Goal: Complete application form

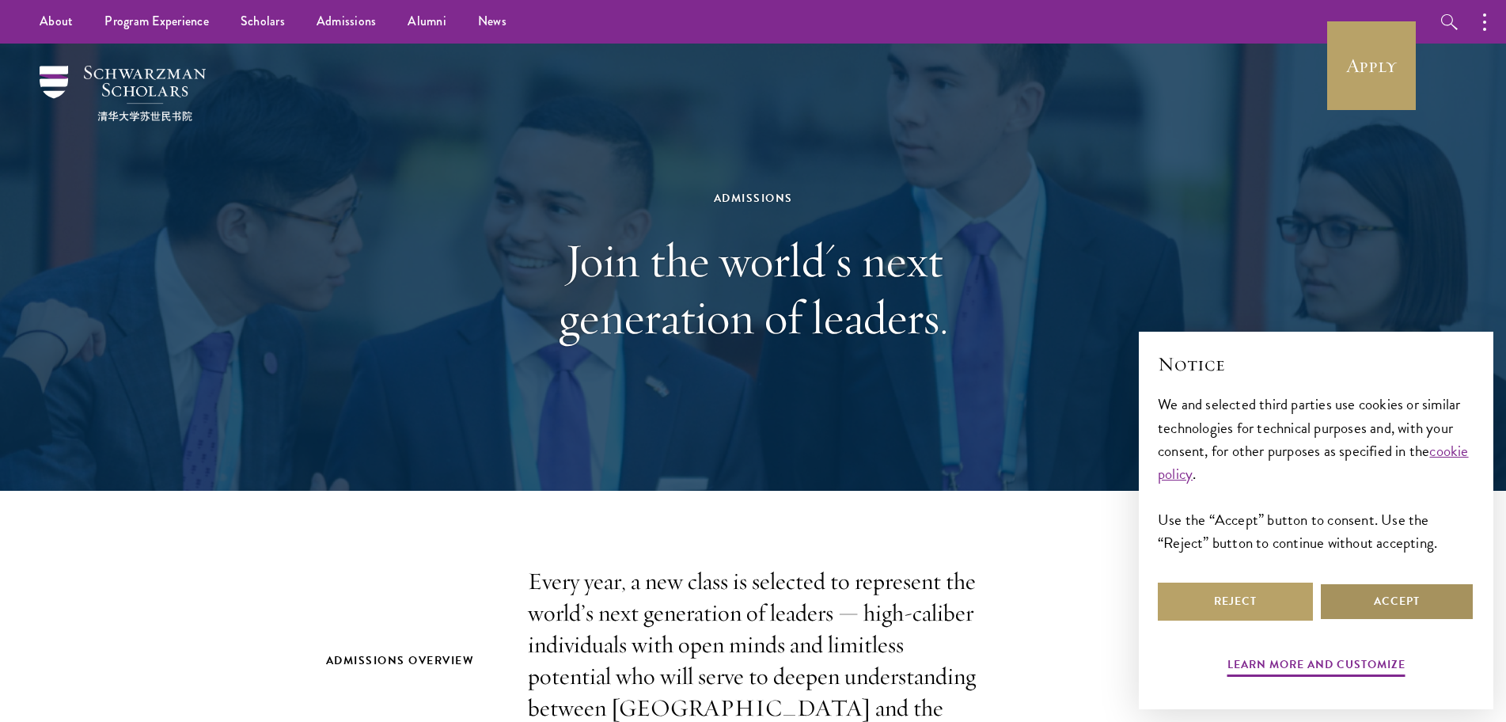
click at [1350, 598] on button "Accept" at bounding box center [1396, 602] width 155 height 38
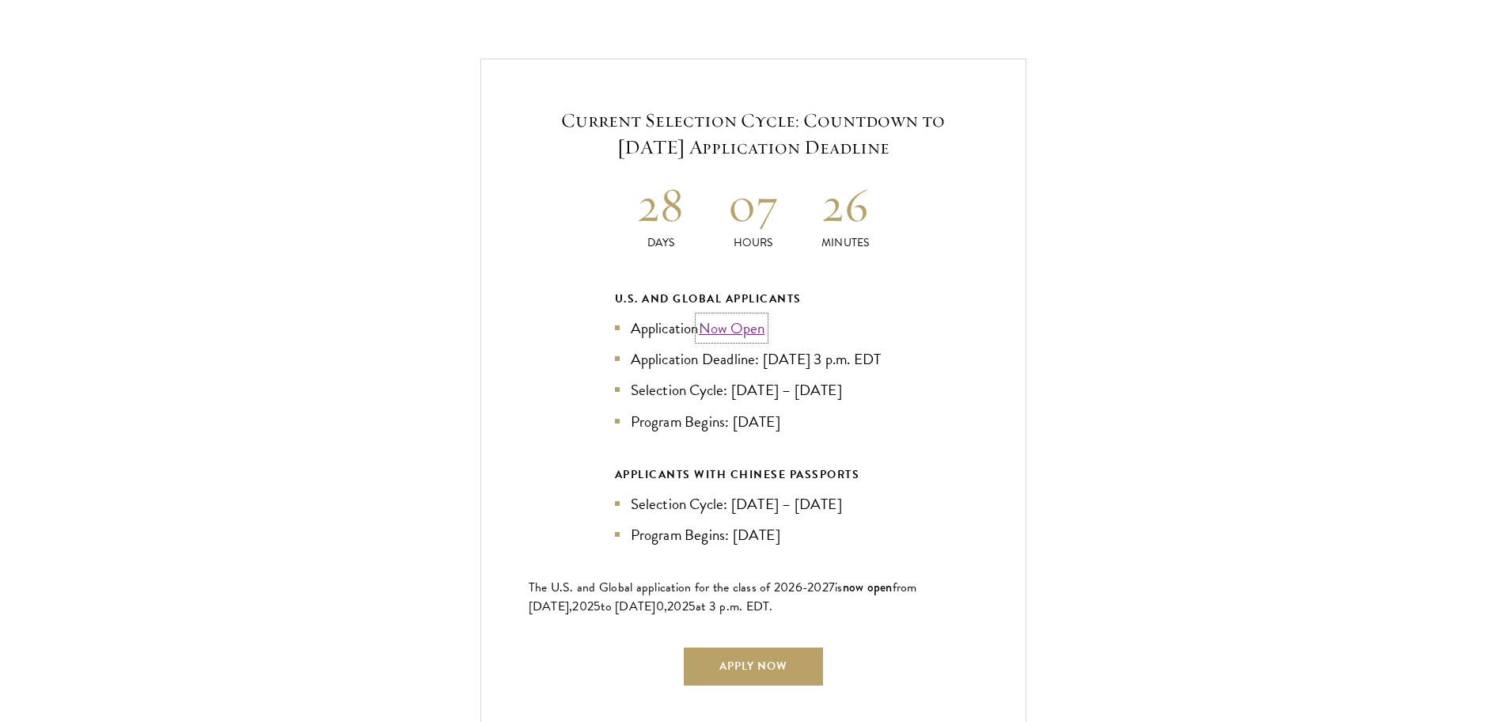
scroll to position [3404, 0]
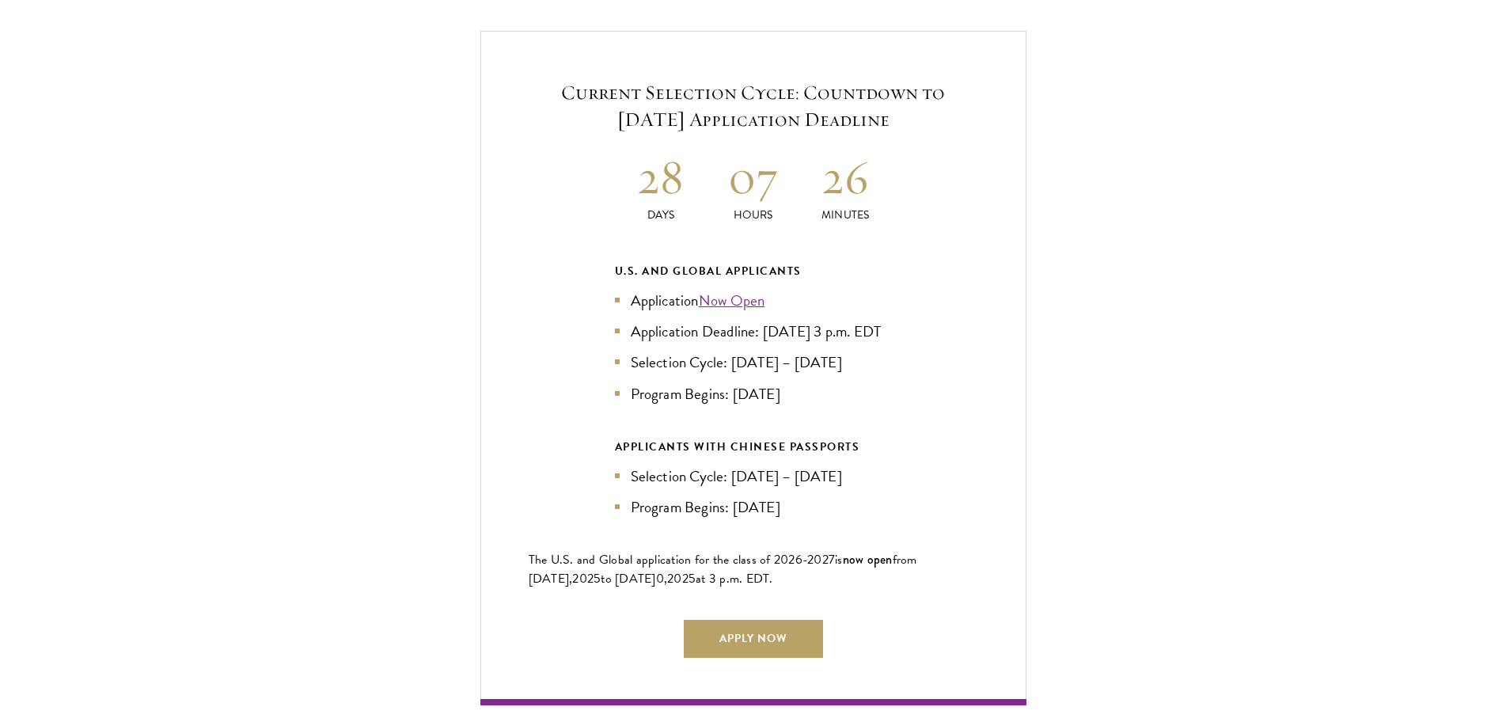
drag, startPoint x: 731, startPoint y: 267, endPoint x: 518, endPoint y: 335, distance: 222.8
click at [518, 335] on div "Current Selection Cycle: Countdown to September 10, 2025 Application Deadline 2…" at bounding box center [753, 368] width 546 height 674
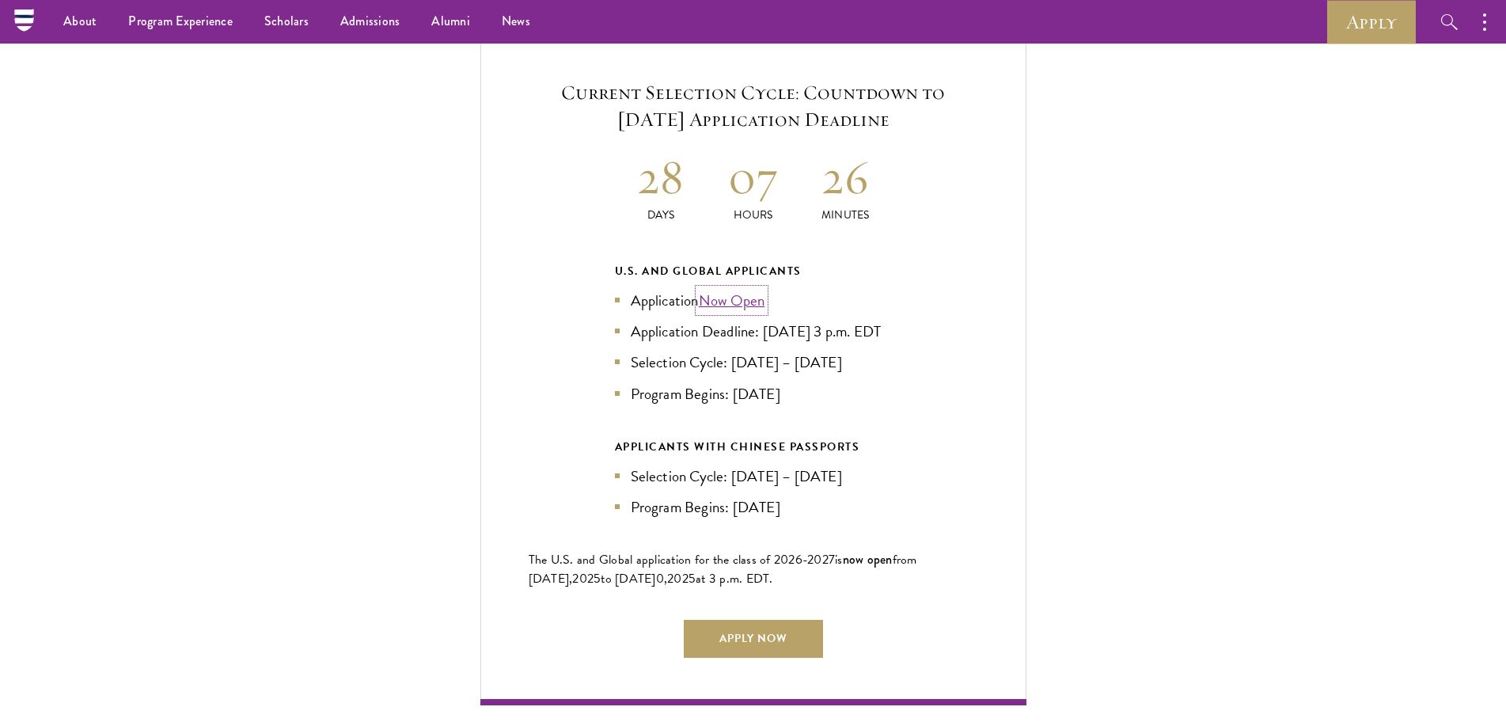
click at [723, 289] on link "Now Open" at bounding box center [732, 300] width 66 height 23
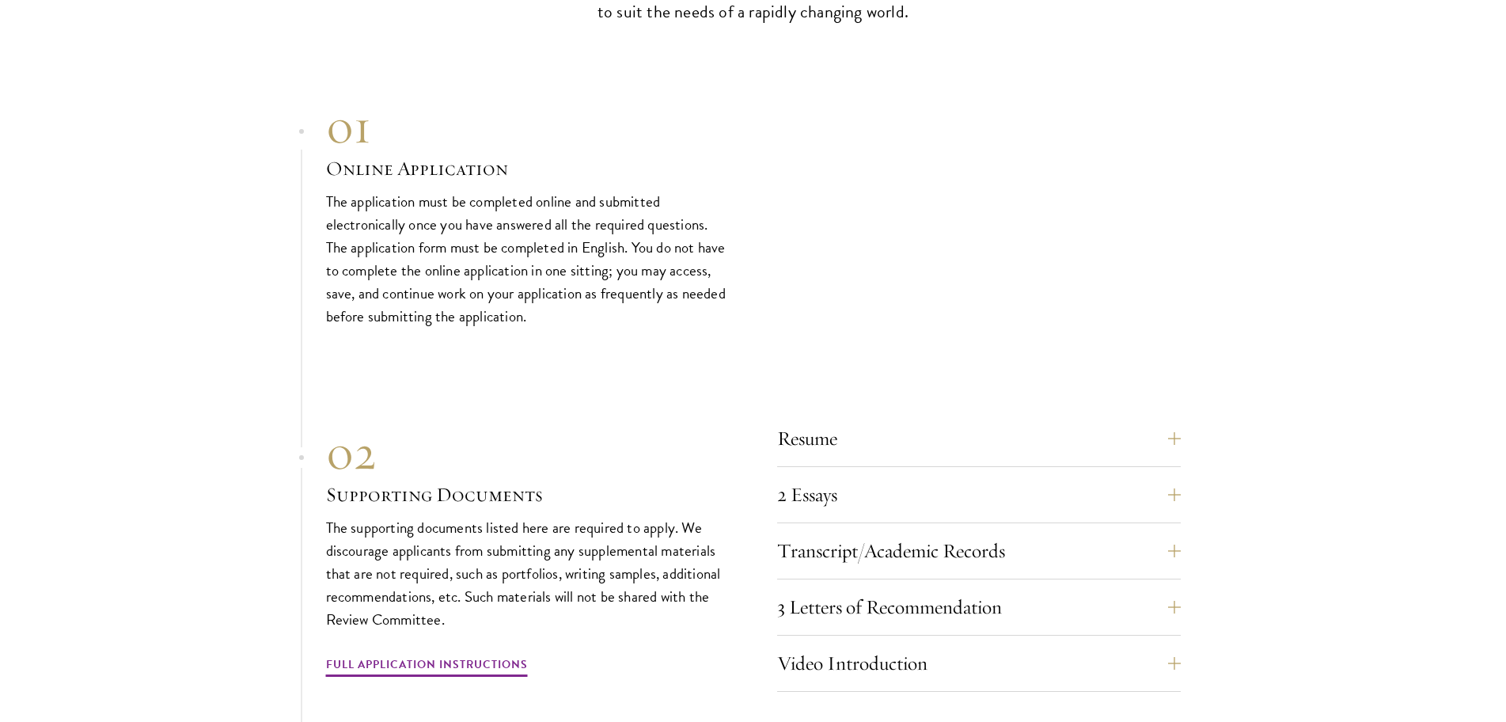
scroll to position [5145, 0]
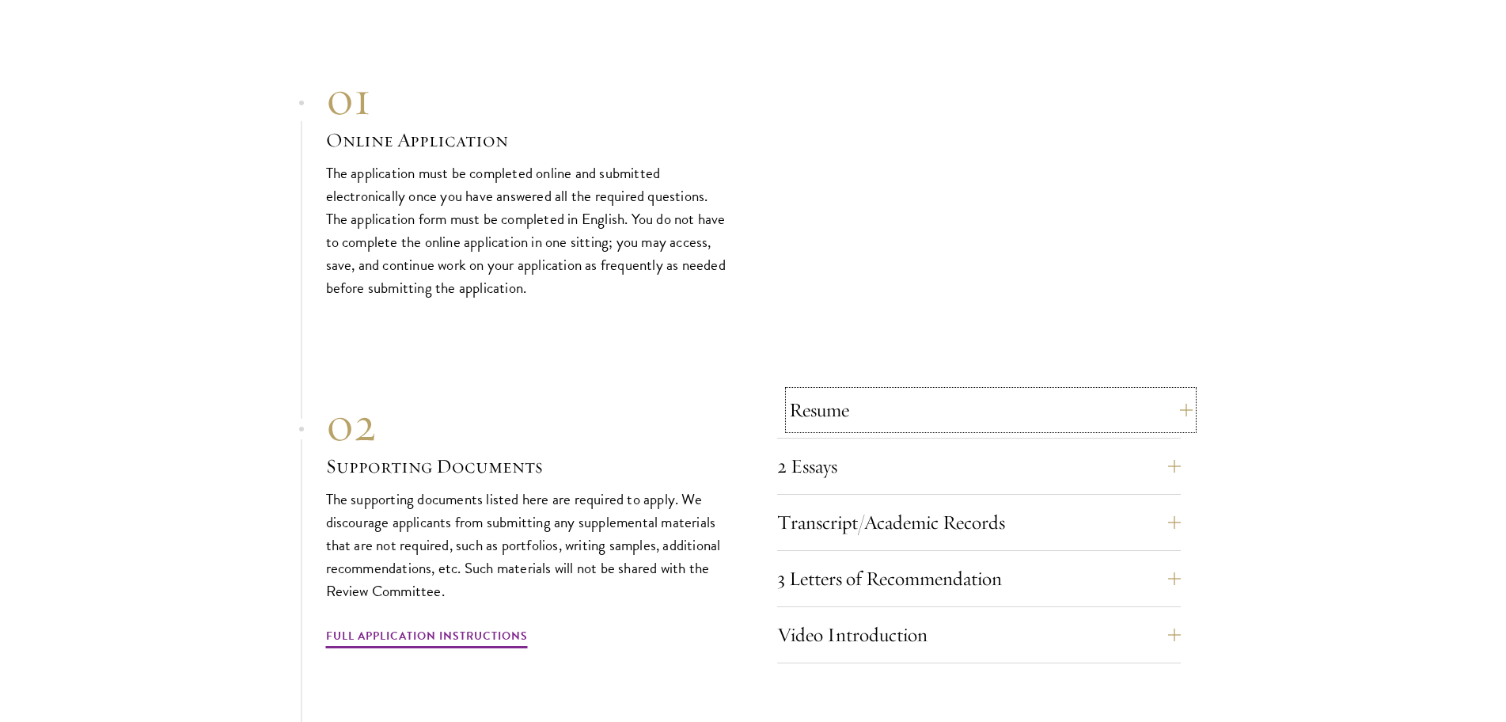
click at [1177, 403] on button "Resume" at bounding box center [991, 410] width 404 height 38
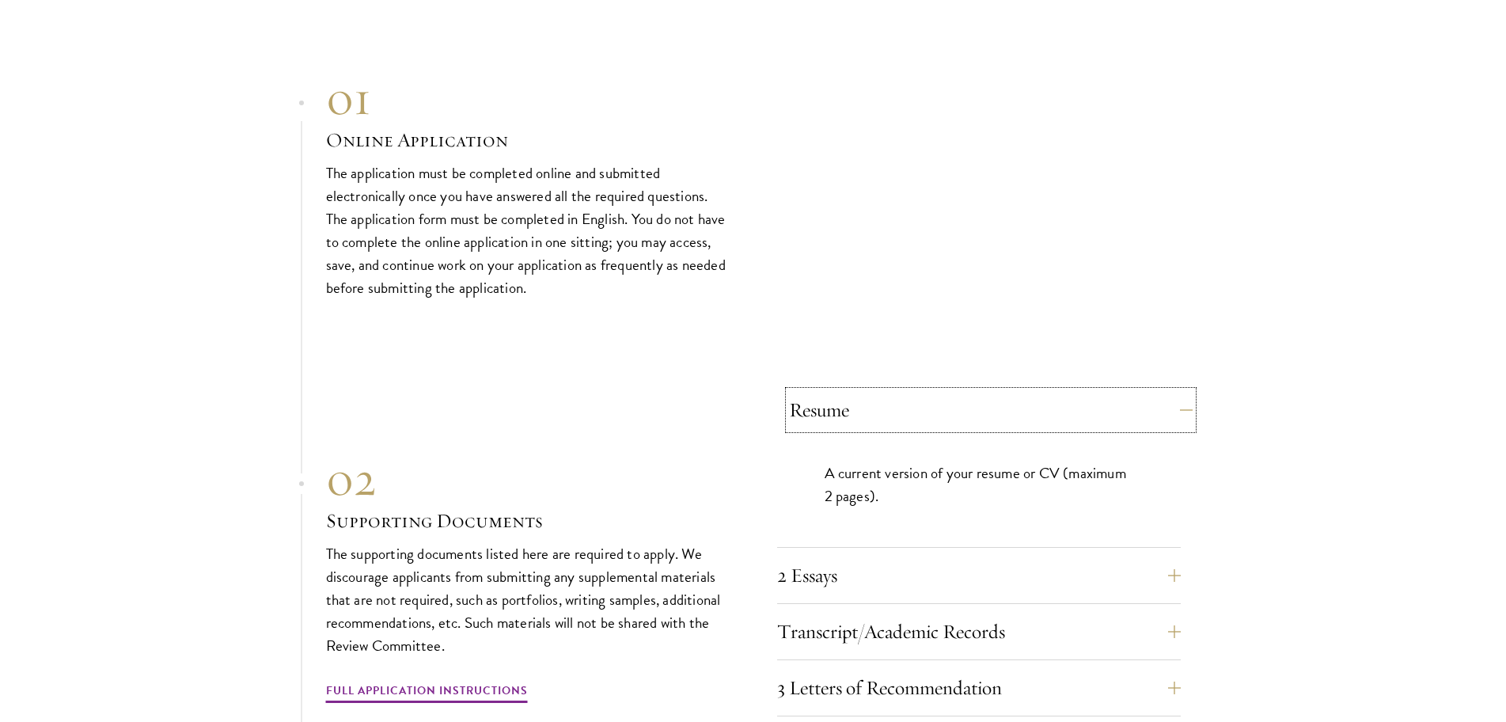
click at [1189, 401] on button "Resume" at bounding box center [991, 410] width 404 height 38
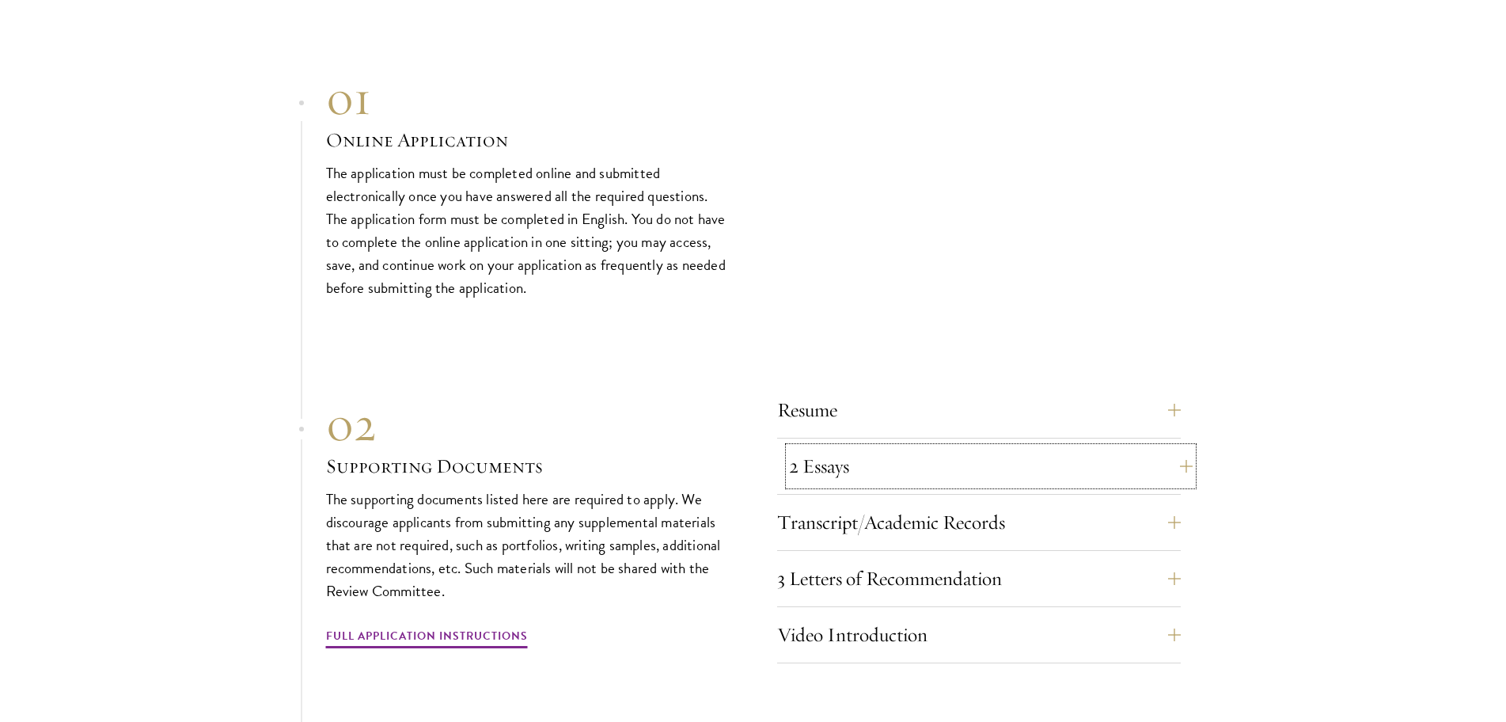
click at [1175, 463] on button "2 Essays" at bounding box center [991, 466] width 404 height 38
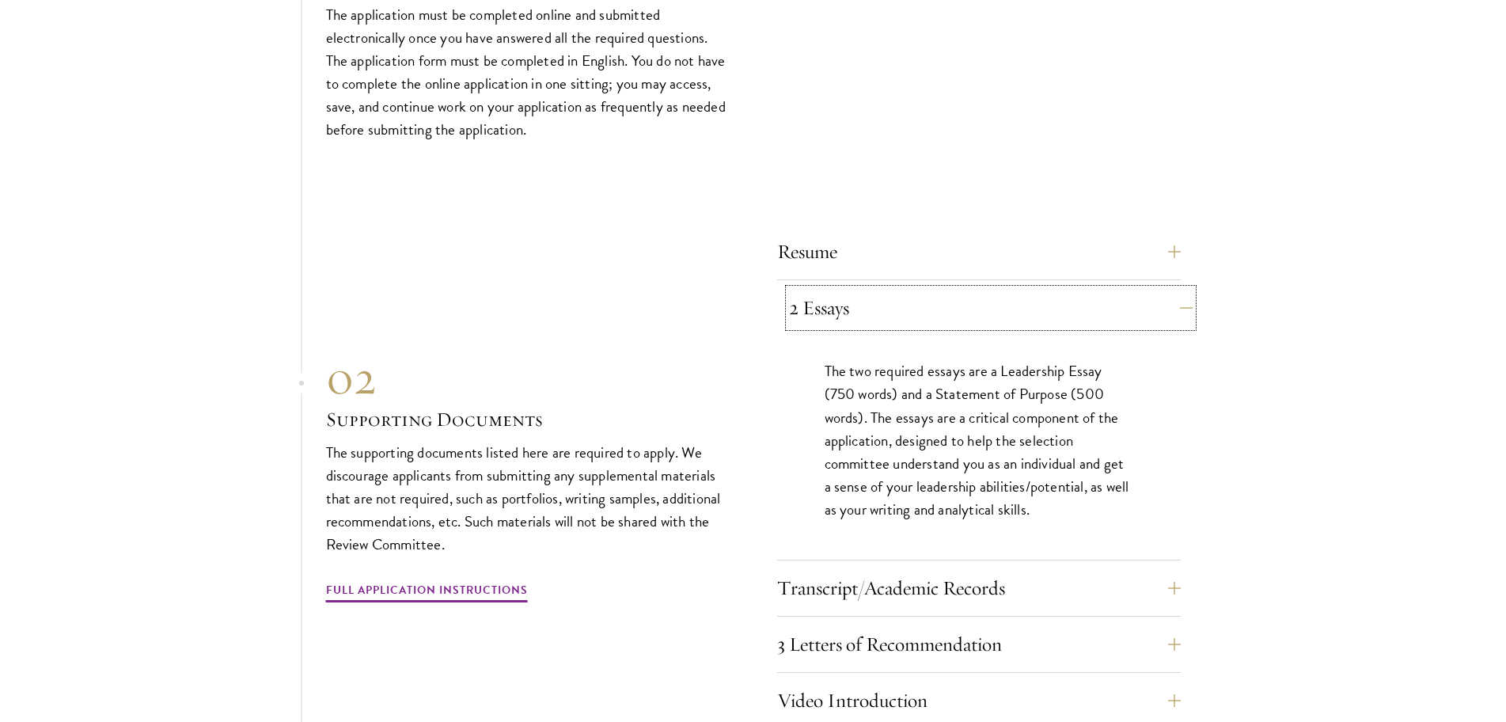
scroll to position [5382, 0]
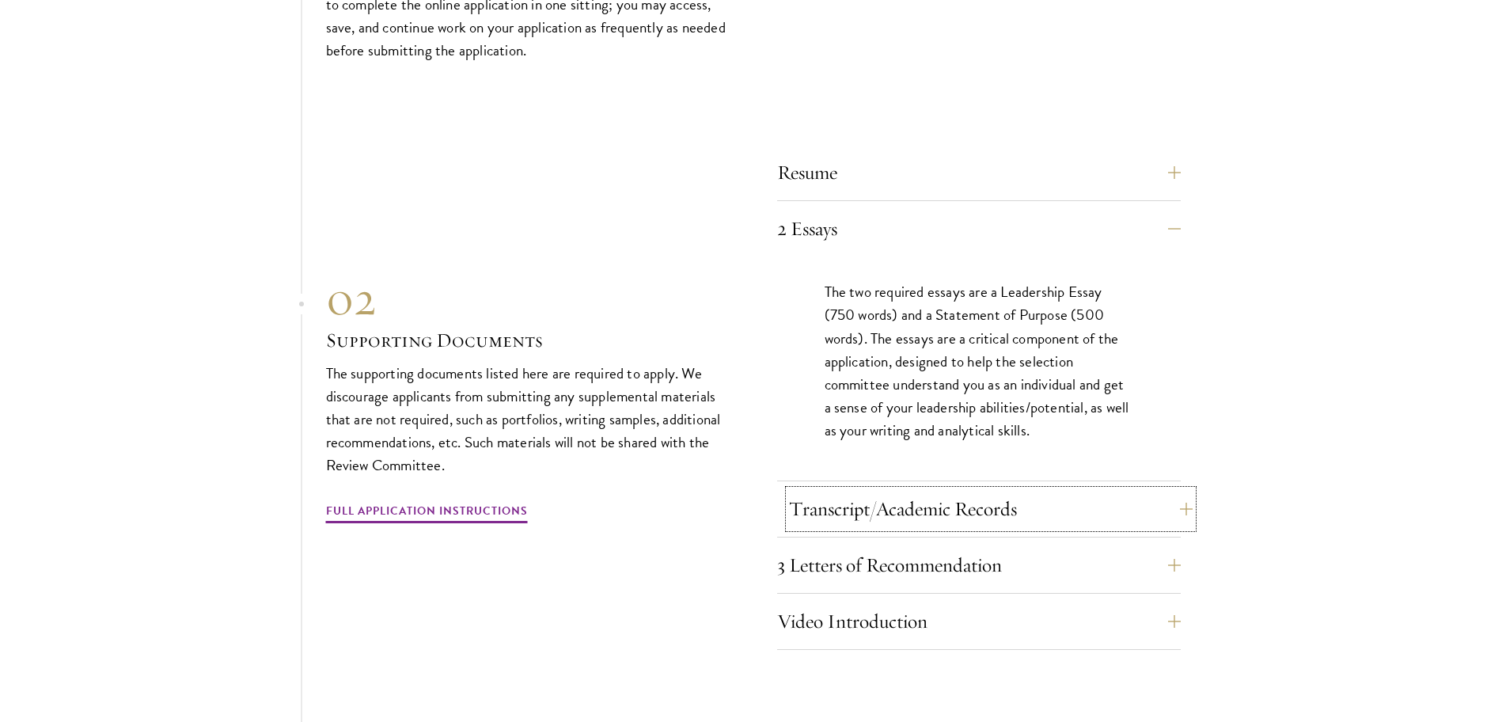
click at [1179, 496] on button "Transcript/Academic Records" at bounding box center [991, 509] width 404 height 38
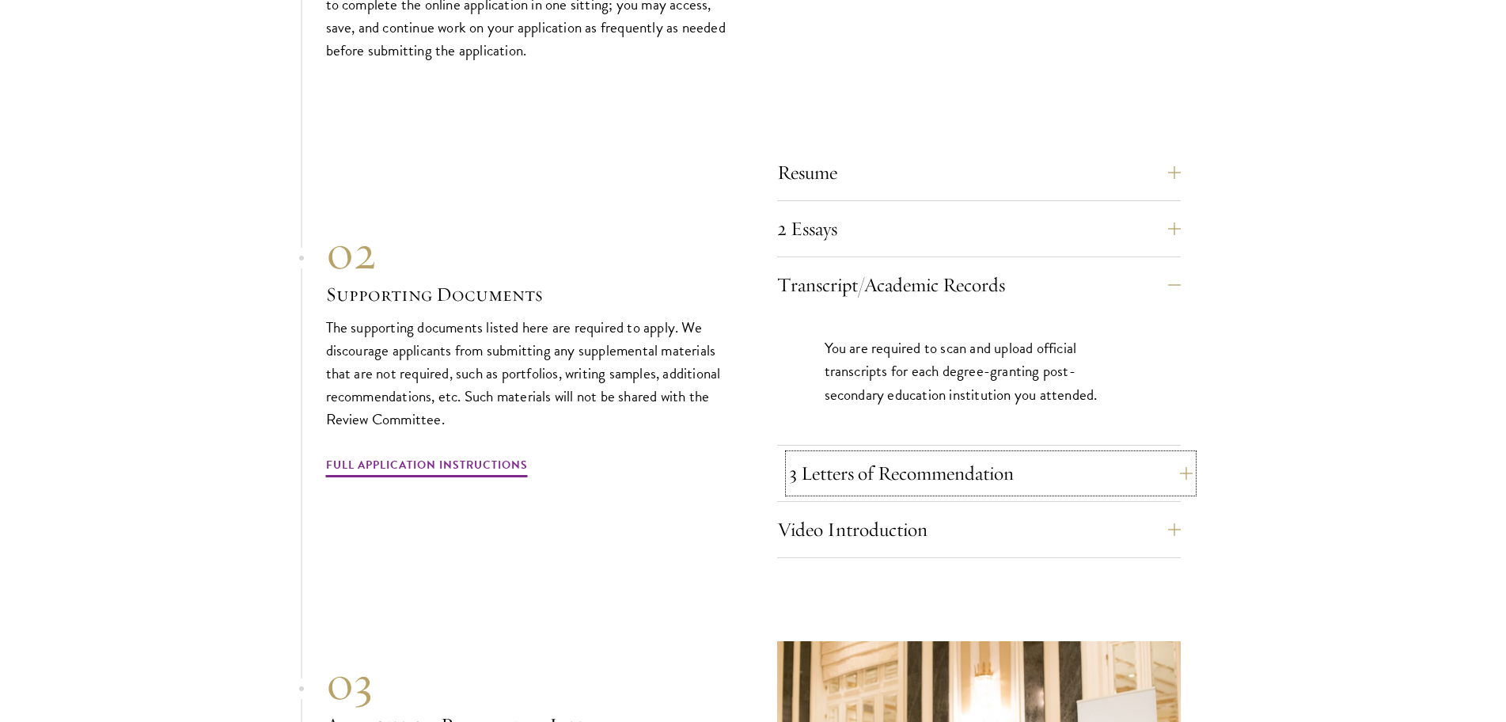
click at [1173, 467] on button "3 Letters of Recommendation" at bounding box center [991, 473] width 404 height 38
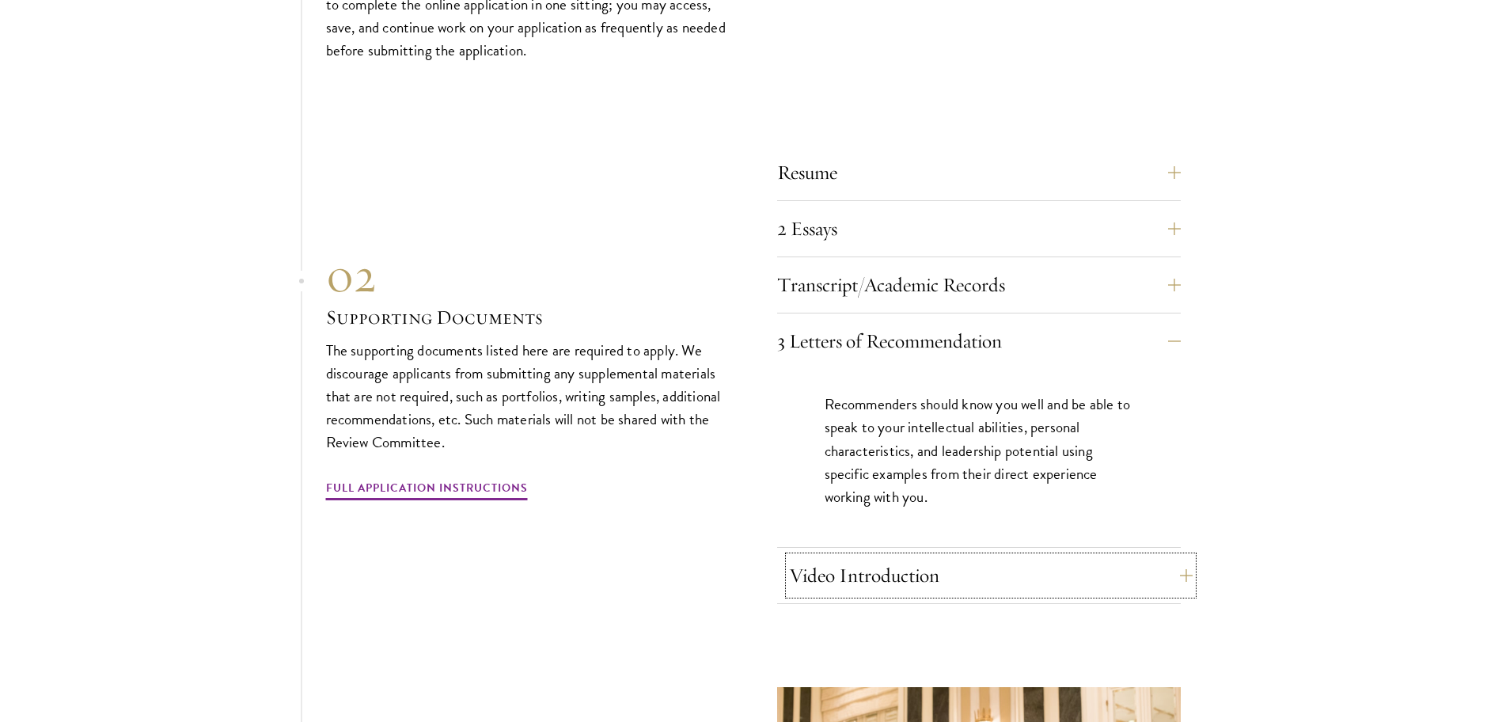
click at [1185, 569] on button "Video Introduction" at bounding box center [991, 575] width 404 height 38
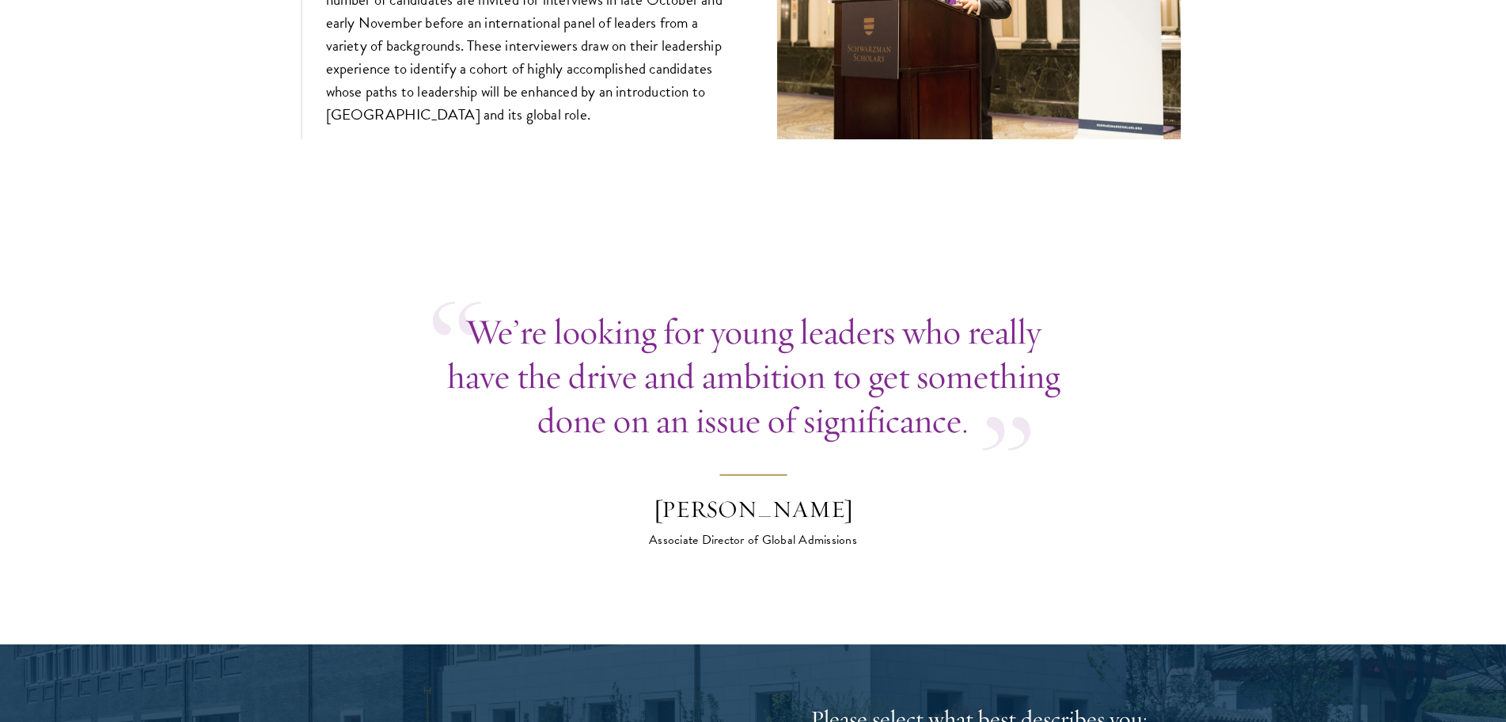
scroll to position [6332, 0]
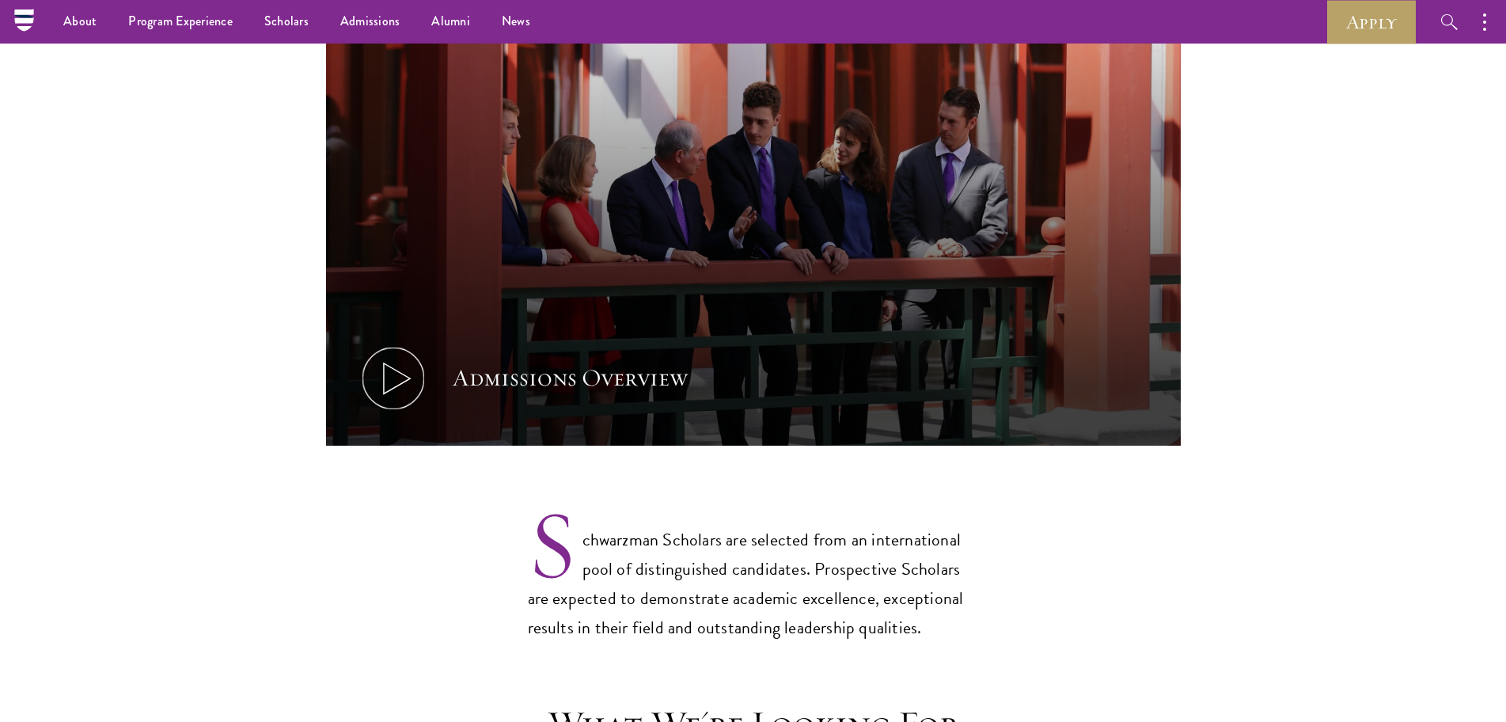
scroll to position [712, 0]
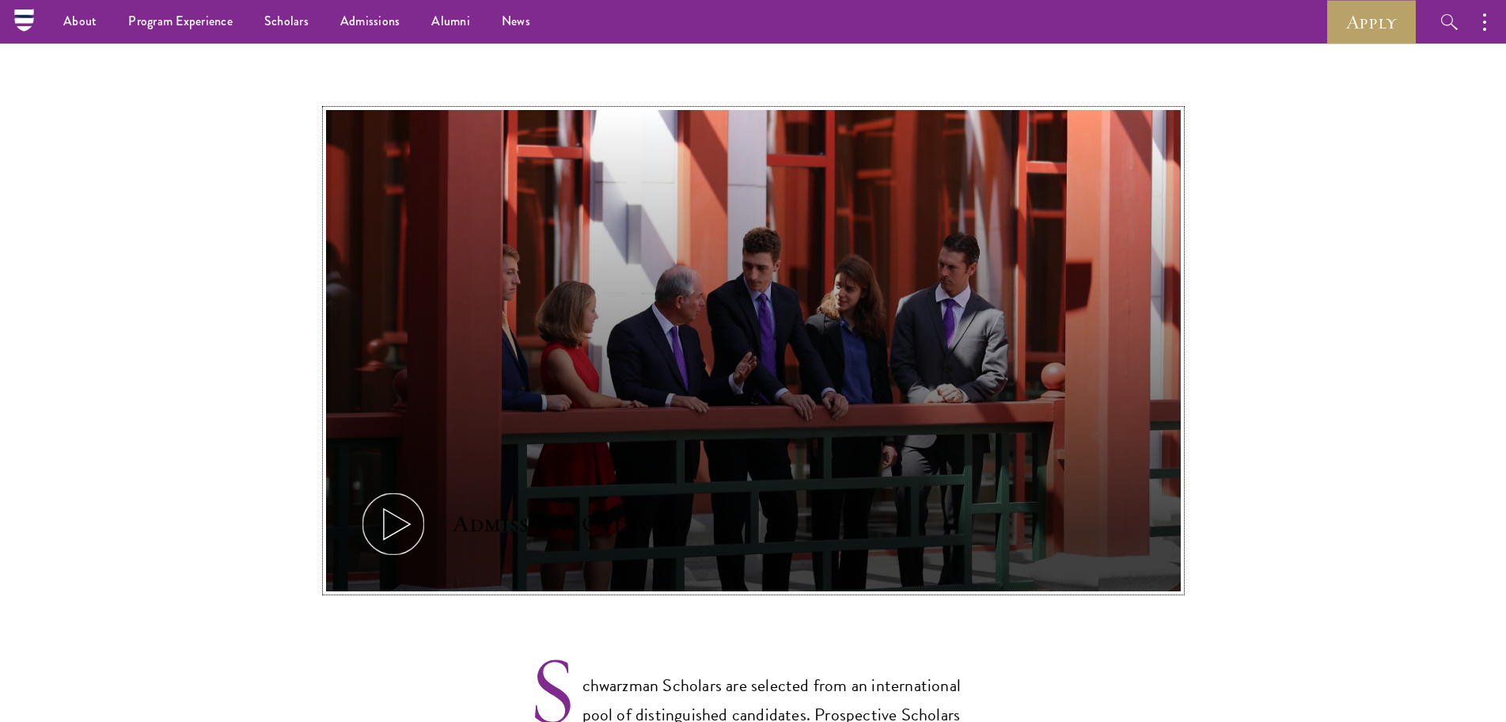
click at [390, 493] on icon at bounding box center [393, 523] width 71 height 71
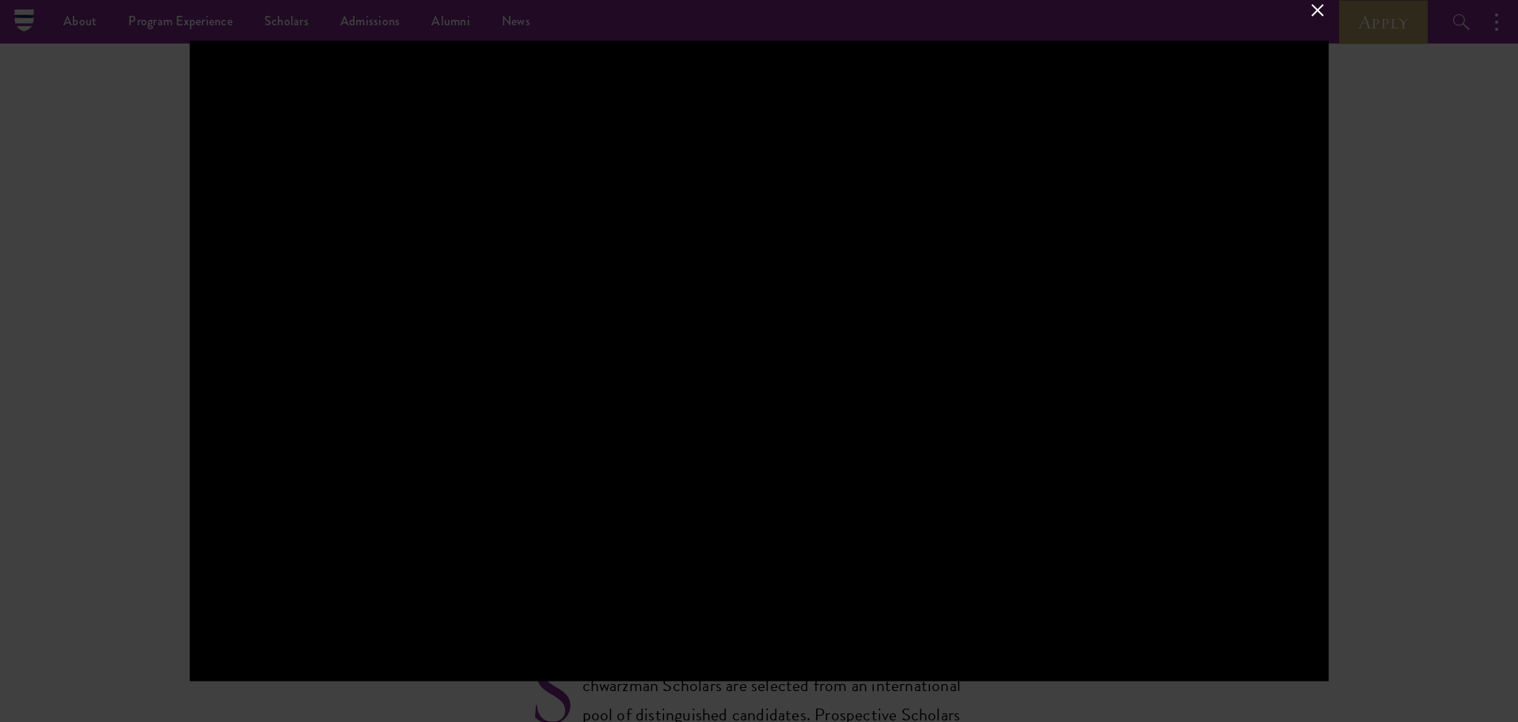
drag, startPoint x: 741, startPoint y: 64, endPoint x: 113, endPoint y: 378, distance: 701.9
click at [113, 378] on div at bounding box center [759, 361] width 1518 height 722
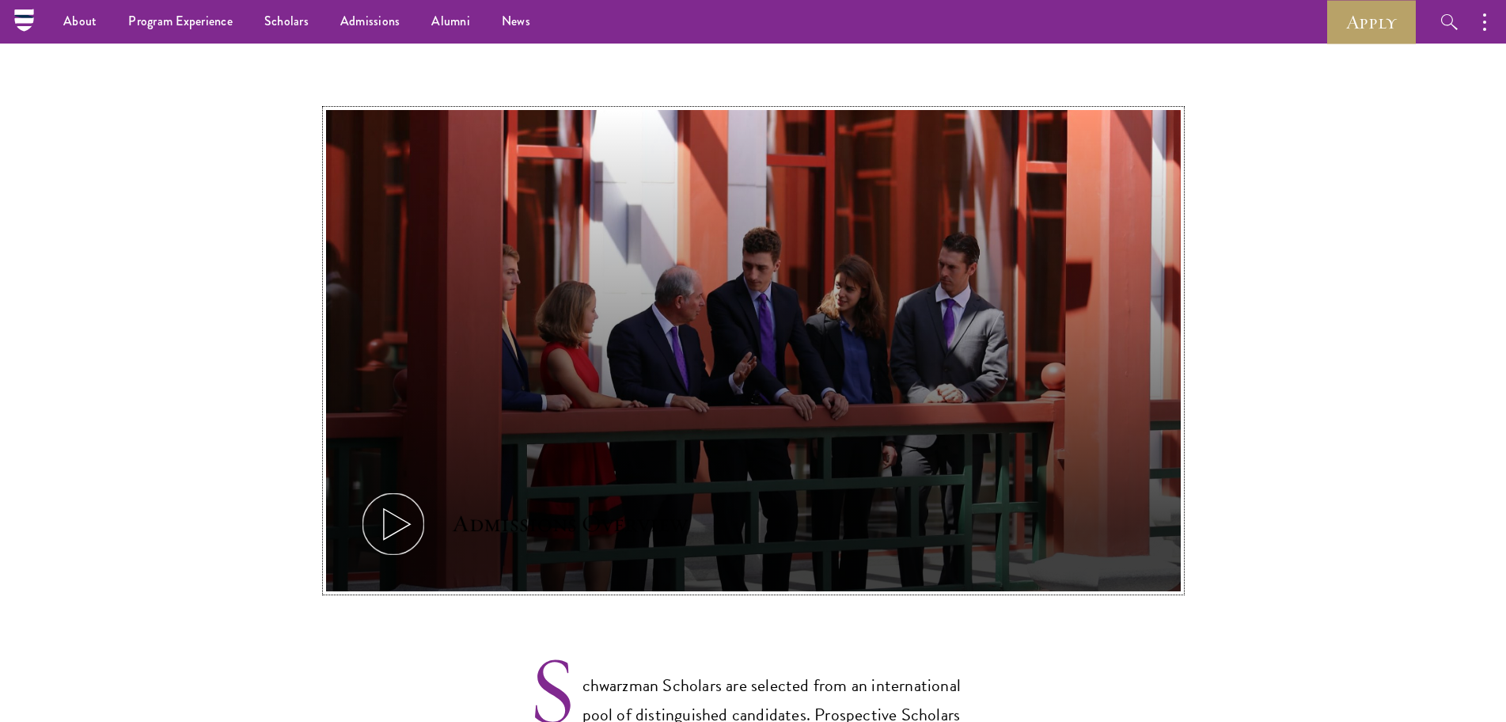
click at [409, 488] on icon at bounding box center [393, 523] width 71 height 71
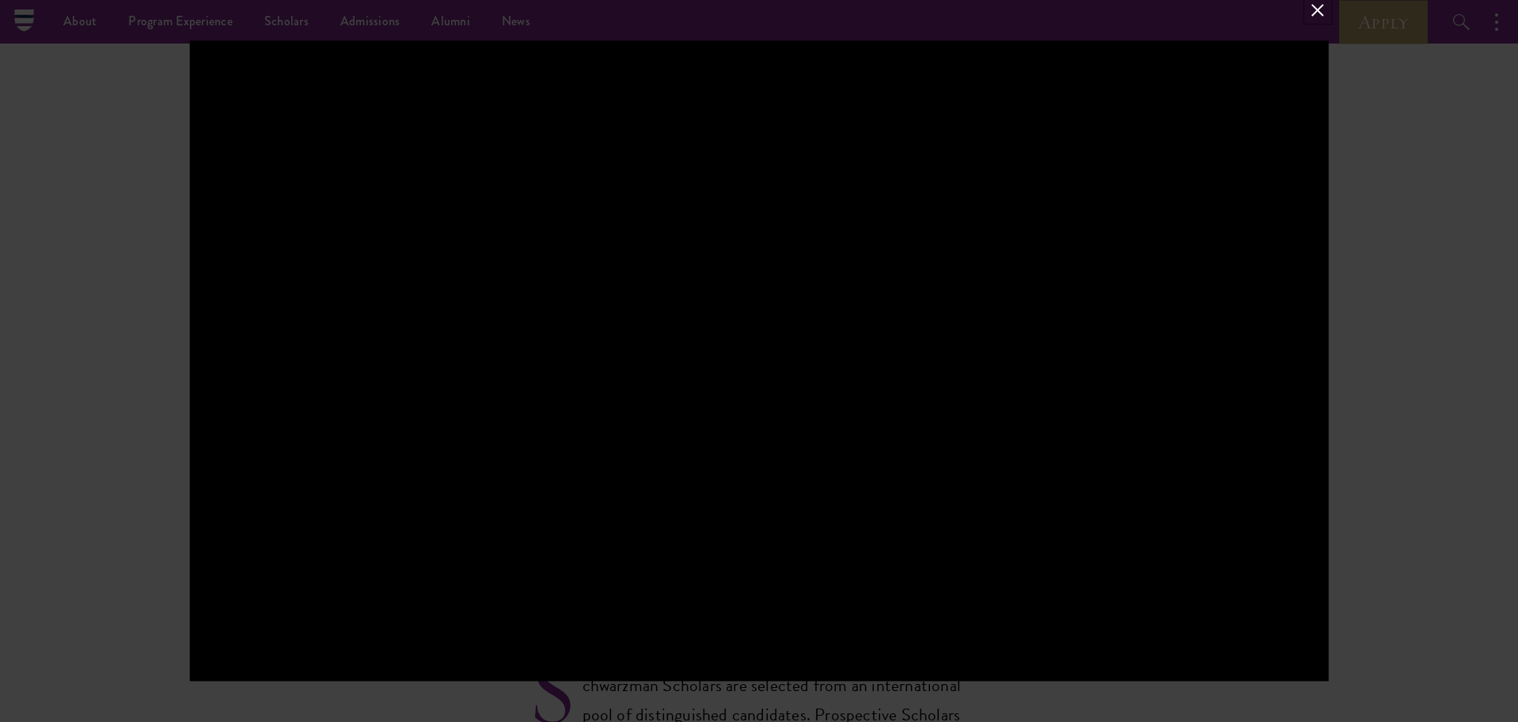
click at [1316, 13] on button at bounding box center [1318, 10] width 21 height 21
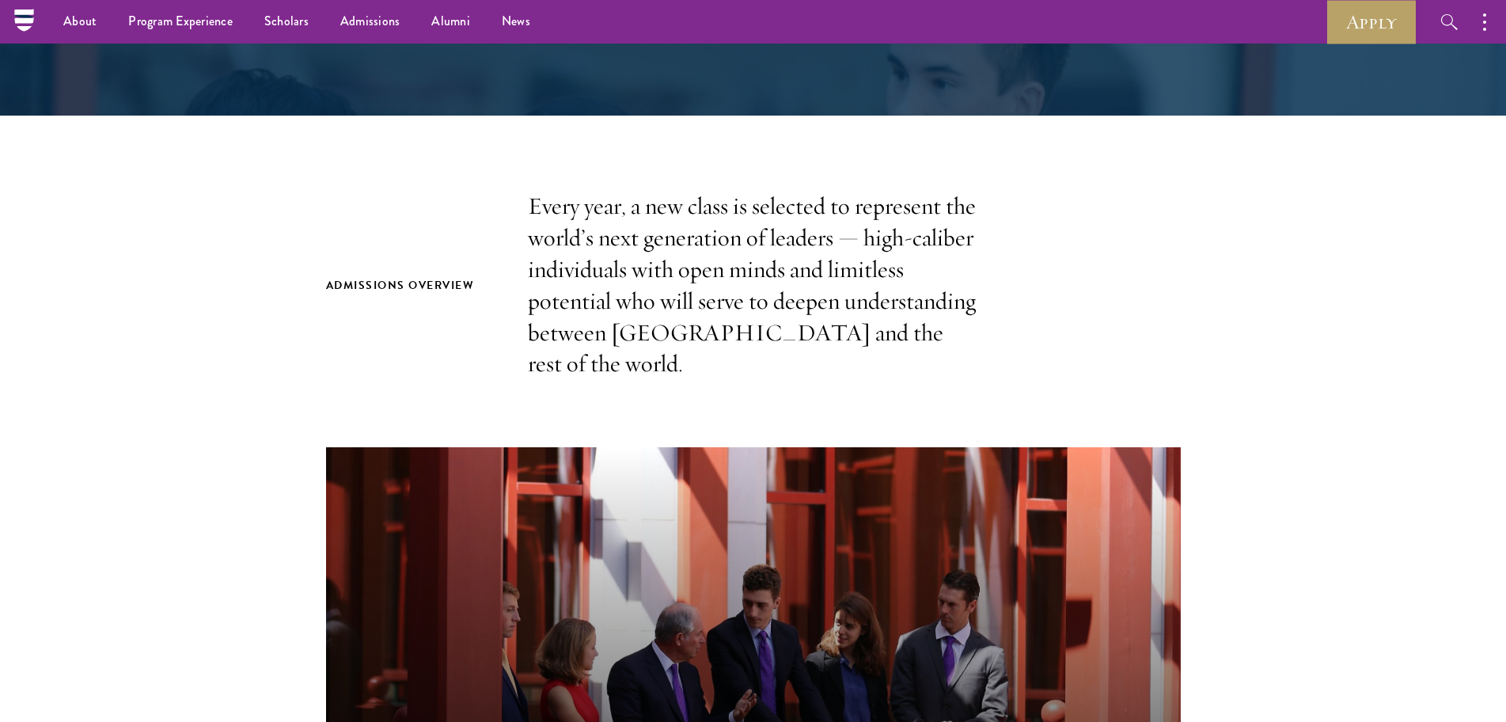
scroll to position [237, 0]
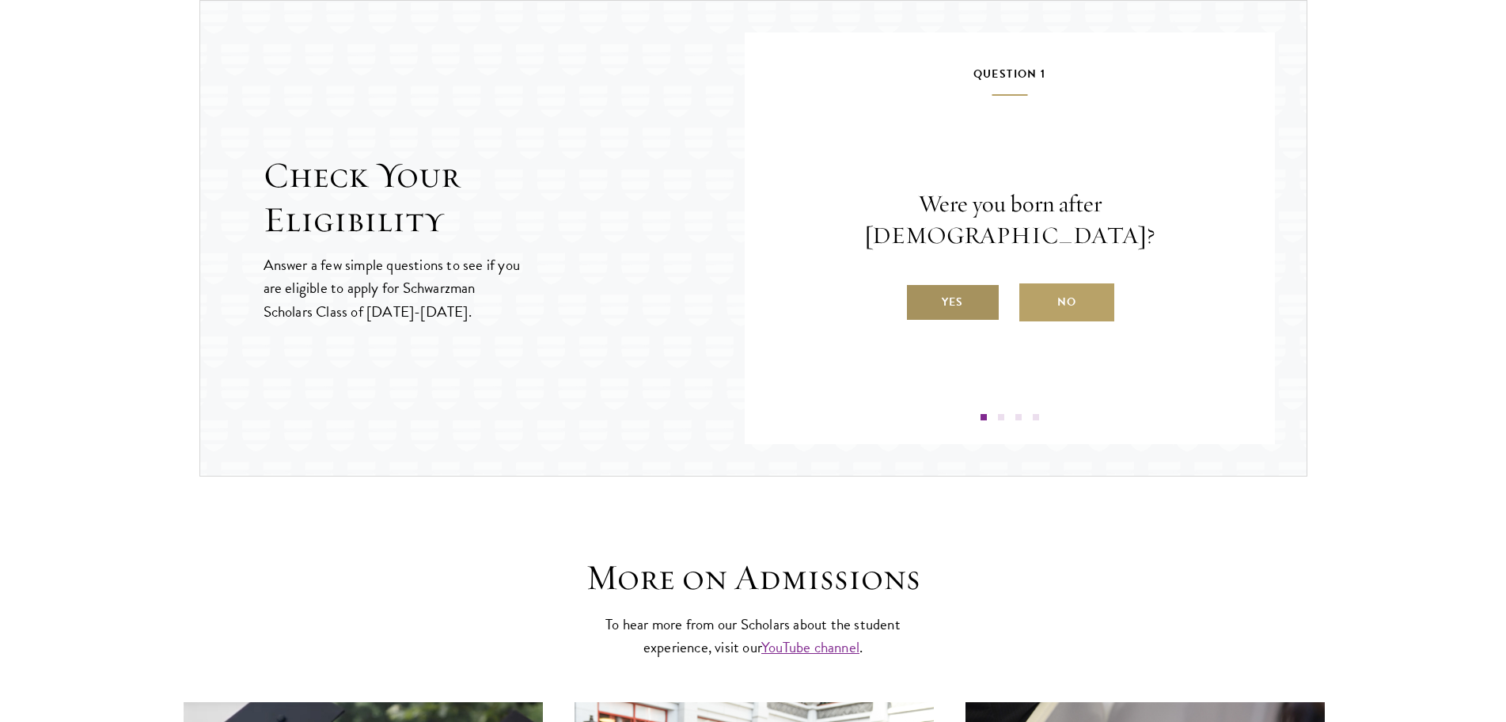
click at [956, 283] on label "Yes" at bounding box center [953, 302] width 95 height 38
click at [920, 285] on input "Yes" at bounding box center [913, 292] width 14 height 14
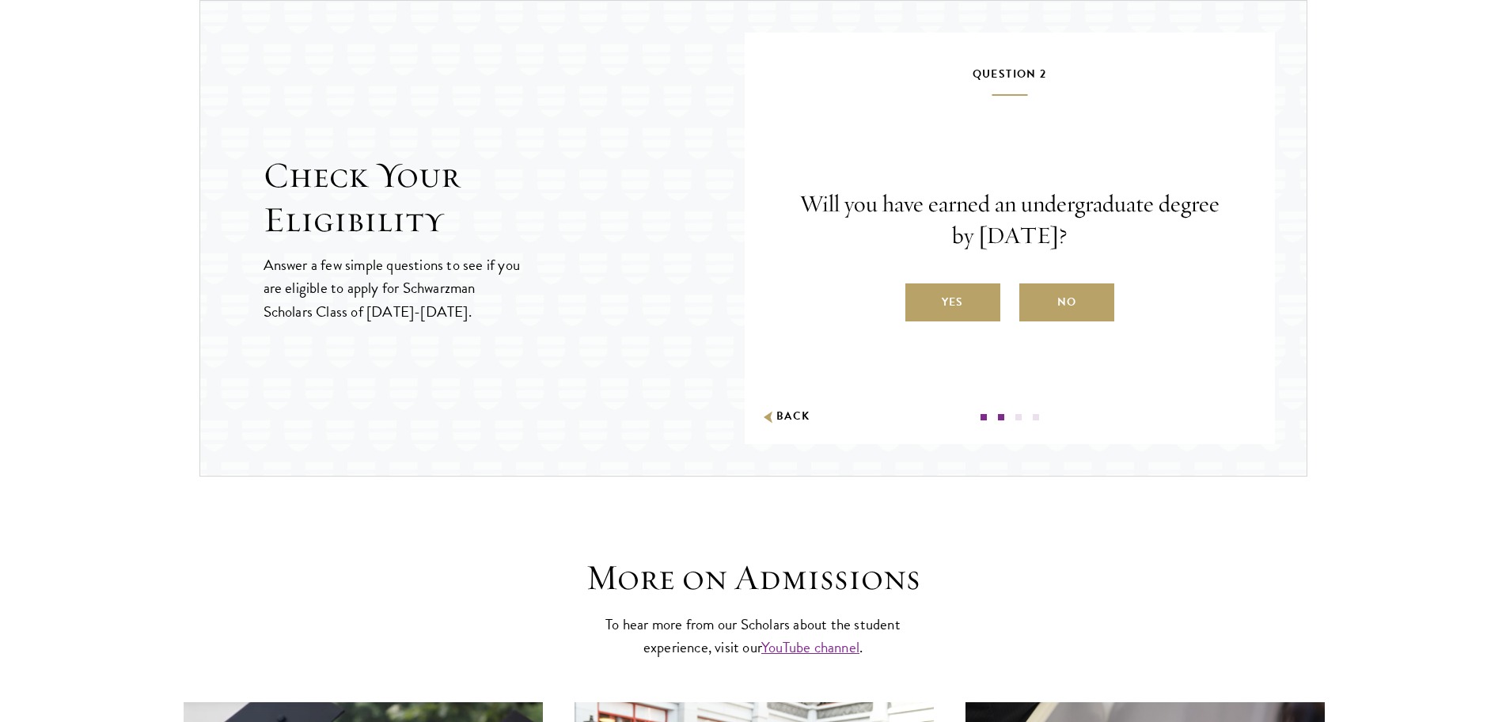
drag, startPoint x: 803, startPoint y: 203, endPoint x: 1095, endPoint y: 234, distance: 293.6
click at [1095, 234] on p "Will you have earned an undergraduate degree by August 1, 2026?" at bounding box center [1009, 219] width 435 height 63
copy p "Will you have earned an undergraduate degree by [DATE]?"
click at [940, 309] on label "Yes" at bounding box center [953, 302] width 95 height 38
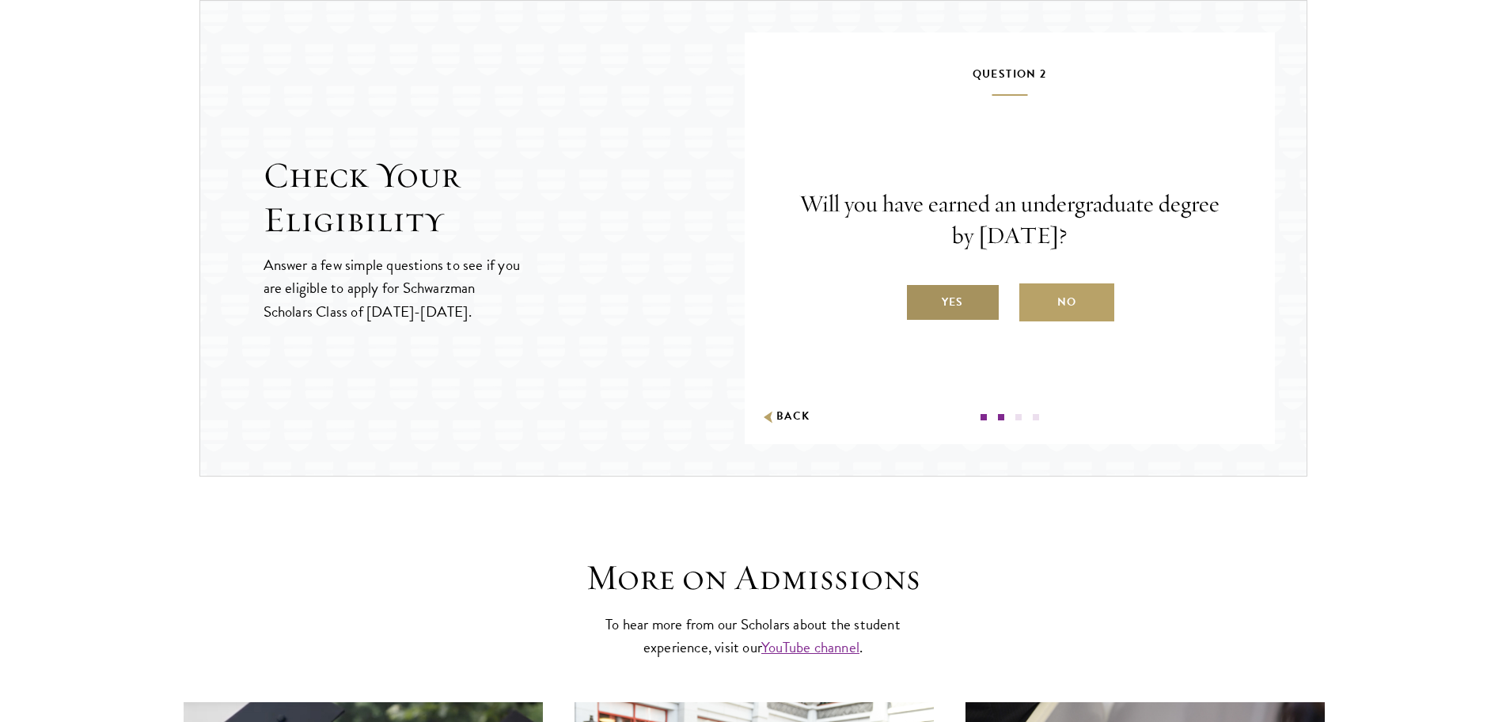
click at [920, 299] on input "Yes" at bounding box center [913, 292] width 14 height 14
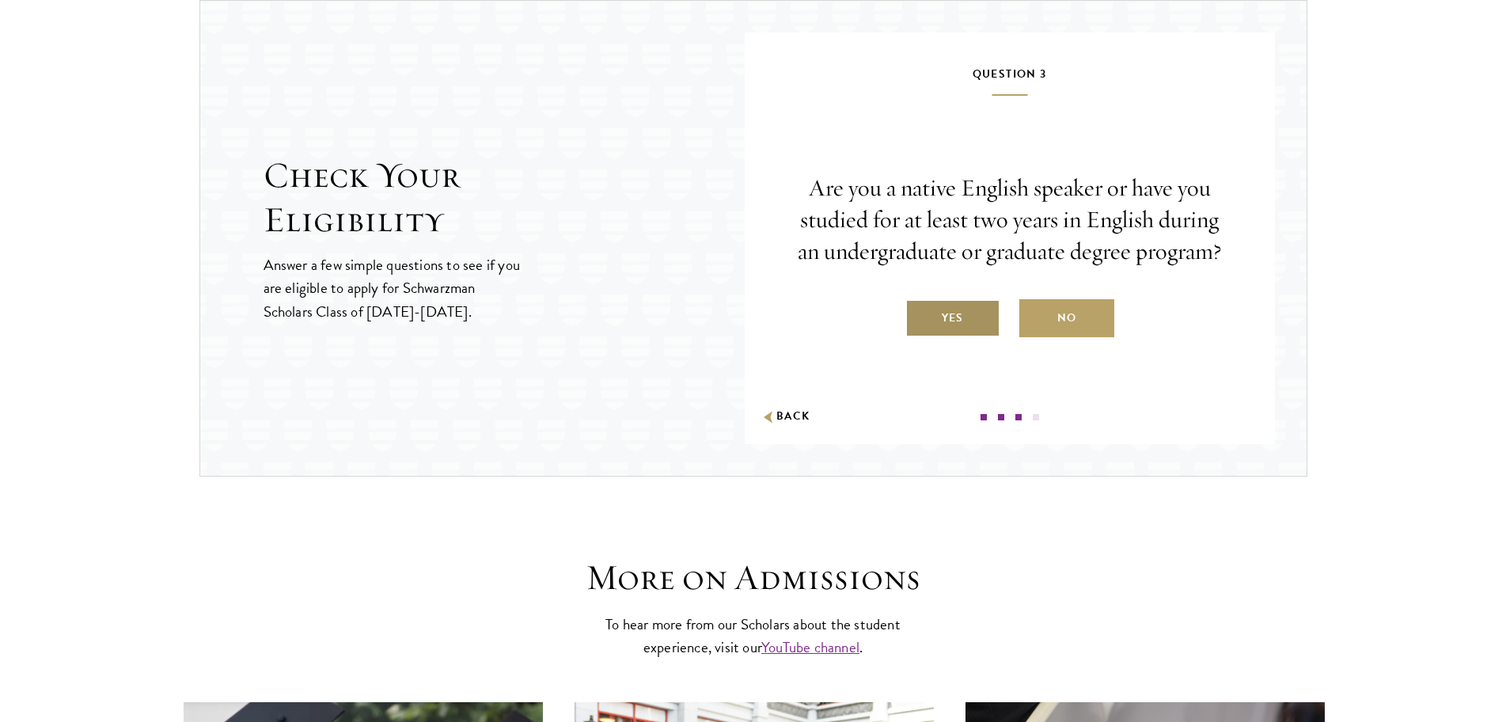
click at [939, 319] on label "Yes" at bounding box center [953, 318] width 95 height 38
click at [920, 315] on input "Yes" at bounding box center [913, 308] width 14 height 14
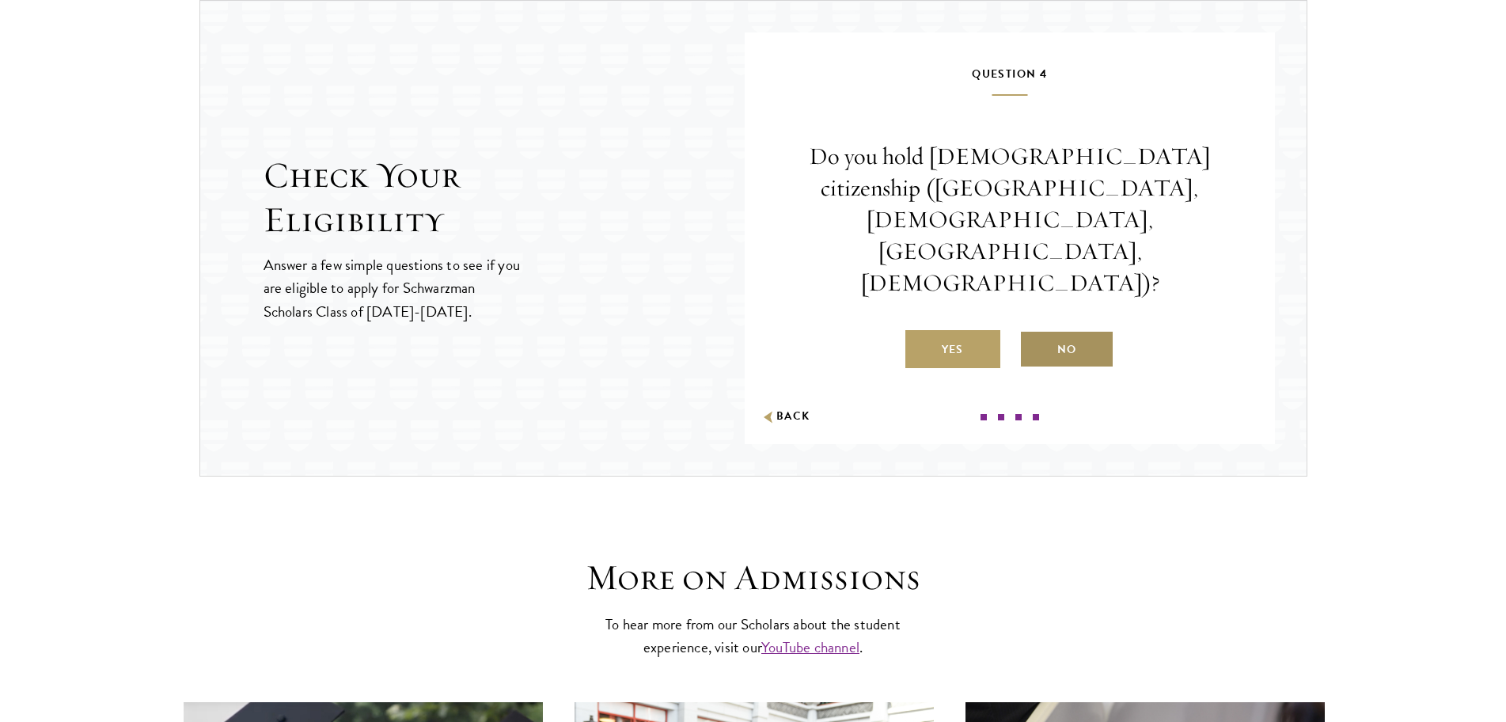
click at [1095, 330] on label "No" at bounding box center [1066, 349] width 95 height 38
click at [1034, 332] on input "No" at bounding box center [1026, 339] width 14 height 14
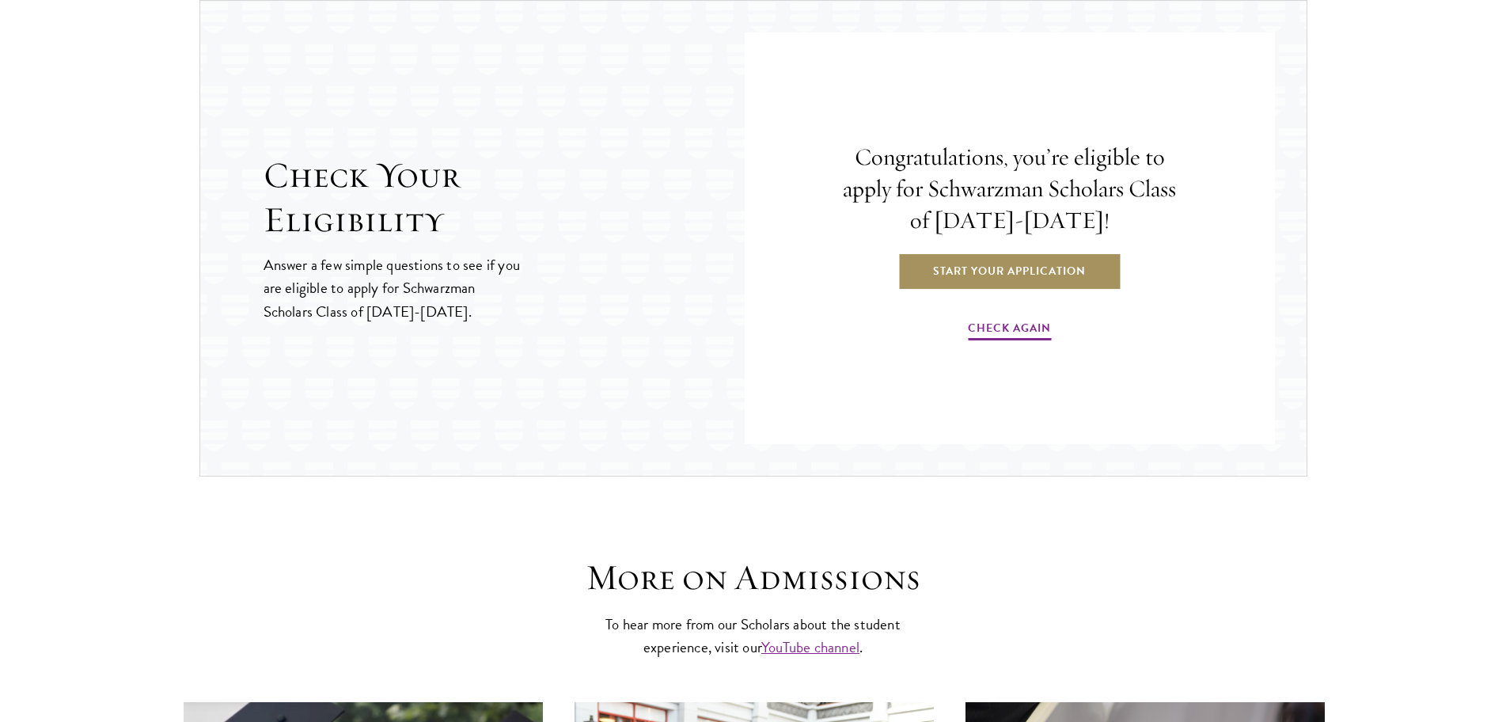
click at [1008, 269] on link "Start Your Application" at bounding box center [1010, 271] width 224 height 38
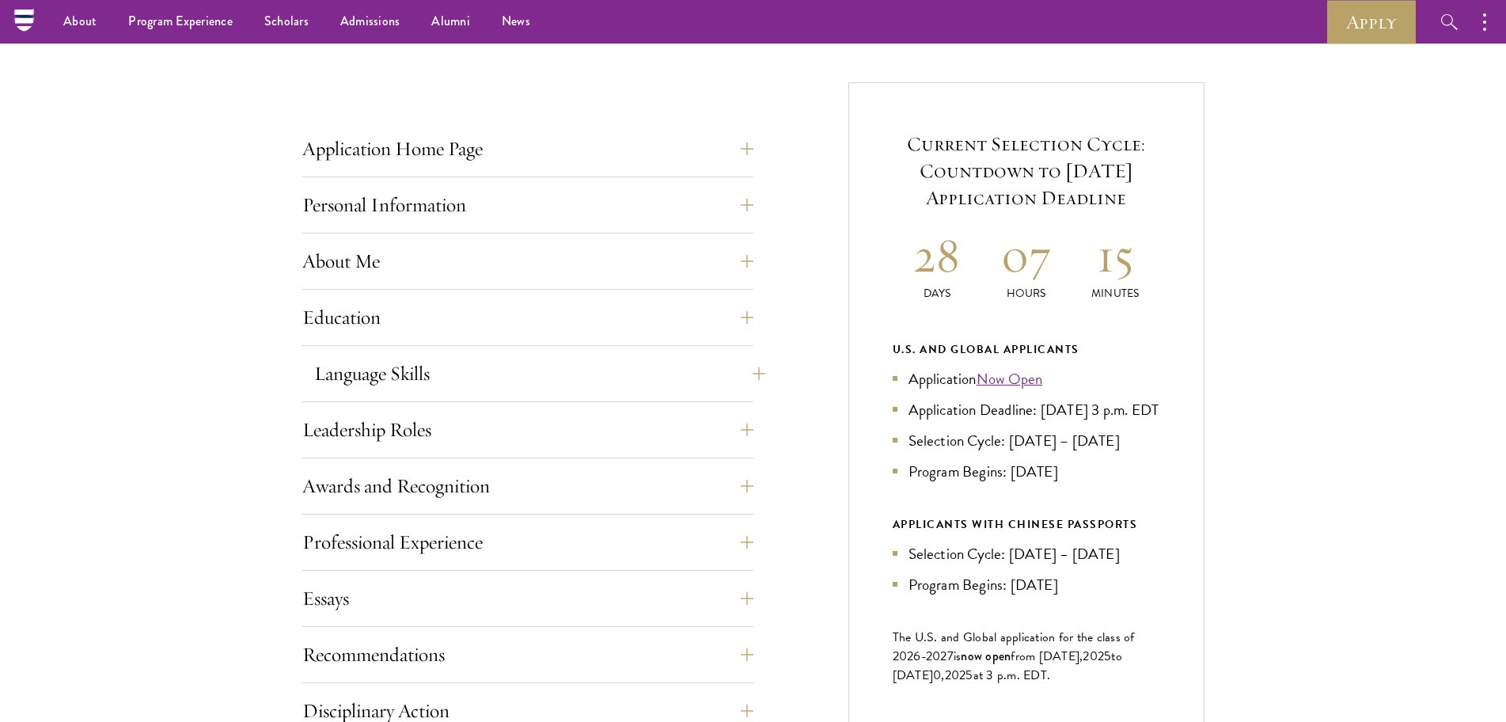
scroll to position [554, 0]
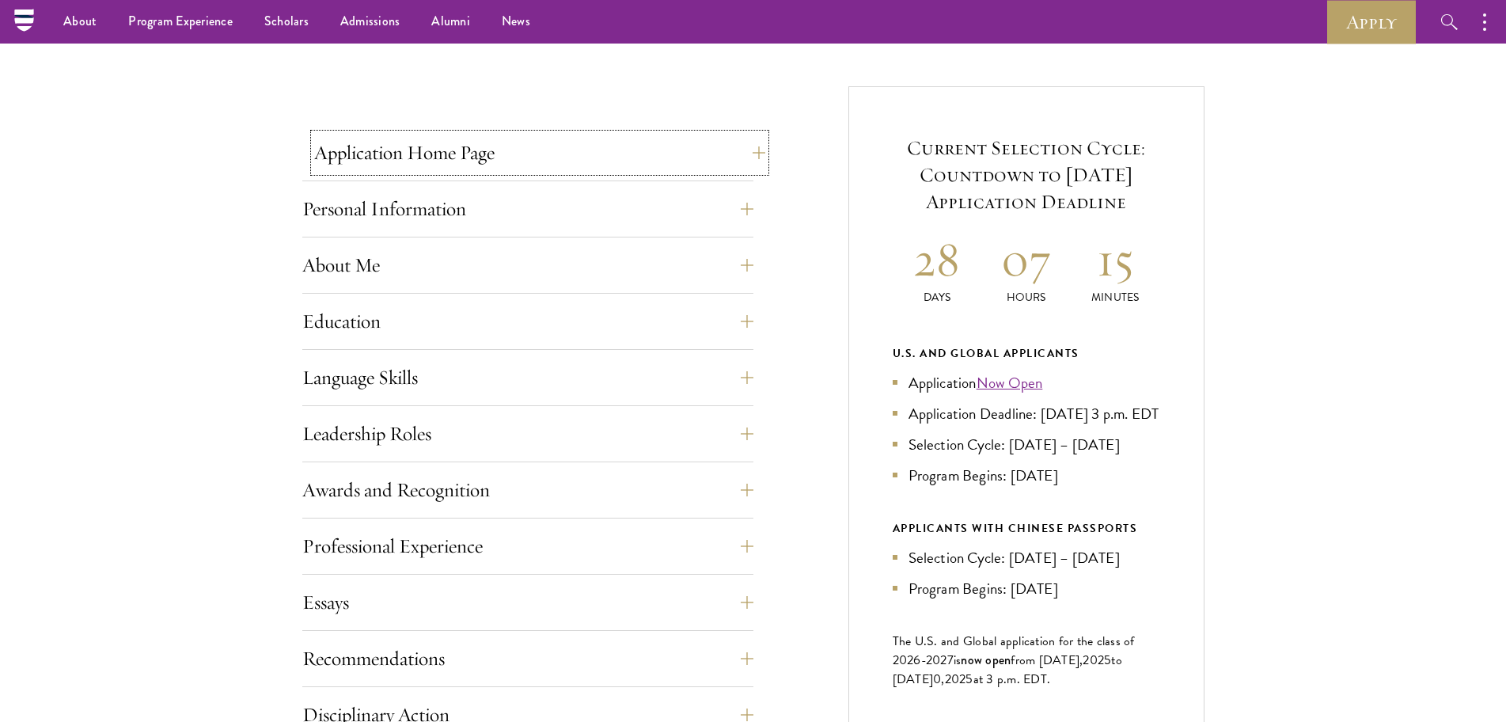
click at [752, 150] on button "Application Home Page" at bounding box center [539, 153] width 451 height 38
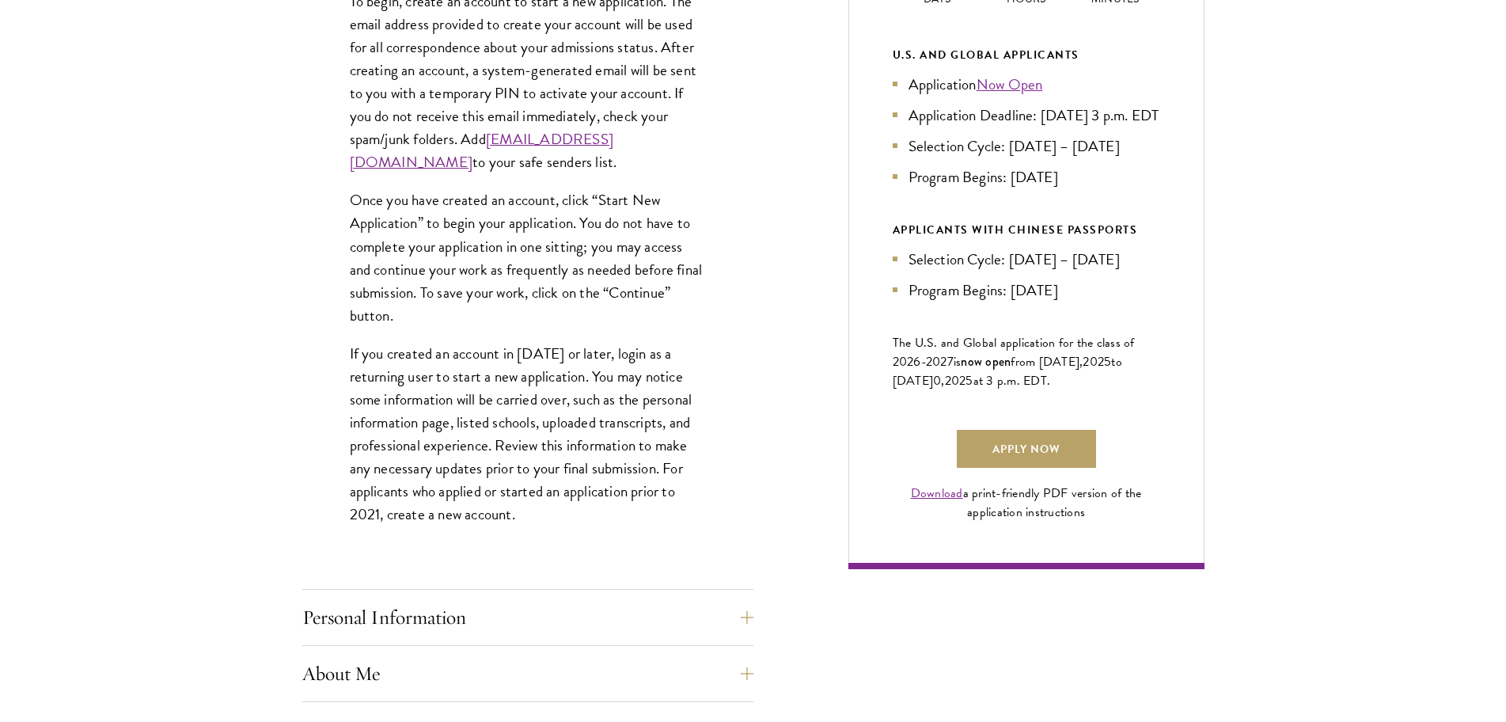
scroll to position [871, 0]
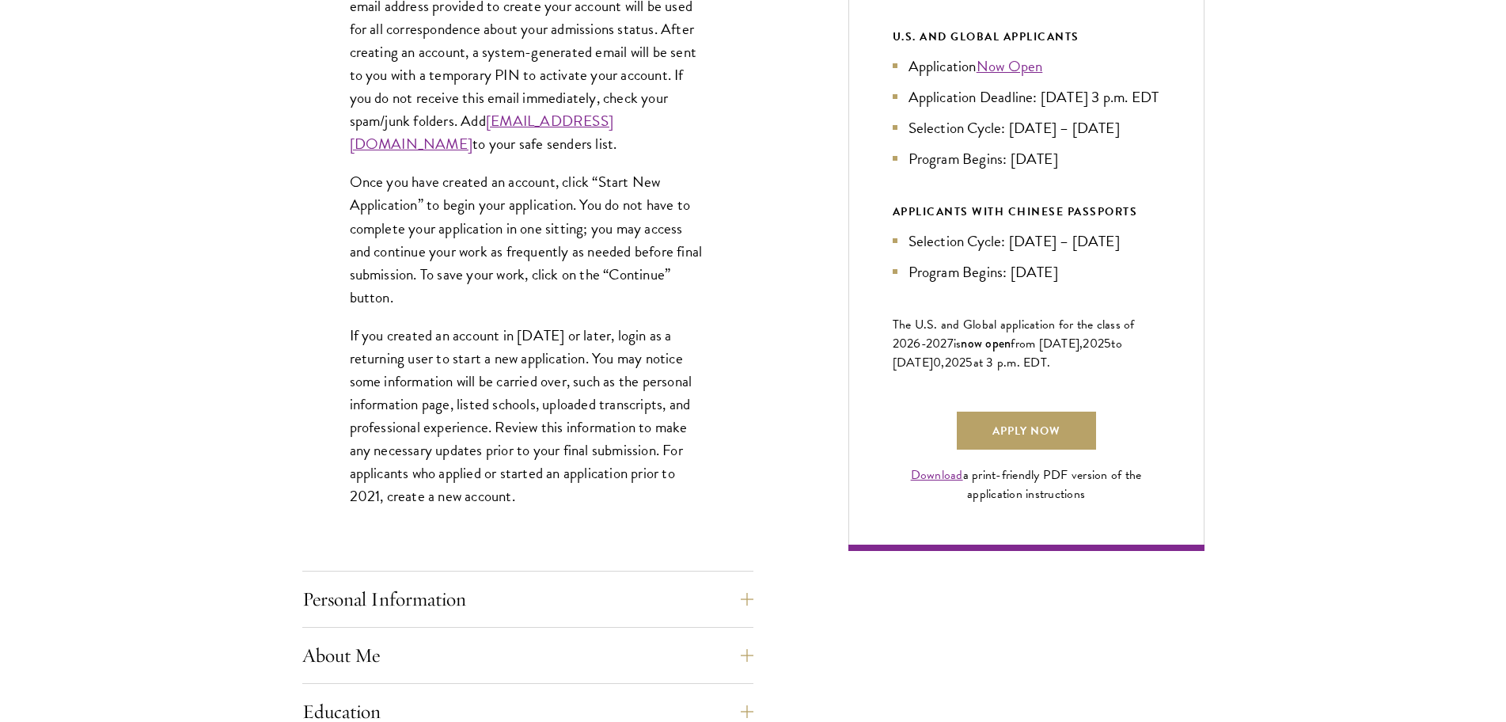
drag, startPoint x: 532, startPoint y: 483, endPoint x: 280, endPoint y: 483, distance: 251.7
click at [280, 483] on div "Start the Process Take the first step toward joining a global community that wi…" at bounding box center [753, 502] width 1506 height 1824
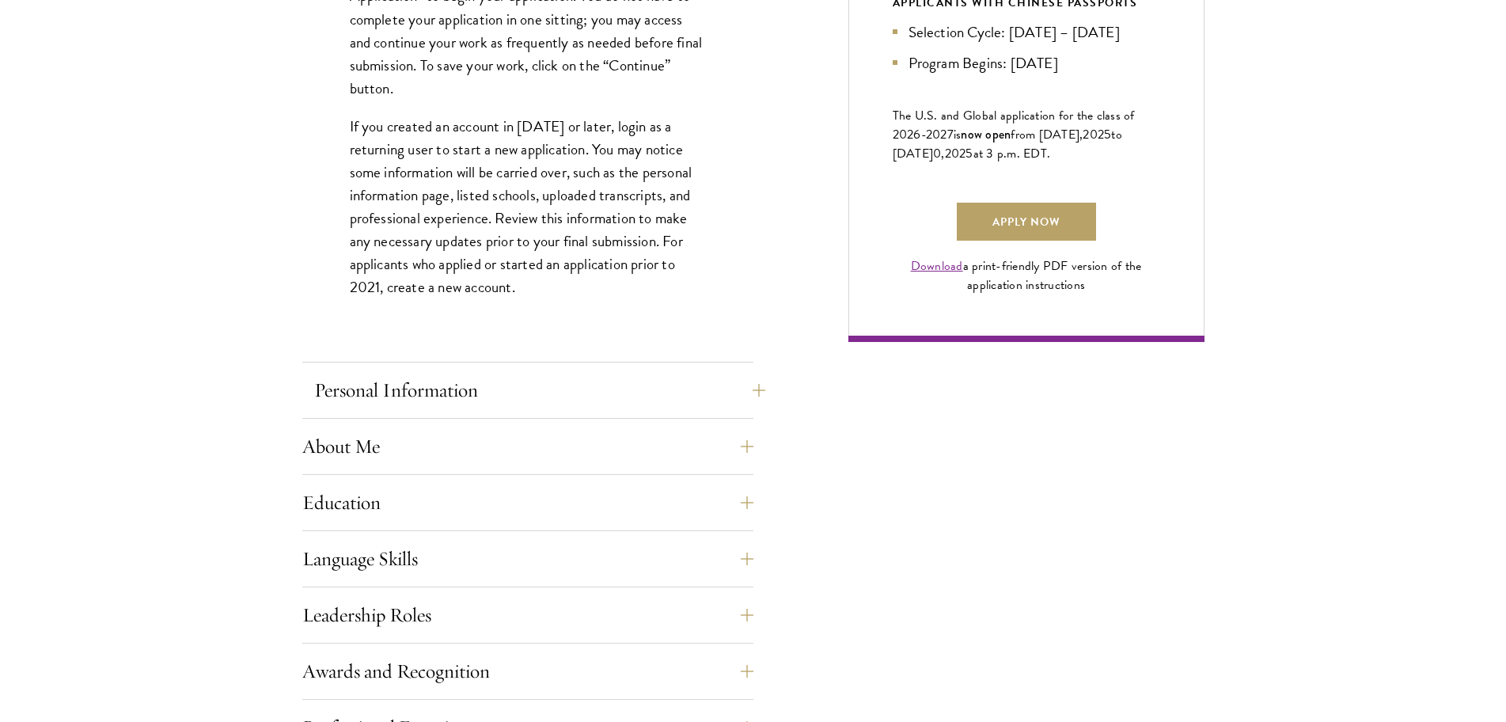
scroll to position [1108, 0]
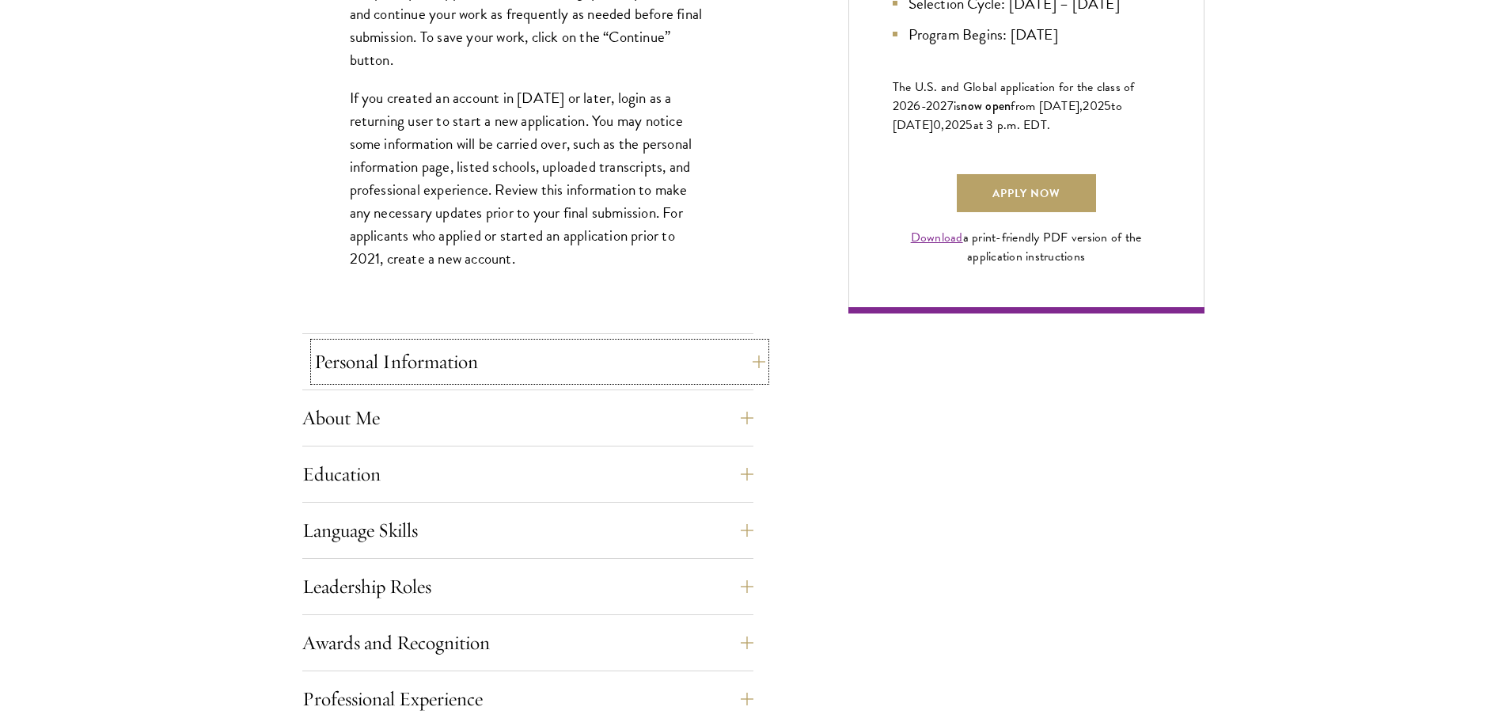
click at [755, 358] on button "Personal Information" at bounding box center [539, 362] width 451 height 38
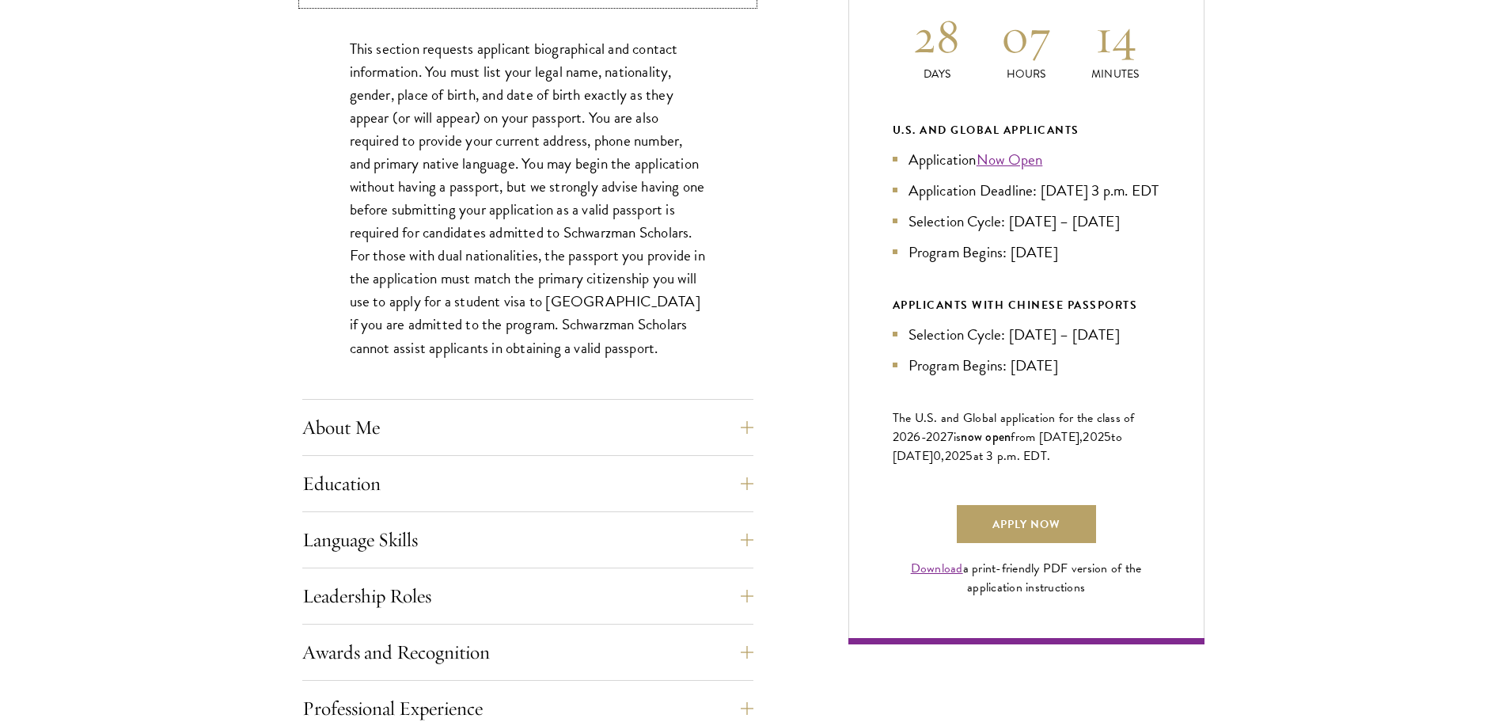
scroll to position [792, 0]
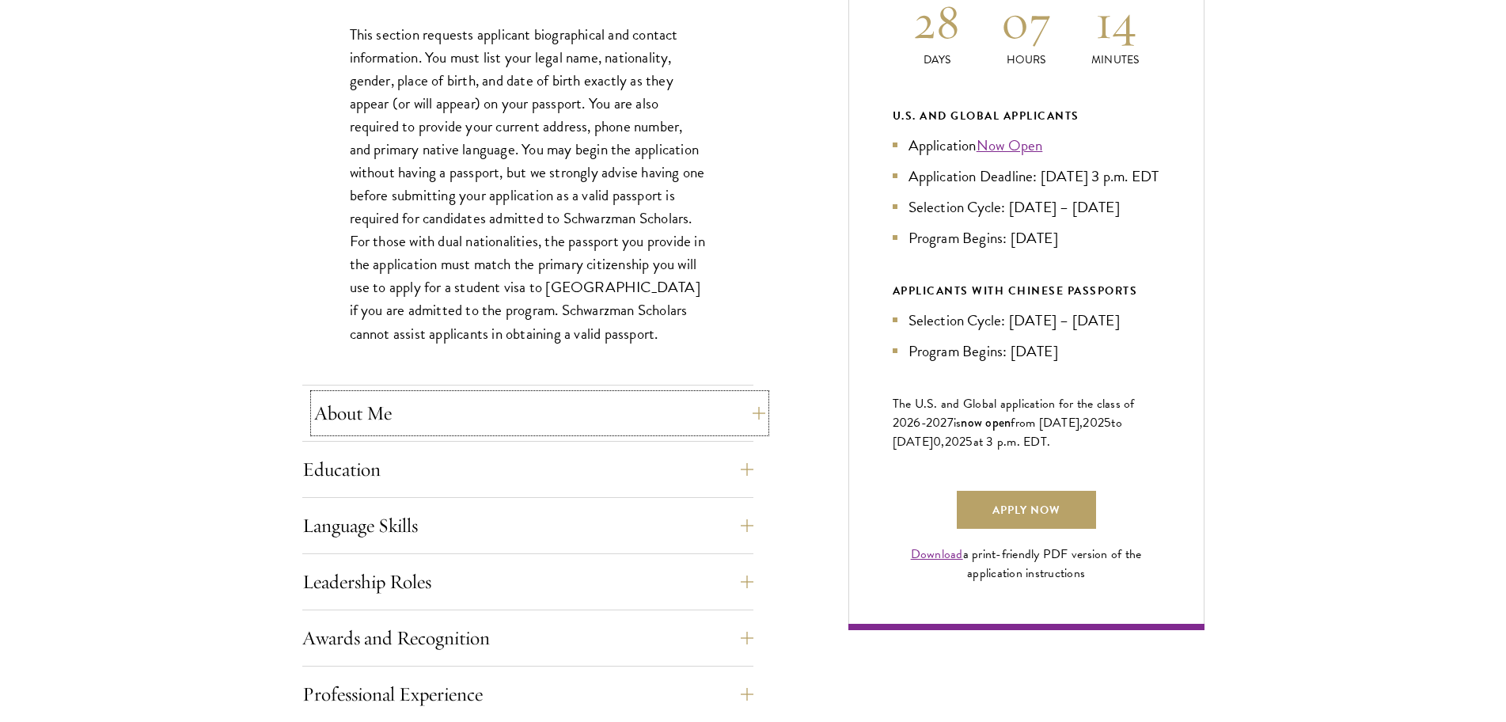
click at [761, 412] on button "About Me" at bounding box center [539, 413] width 451 height 38
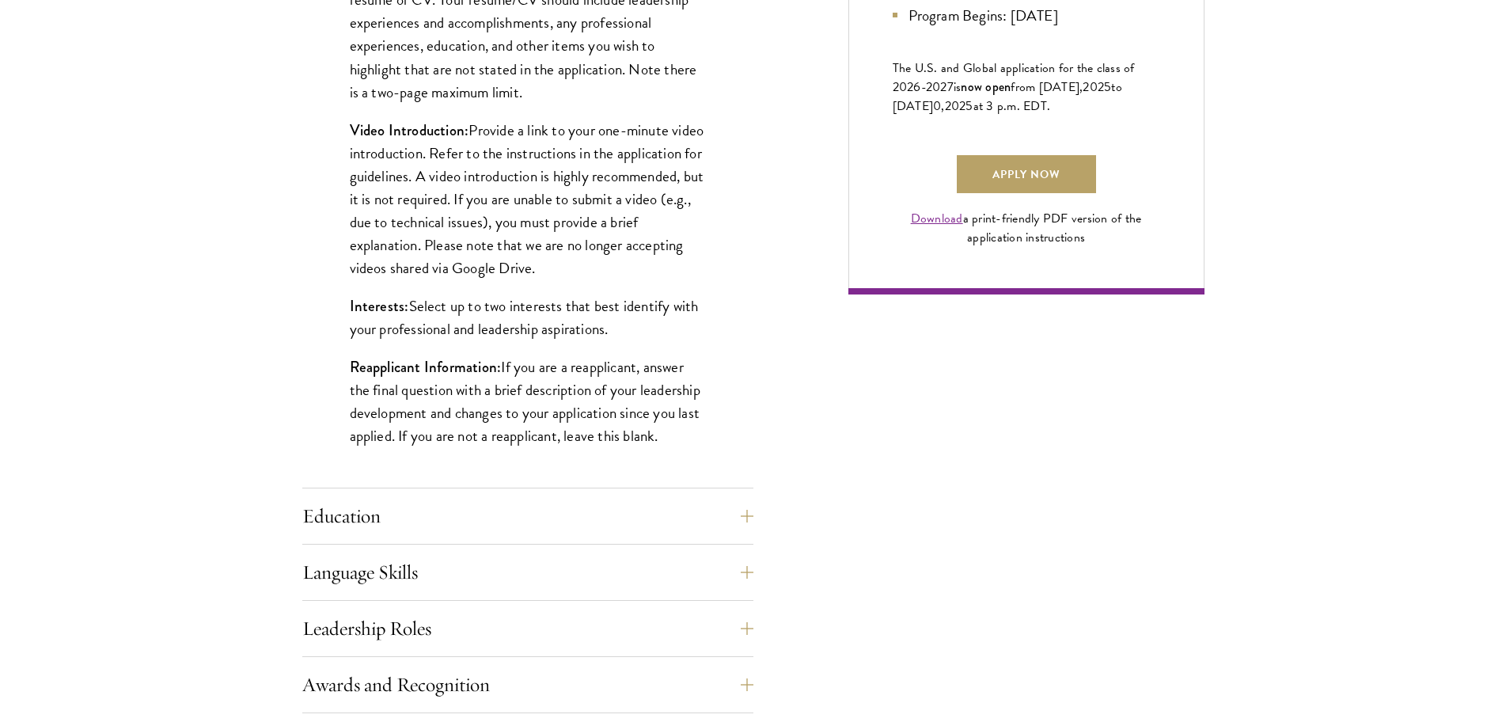
scroll to position [1266, 0]
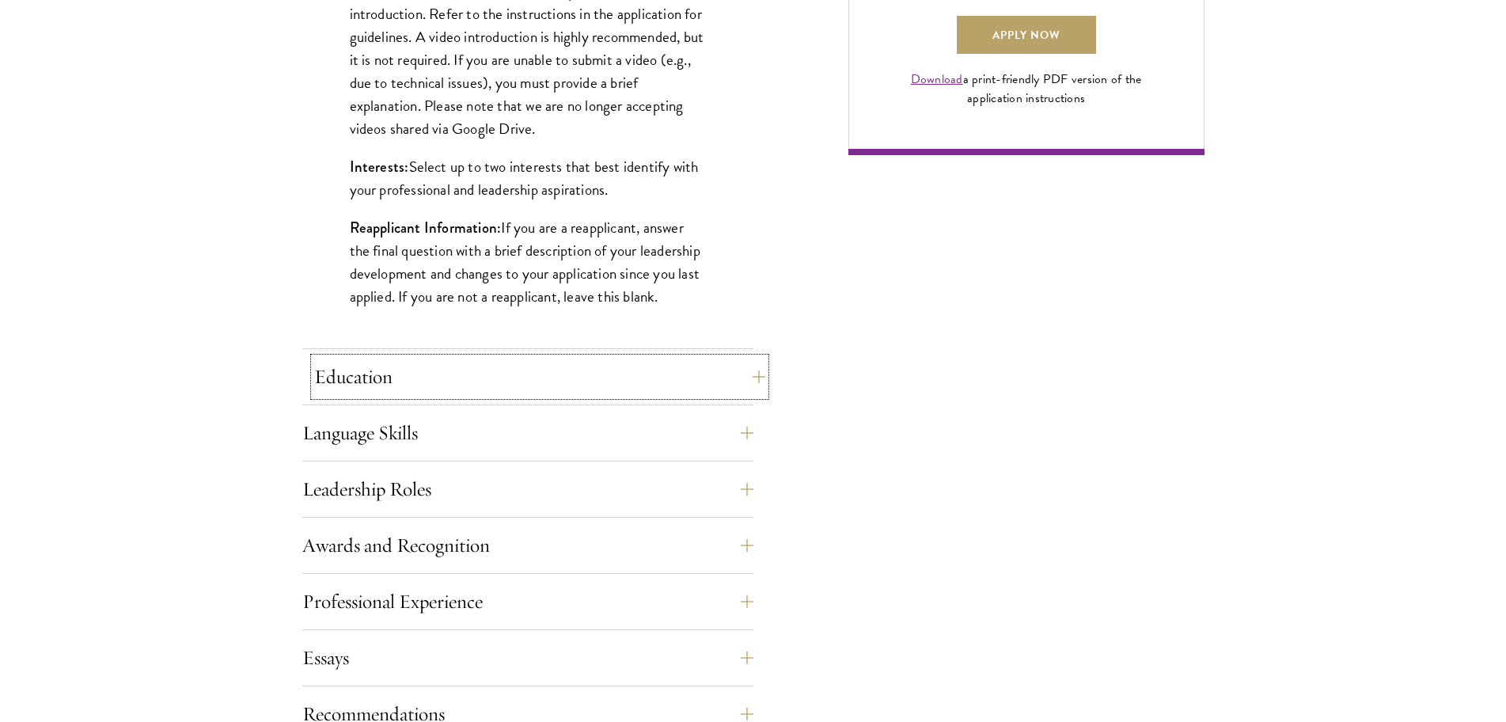
click at [749, 374] on button "Education" at bounding box center [539, 377] width 451 height 38
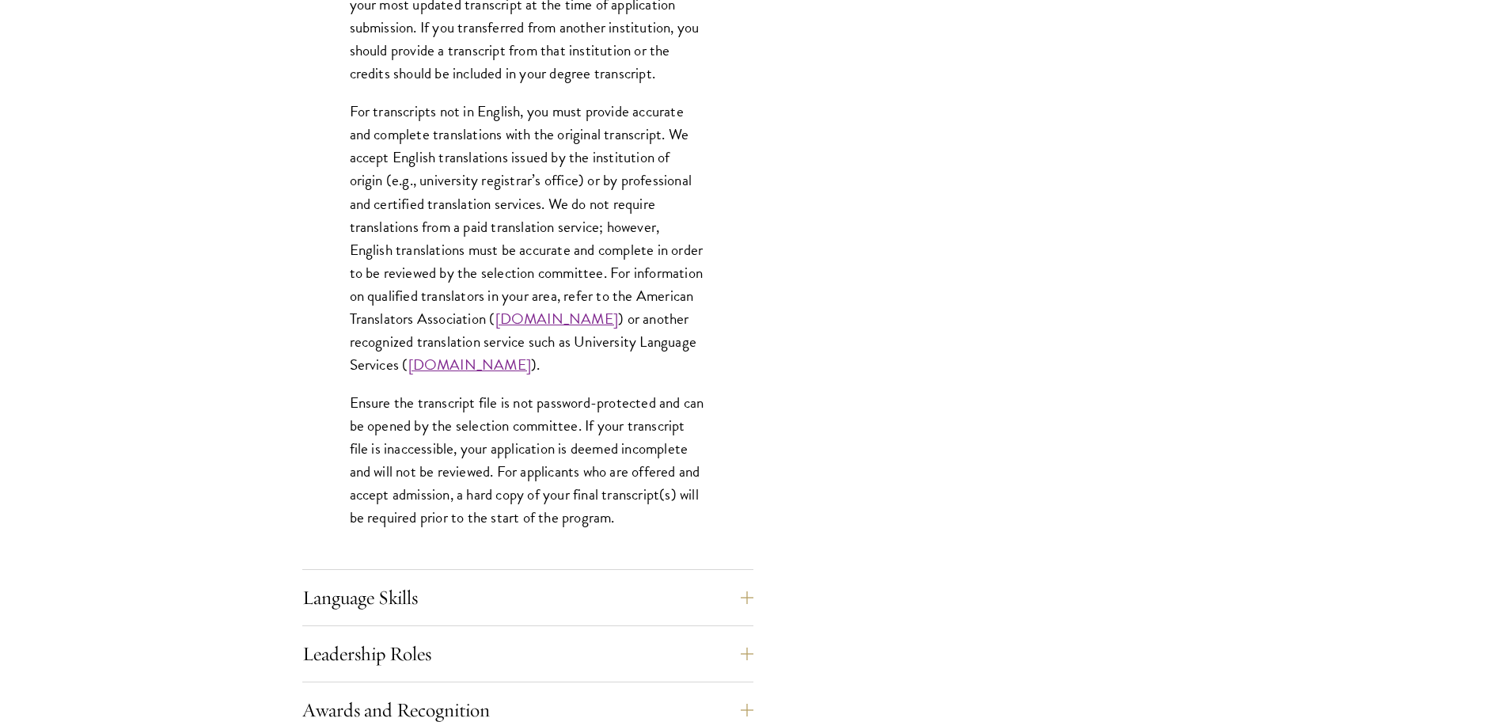
scroll to position [2216, 0]
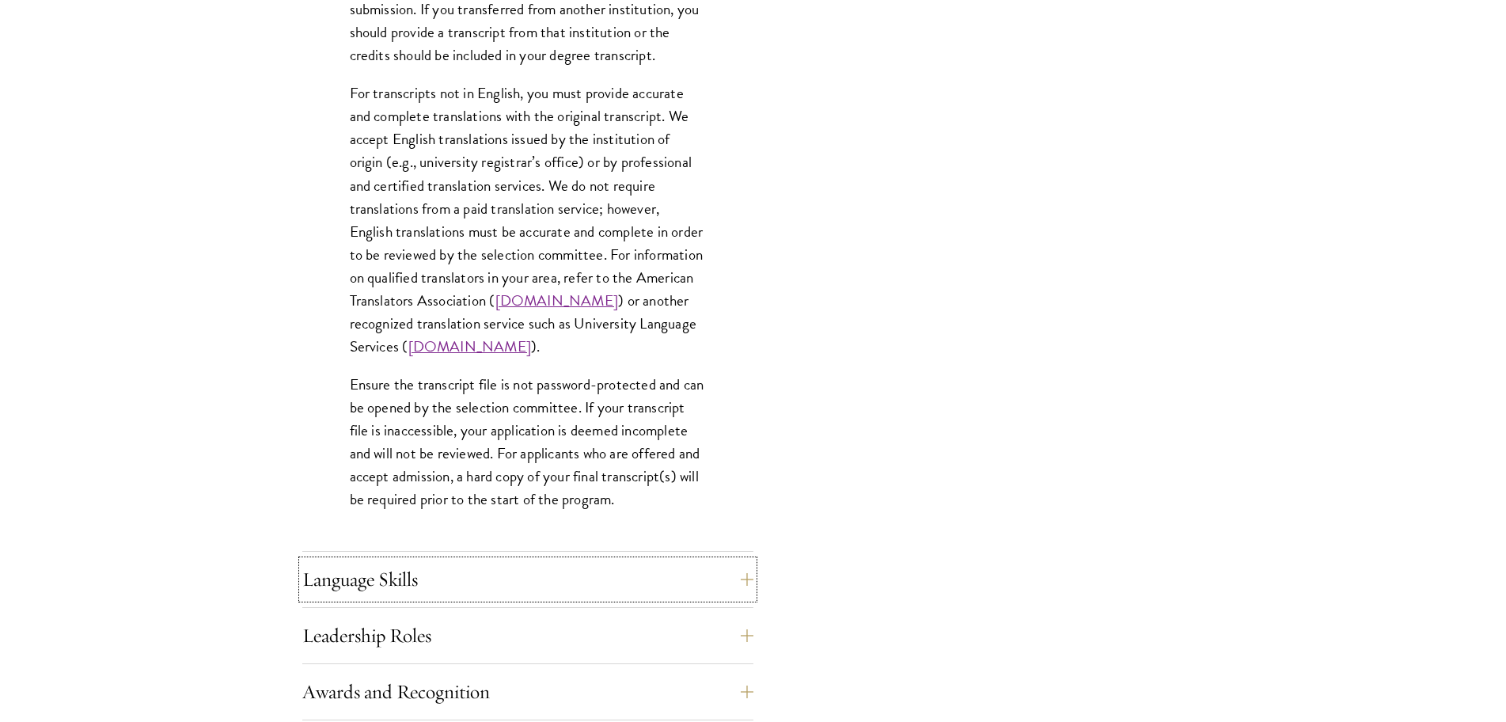
click at [747, 575] on button "Language Skills" at bounding box center [527, 579] width 451 height 38
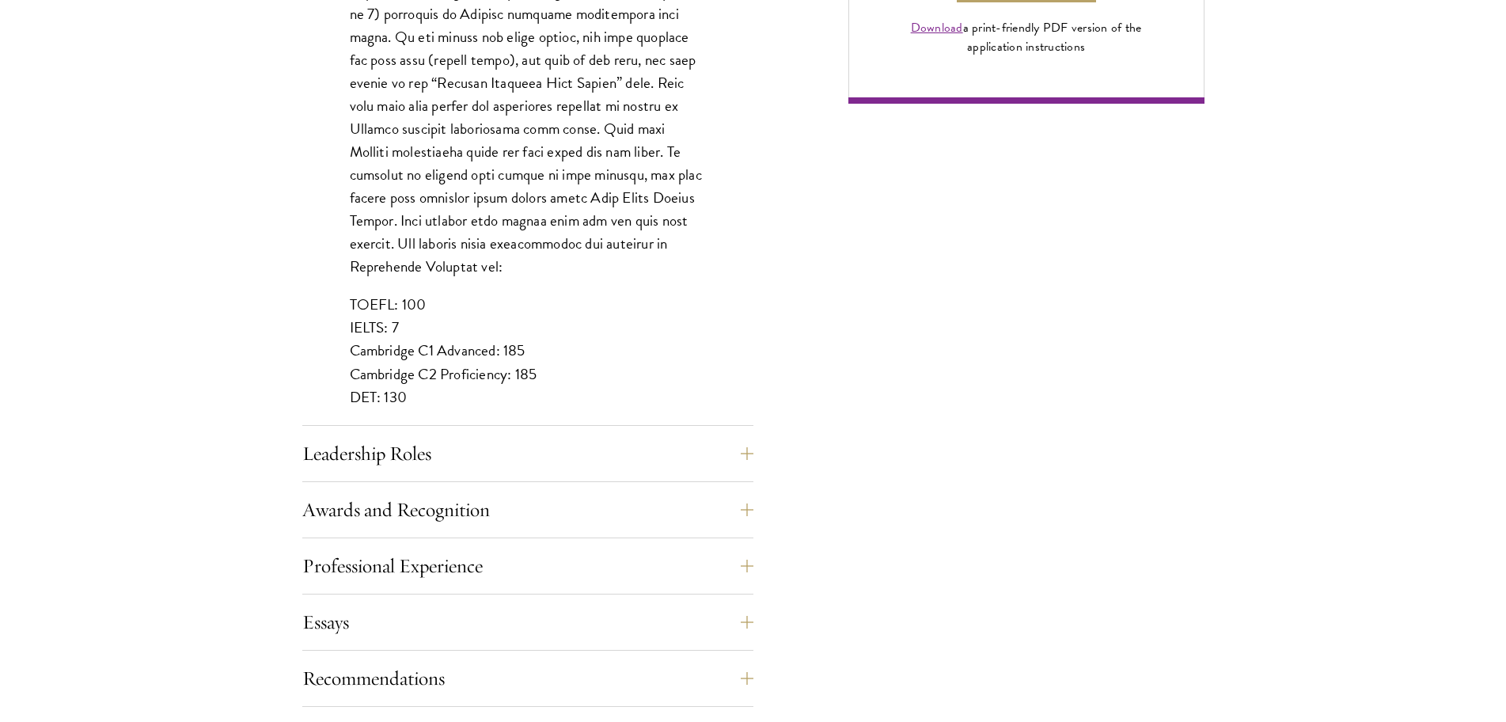
scroll to position [1346, 0]
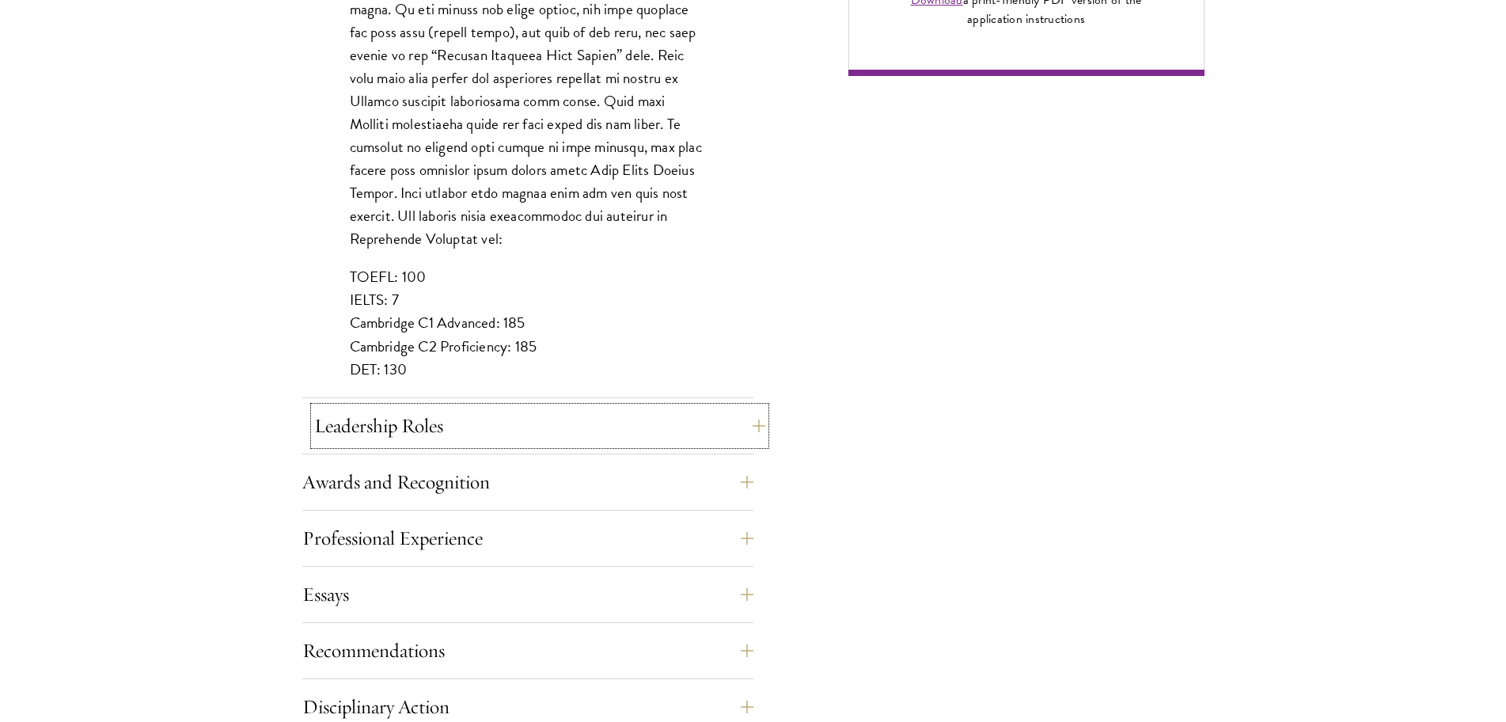
click at [456, 436] on button "Leadership Roles" at bounding box center [539, 426] width 451 height 38
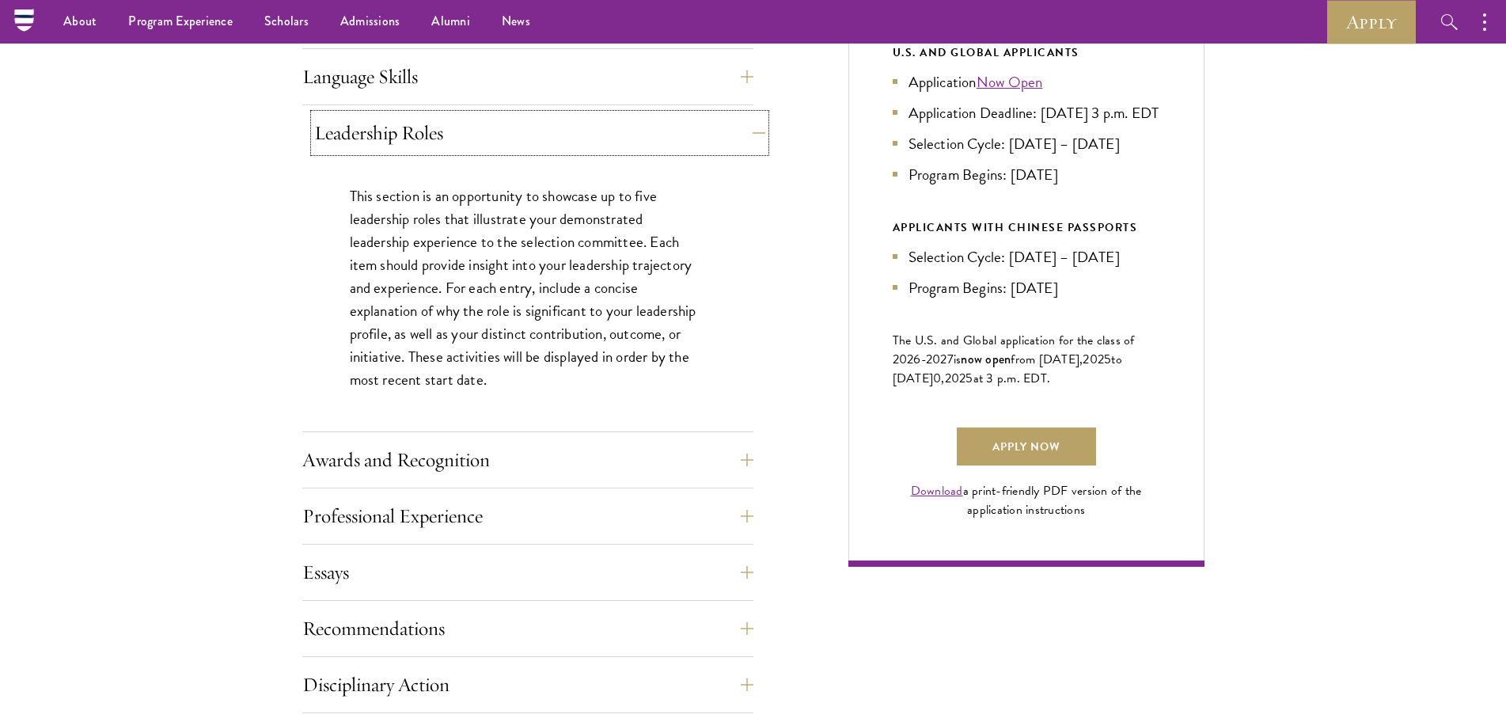
scroll to position [792, 0]
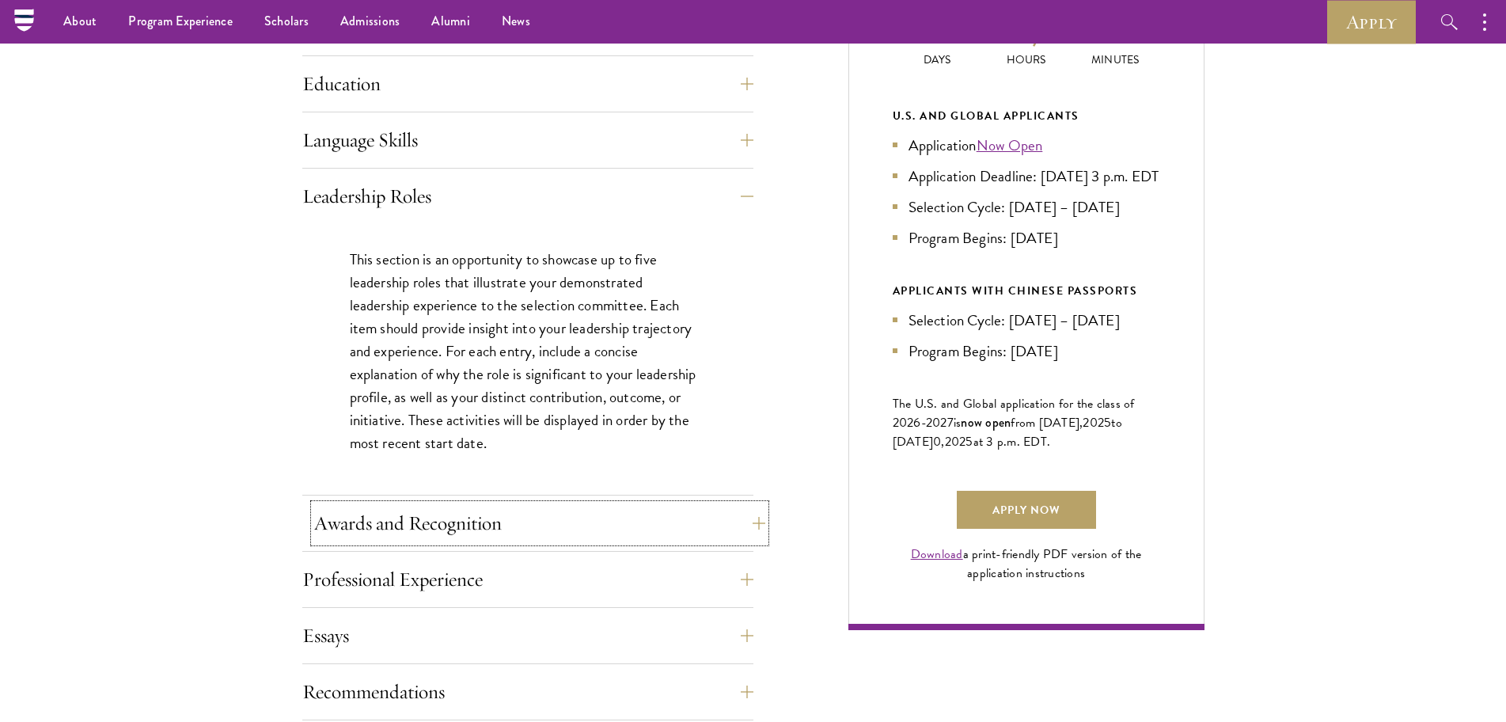
click at [484, 519] on button "Awards and Recognition" at bounding box center [539, 523] width 451 height 38
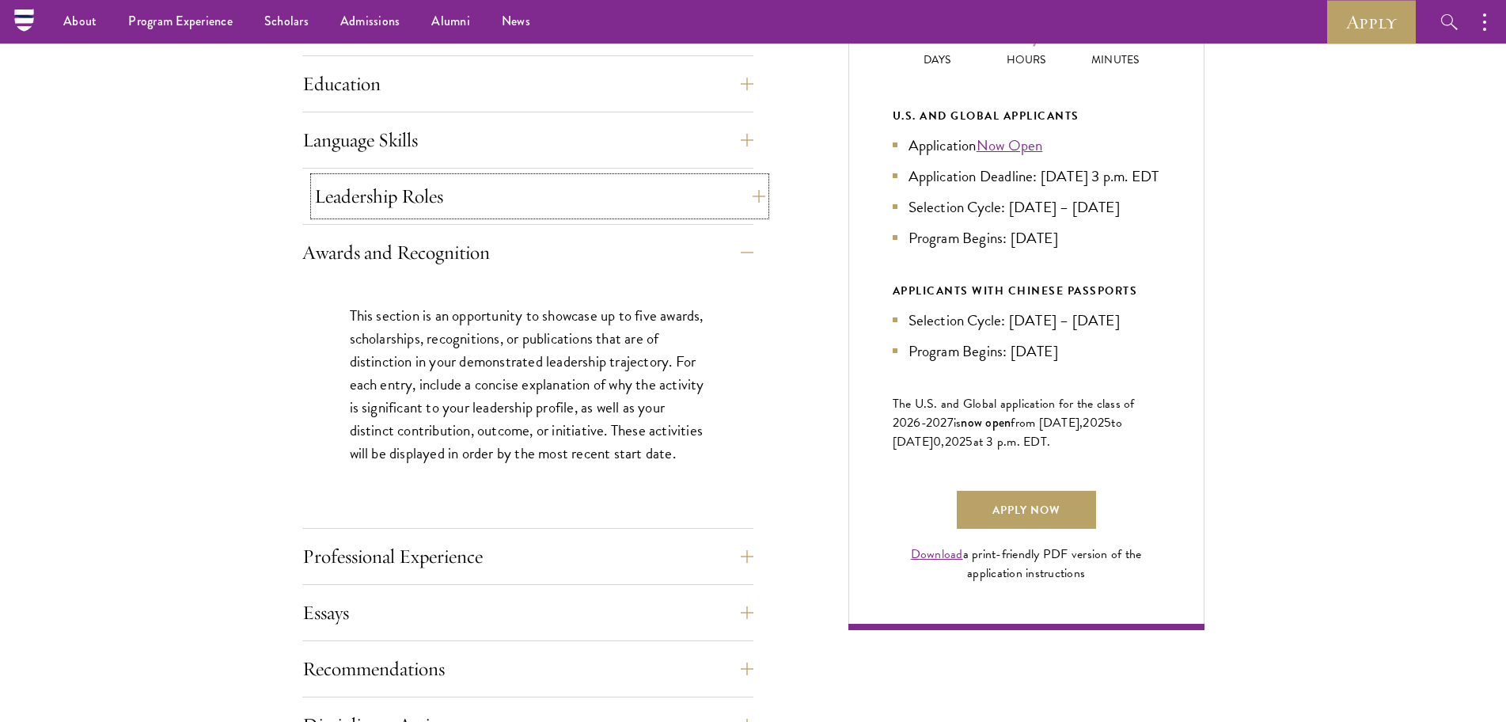
click at [458, 177] on button "Leadership Roles" at bounding box center [539, 196] width 451 height 38
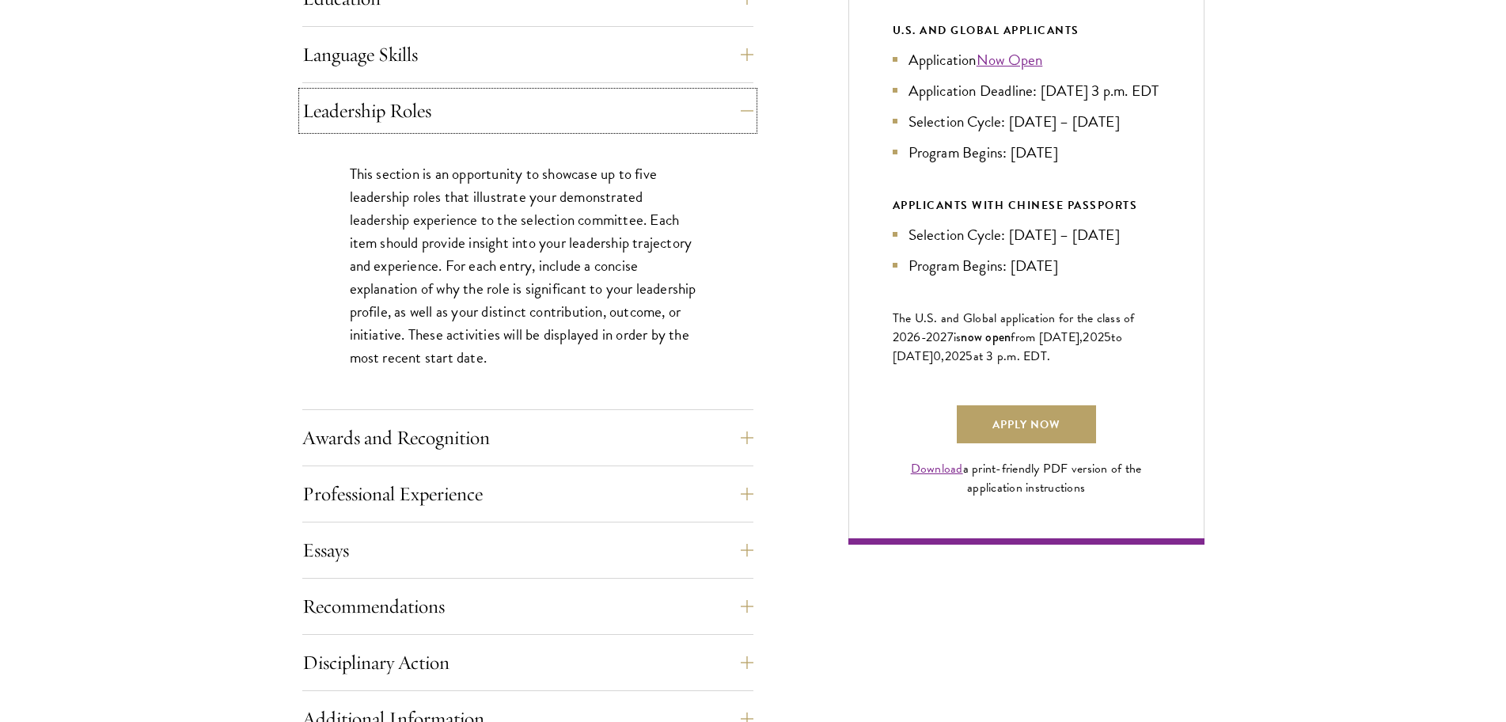
scroll to position [950, 0]
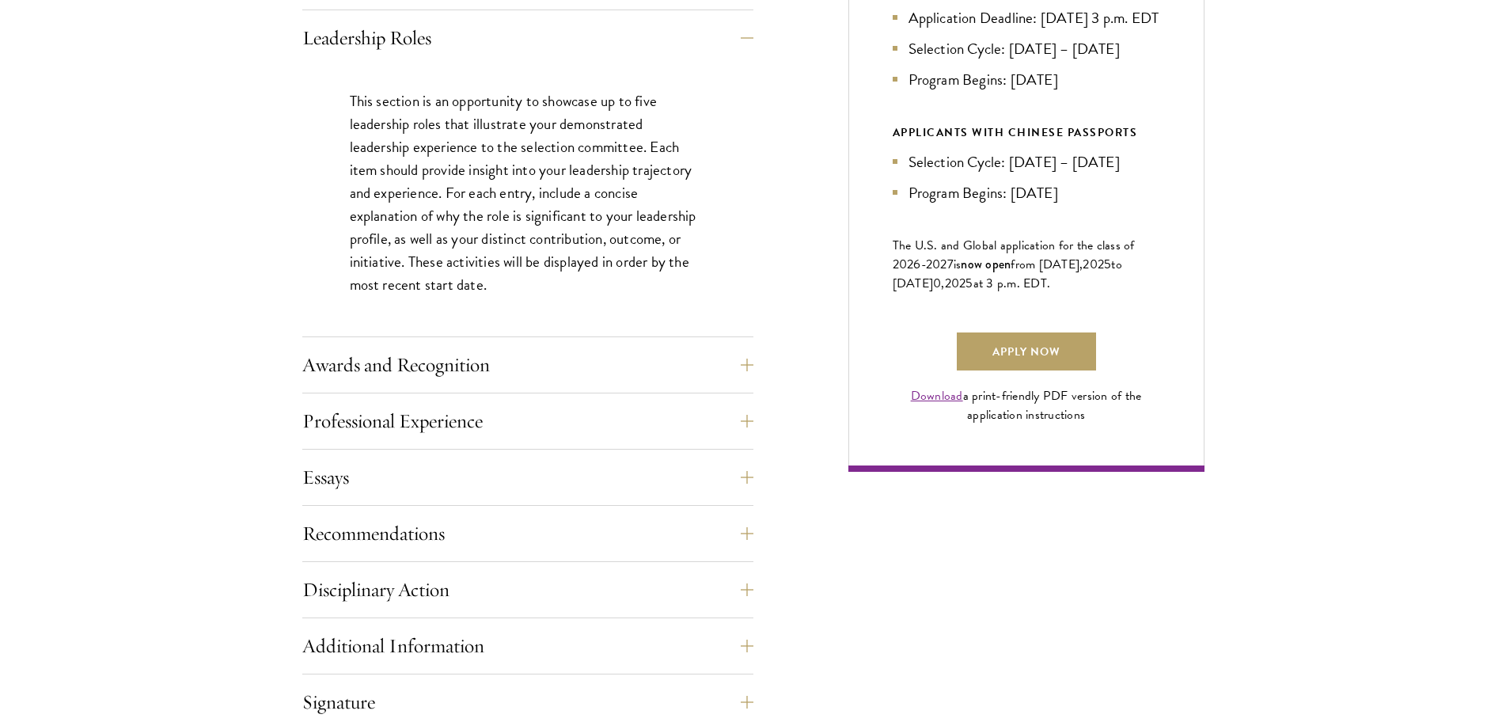
click at [403, 391] on div "Awards and Recognition This section is an opportunity to showcase up to five aw…" at bounding box center [527, 369] width 451 height 47
click at [408, 372] on button "Awards and Recognition" at bounding box center [539, 365] width 451 height 38
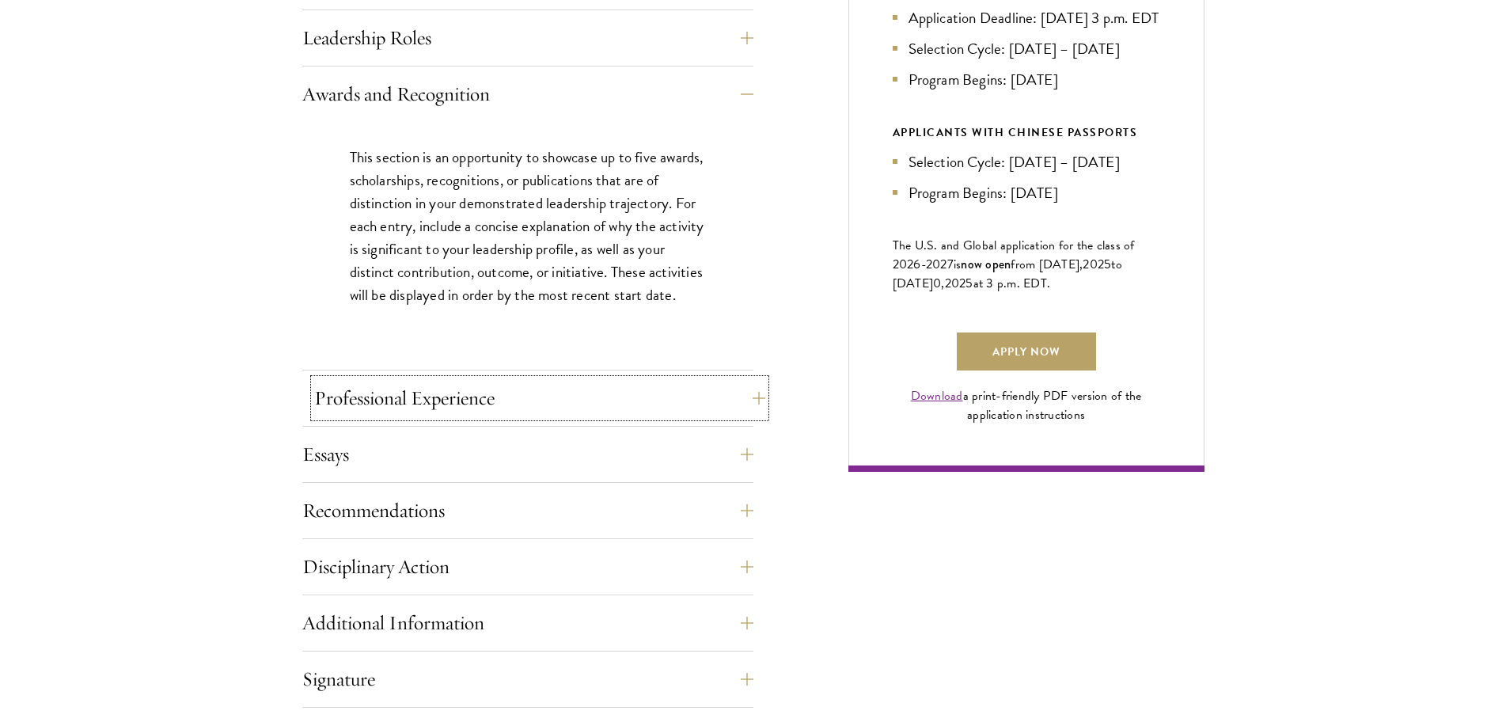
click at [382, 391] on button "Professional Experience" at bounding box center [539, 398] width 451 height 38
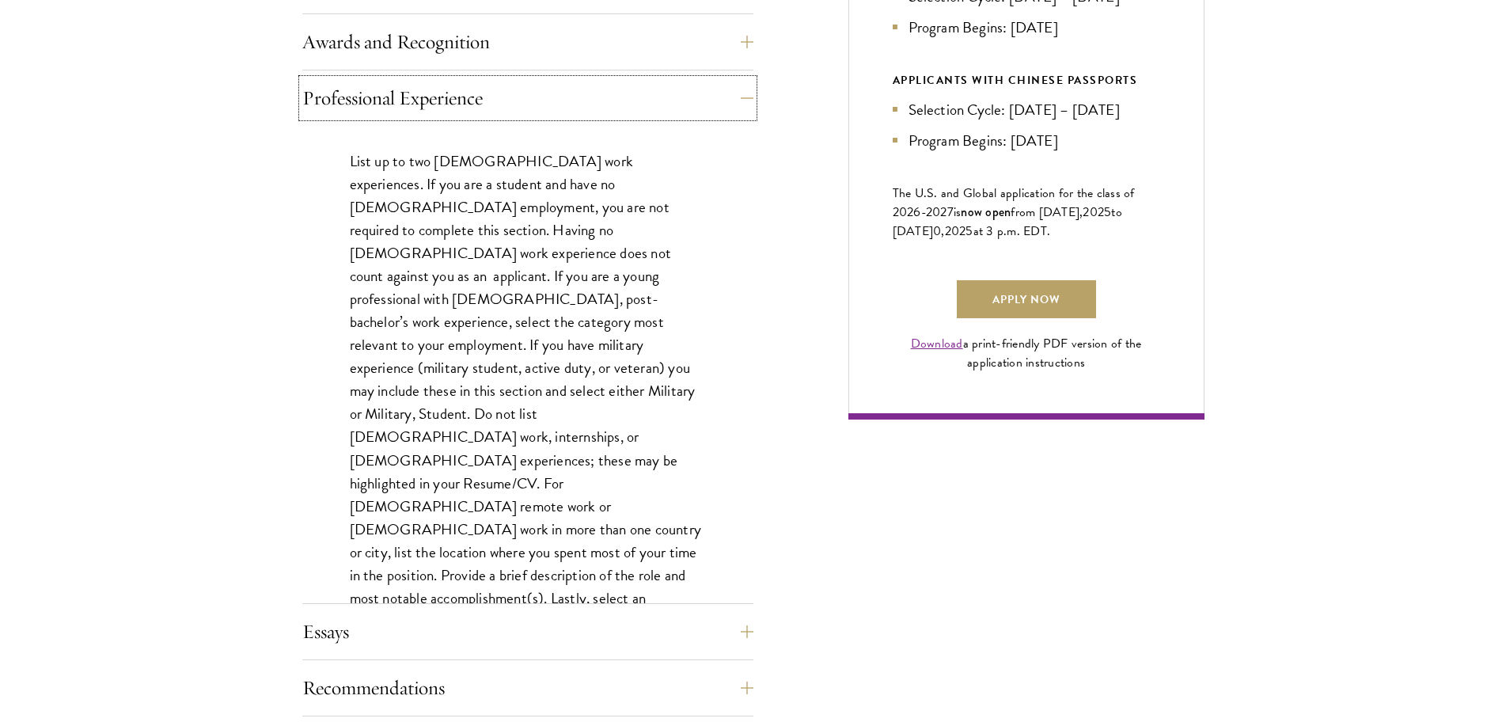
scroll to position [1108, 0]
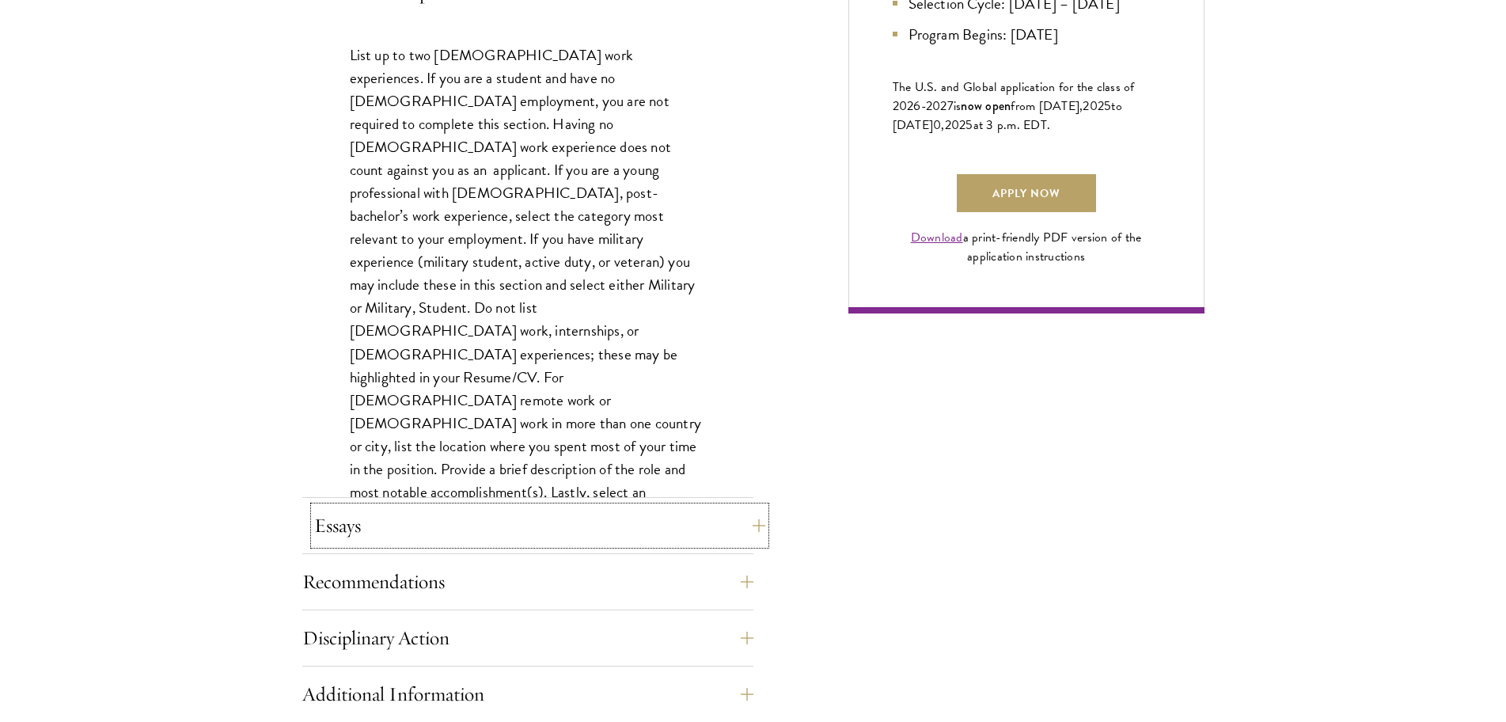
click at [367, 522] on button "Essays" at bounding box center [539, 526] width 451 height 38
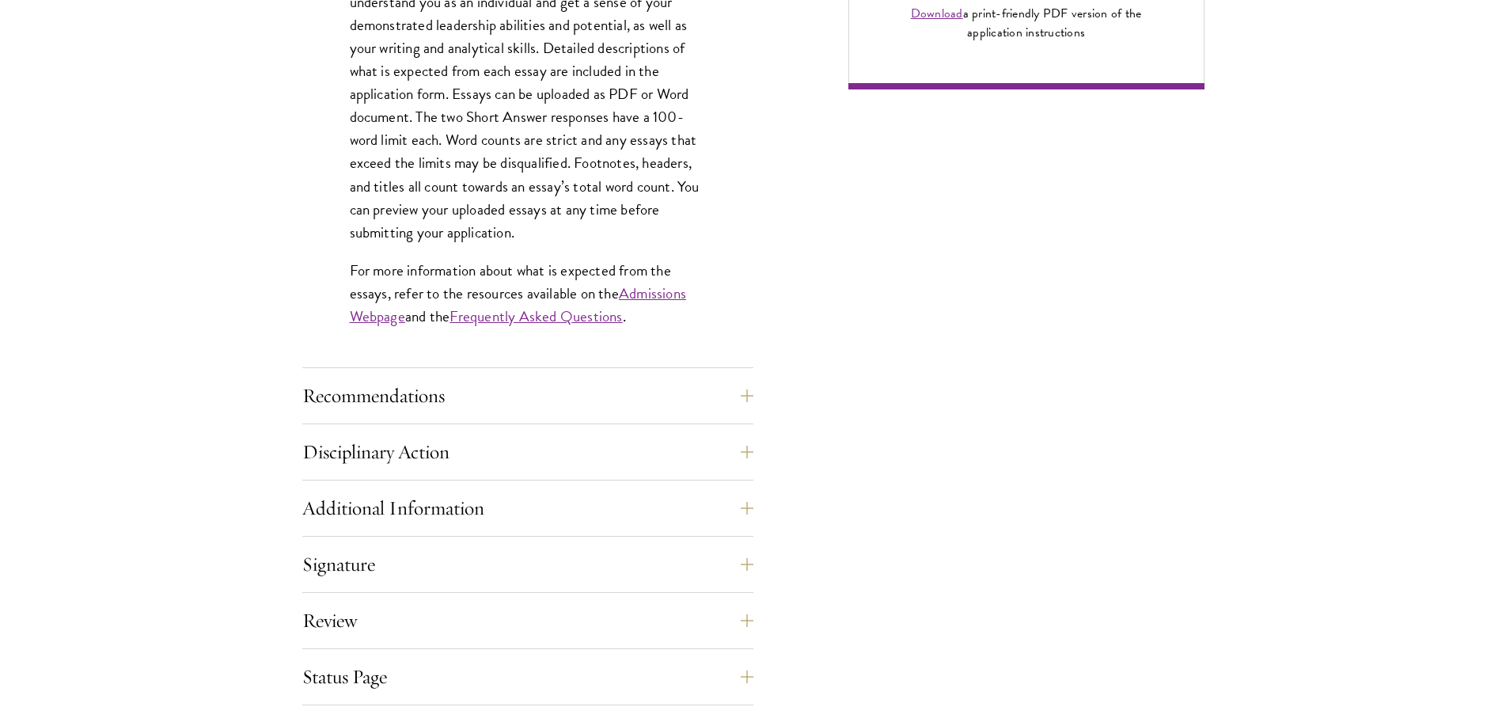
scroll to position [1346, 0]
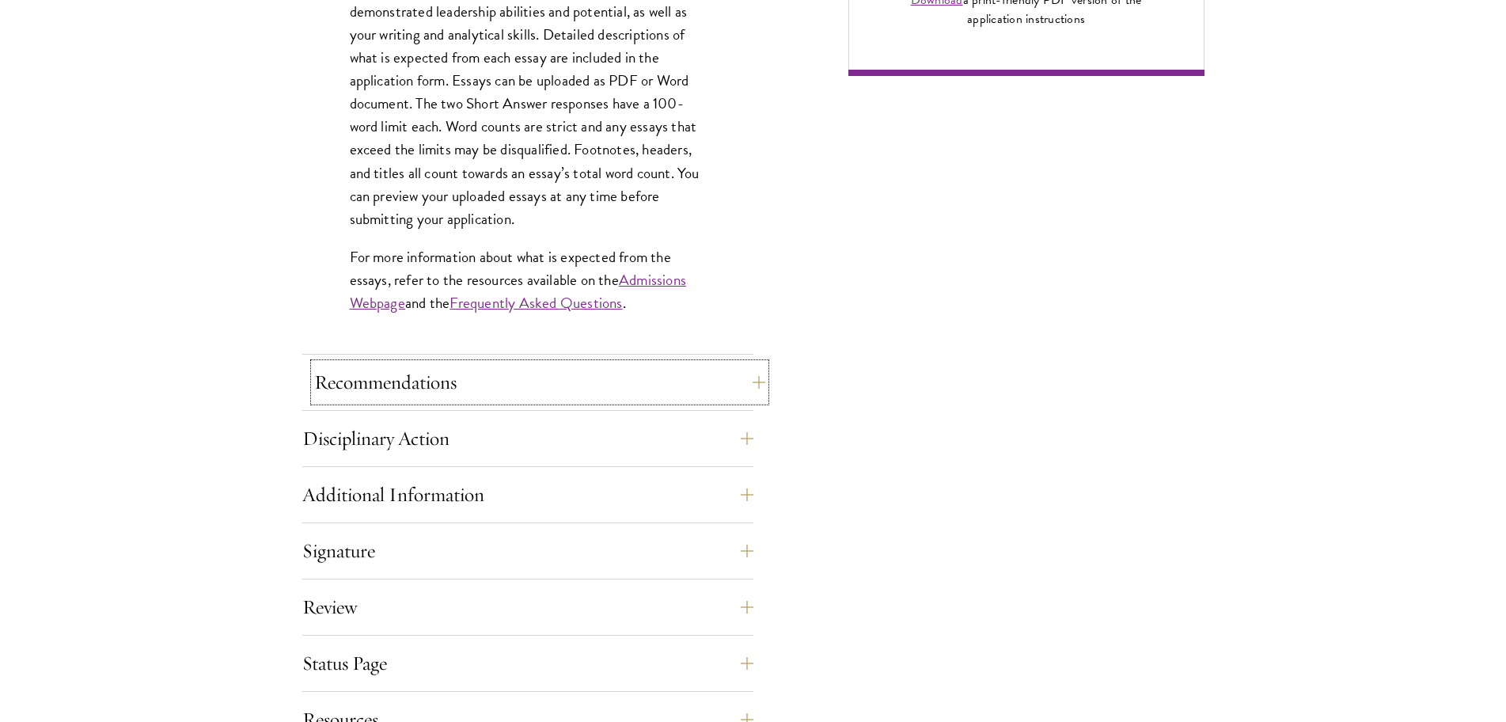
click at [402, 389] on button "Recommendations" at bounding box center [539, 382] width 451 height 38
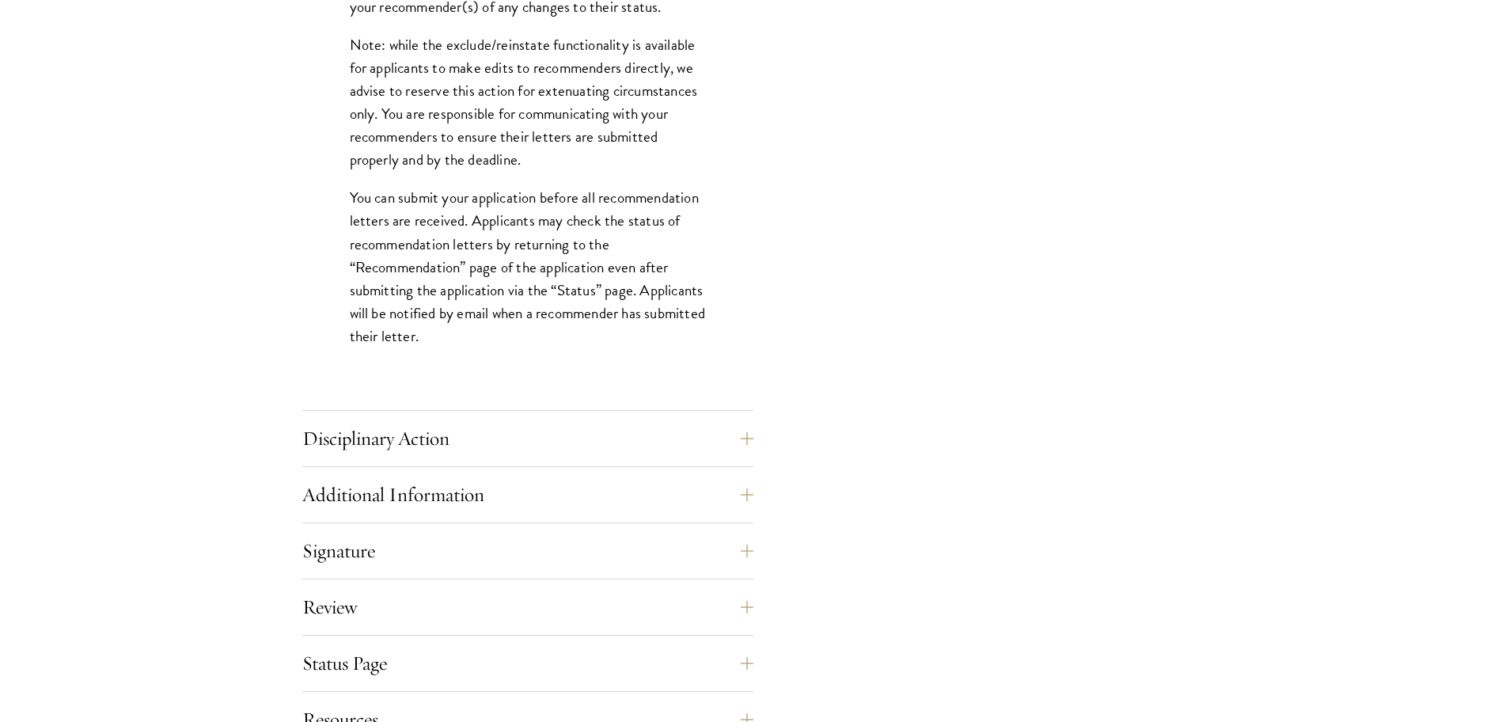
scroll to position [2137, 0]
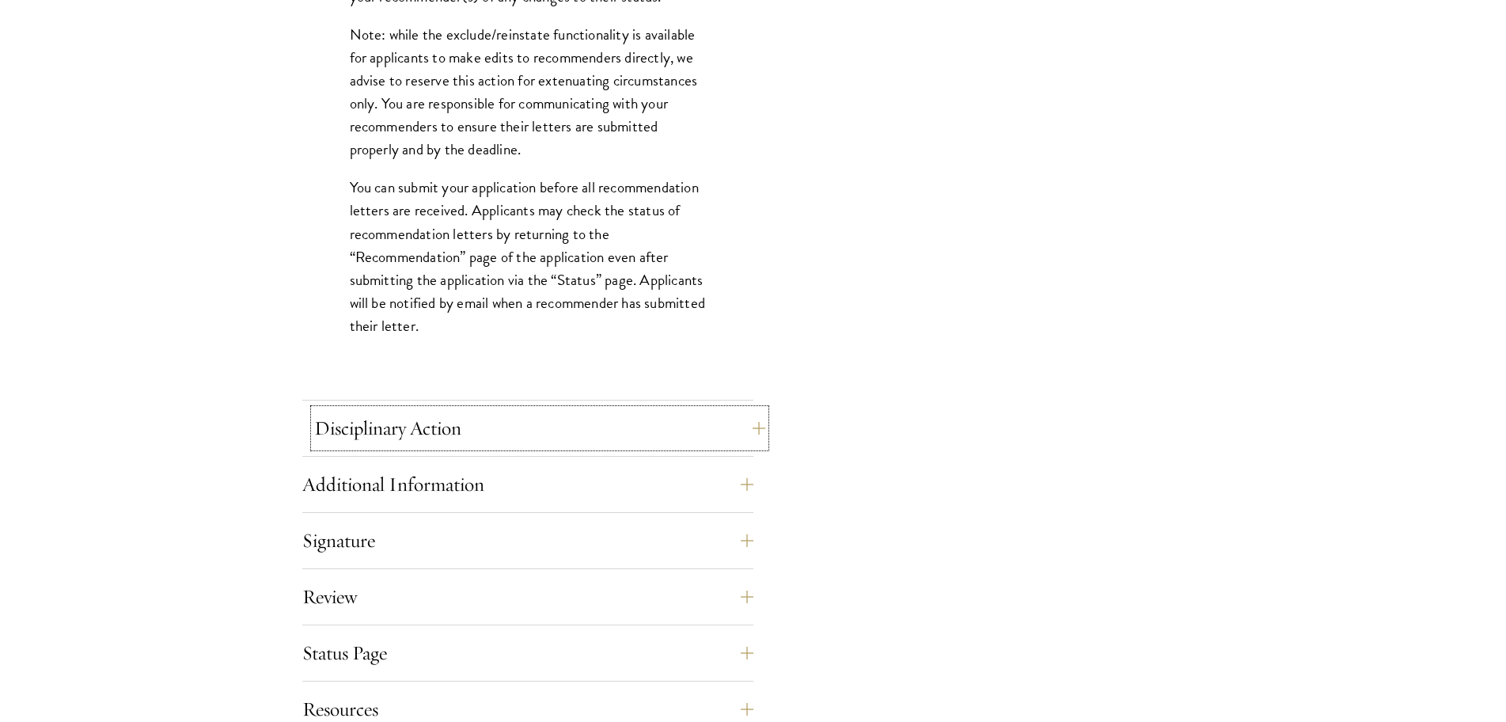
click at [412, 434] on button "Disciplinary Action" at bounding box center [539, 428] width 451 height 38
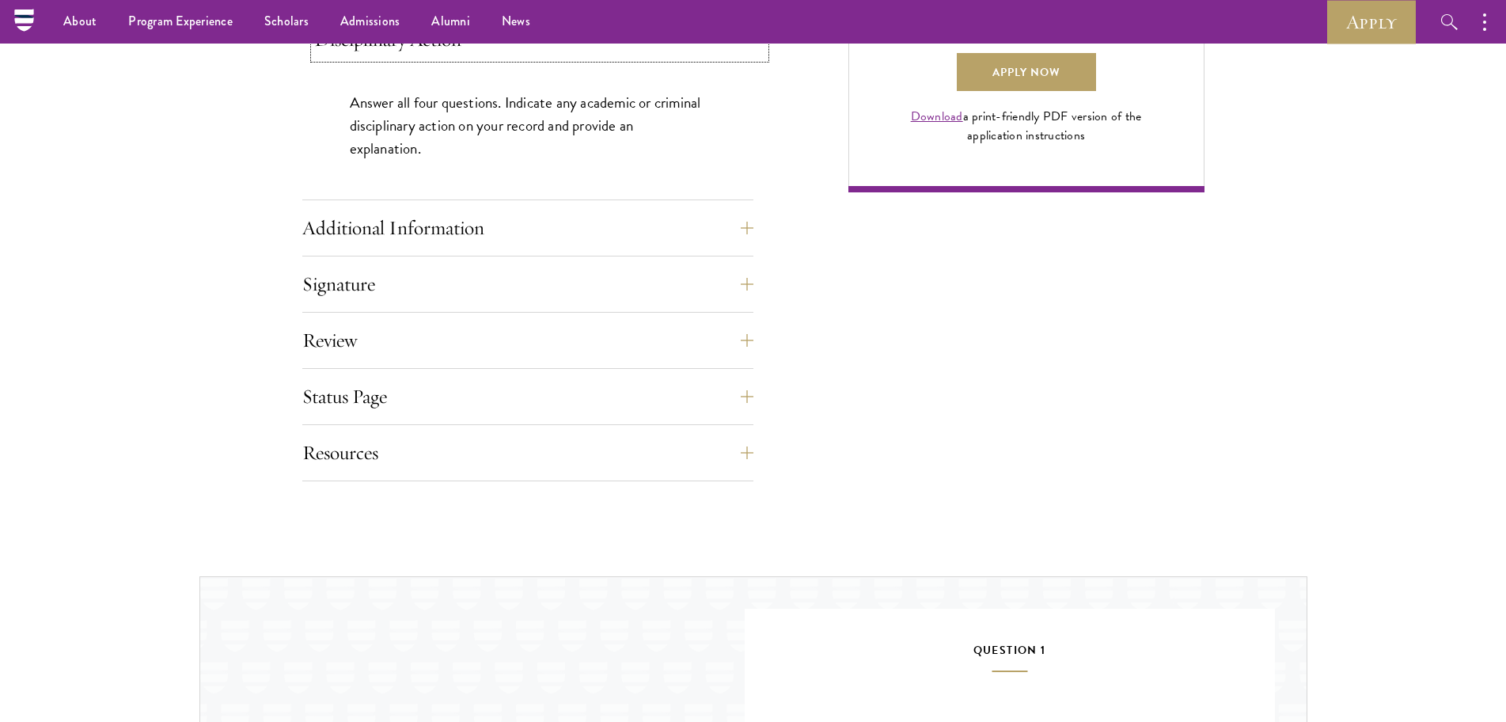
scroll to position [1187, 0]
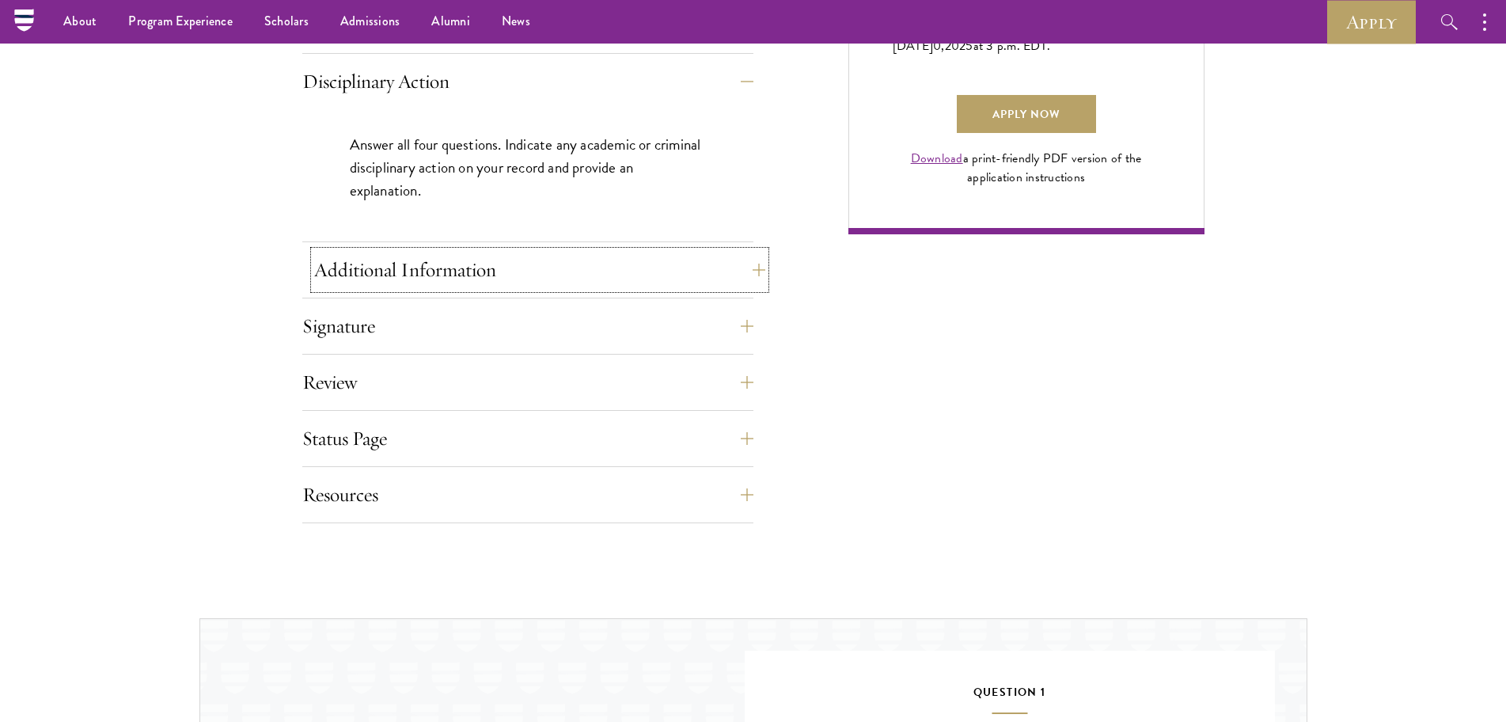
click at [383, 271] on button "Additional Information" at bounding box center [539, 270] width 451 height 38
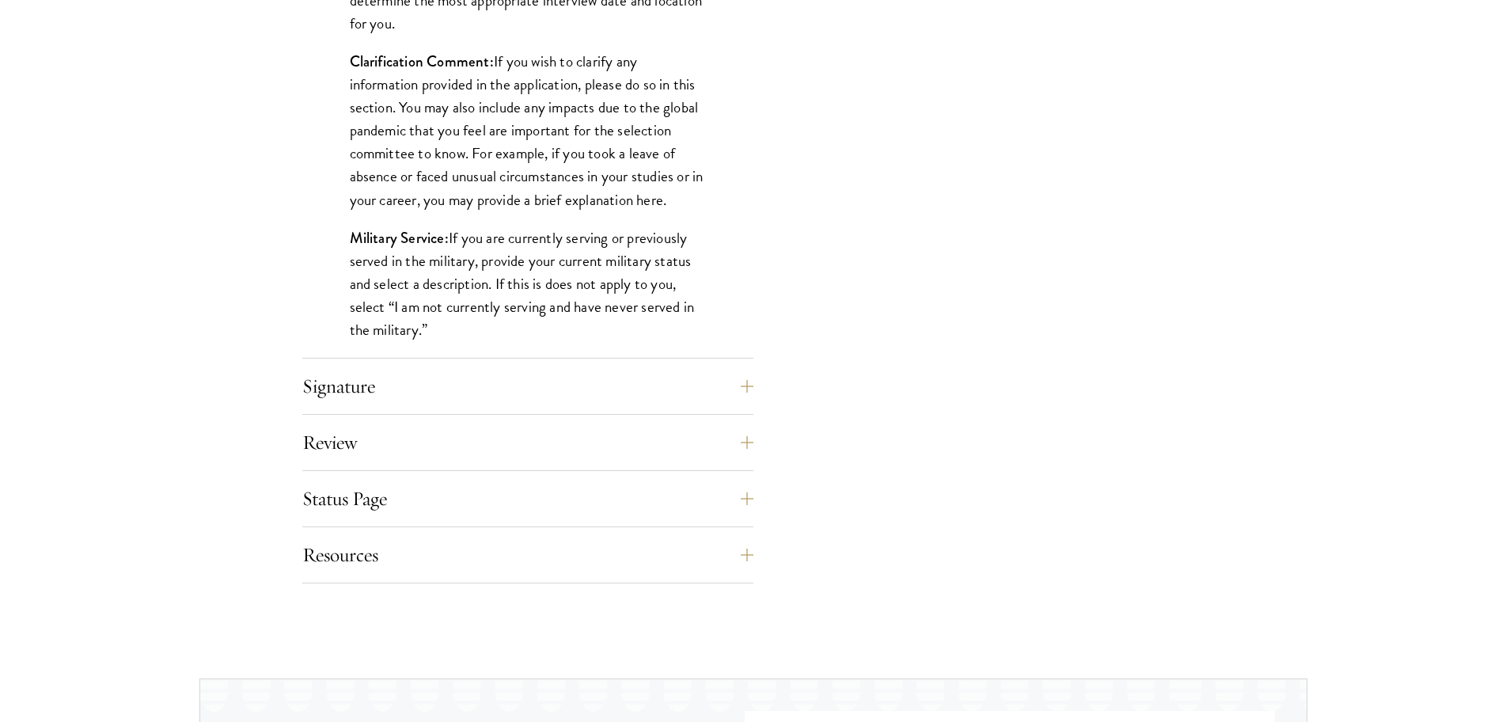
scroll to position [1504, 0]
click at [360, 387] on button "Signature" at bounding box center [539, 385] width 451 height 38
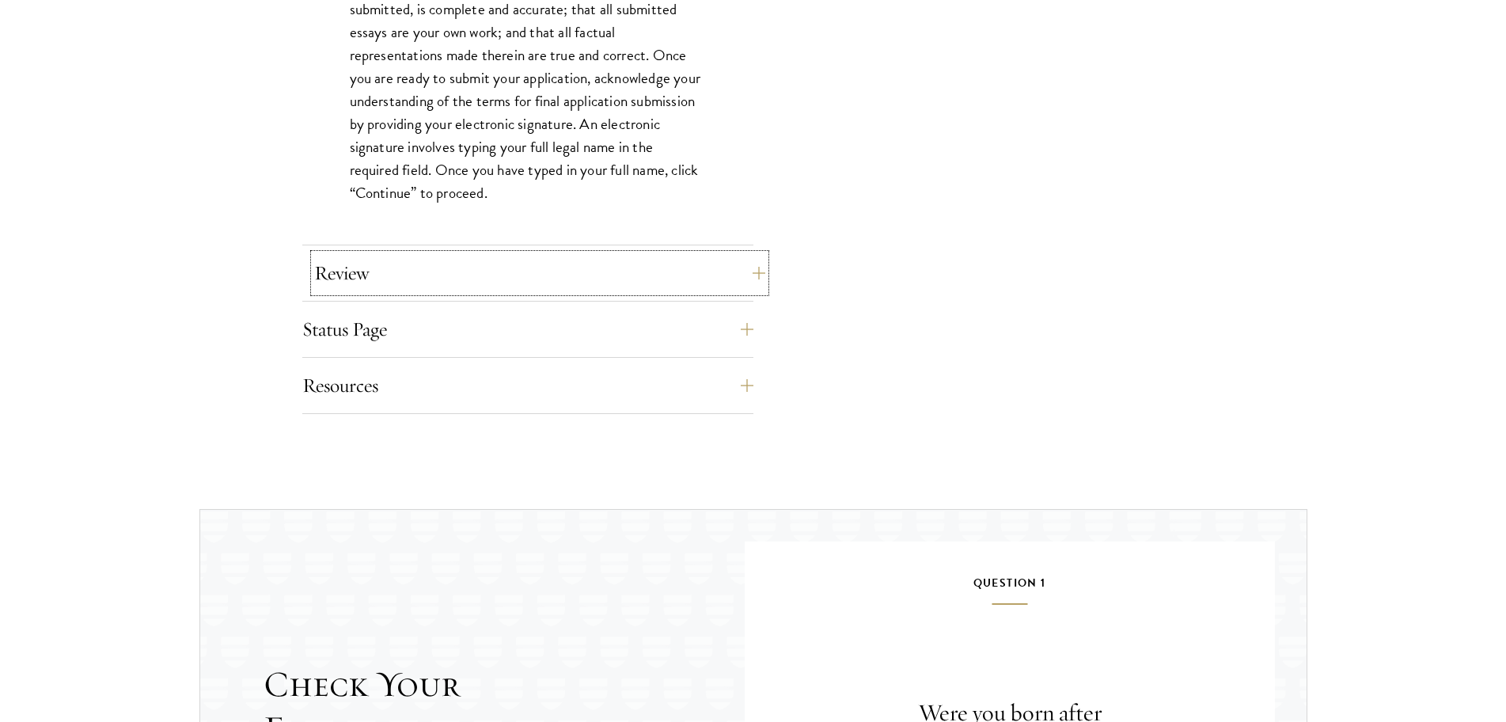
click at [329, 285] on button "Review" at bounding box center [539, 273] width 451 height 38
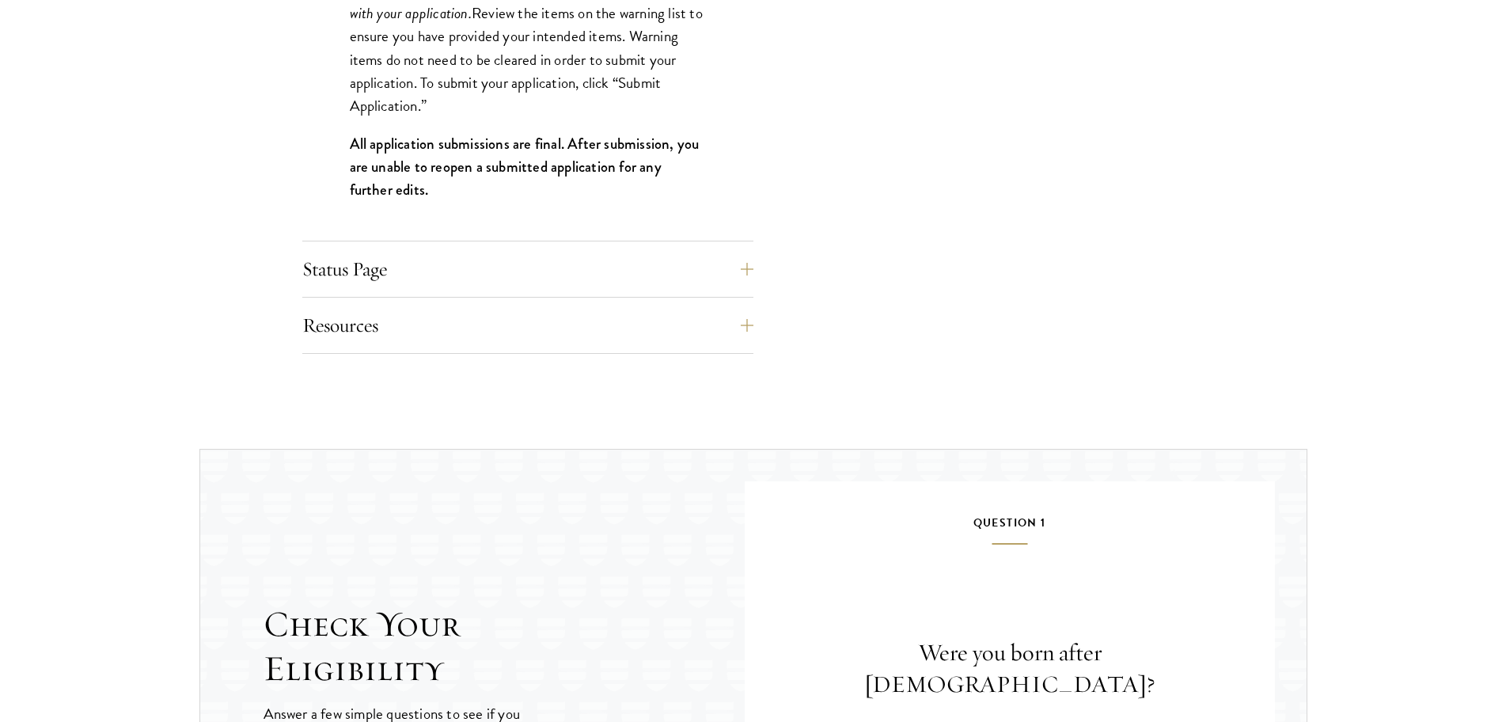
scroll to position [1741, 0]
click at [334, 291] on div "Status Page This page will appear after you have submitted your application. Yo…" at bounding box center [527, 272] width 451 height 47
click at [333, 275] on button "Status Page" at bounding box center [539, 268] width 451 height 38
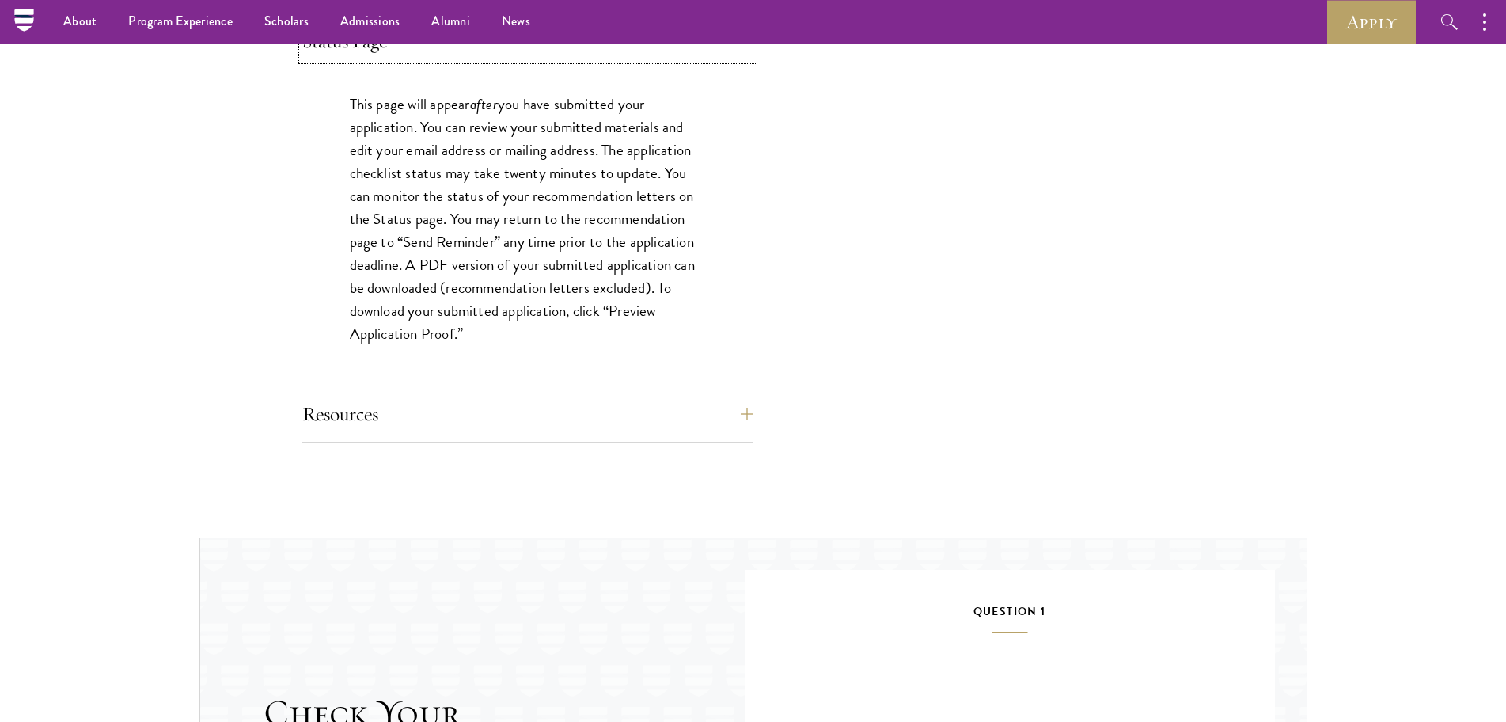
scroll to position [1425, 0]
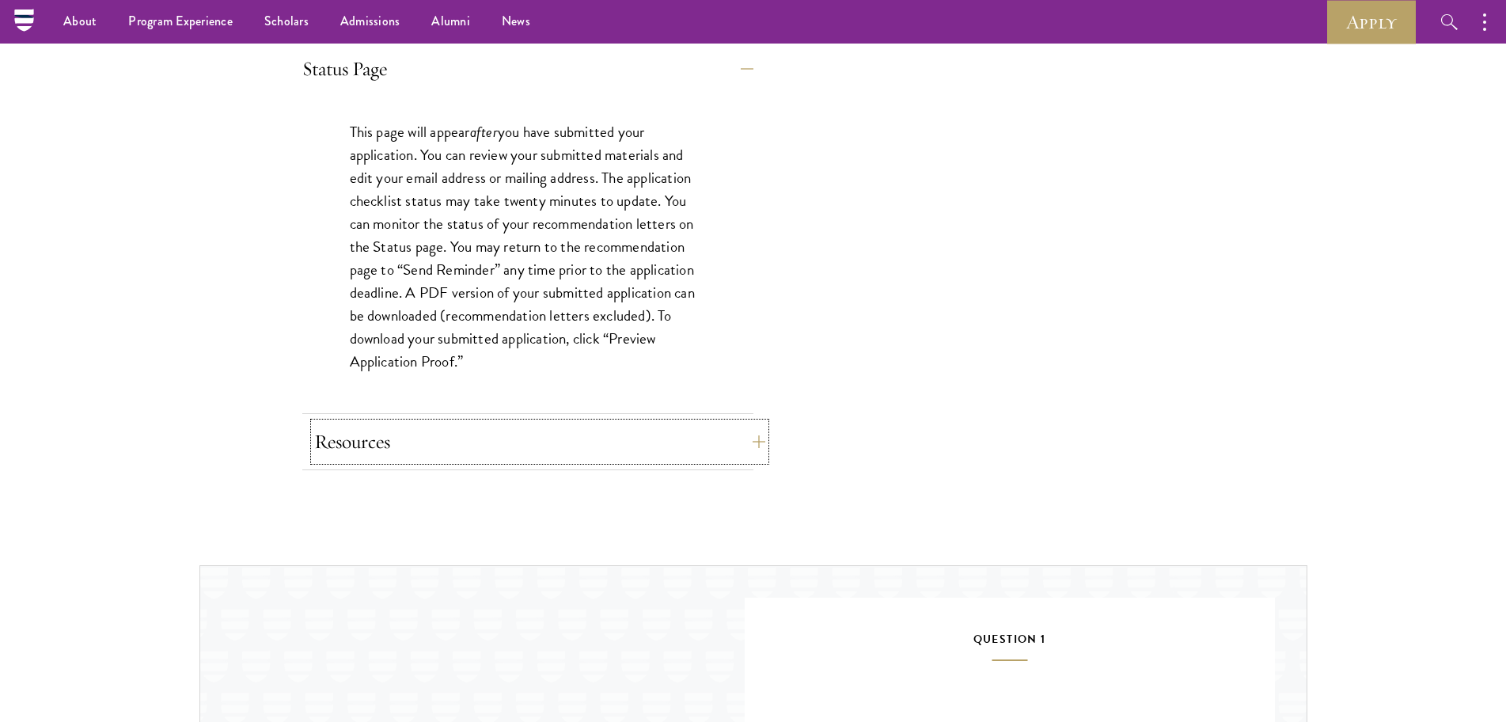
click at [359, 433] on button "Resources" at bounding box center [539, 442] width 451 height 38
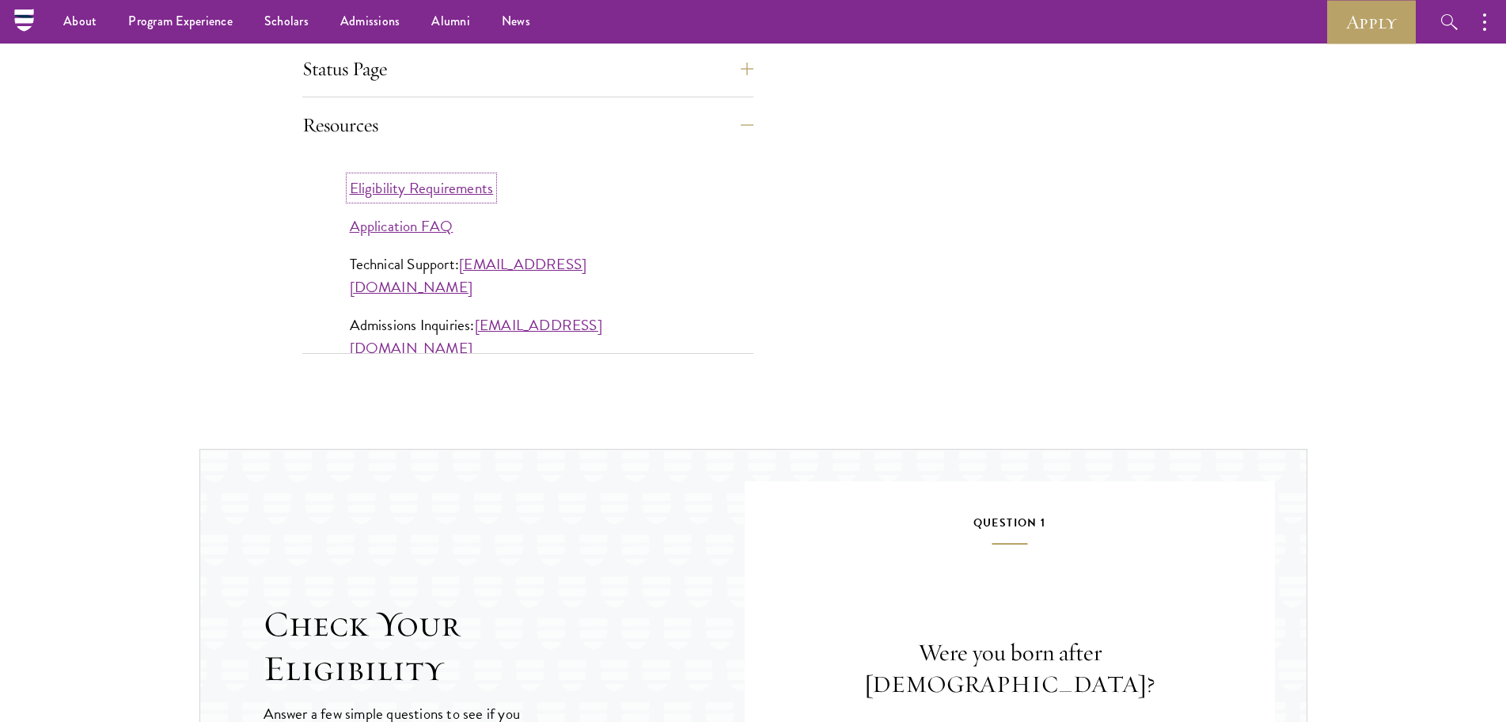
click at [416, 188] on link "Eligibility Requirements" at bounding box center [422, 188] width 144 height 23
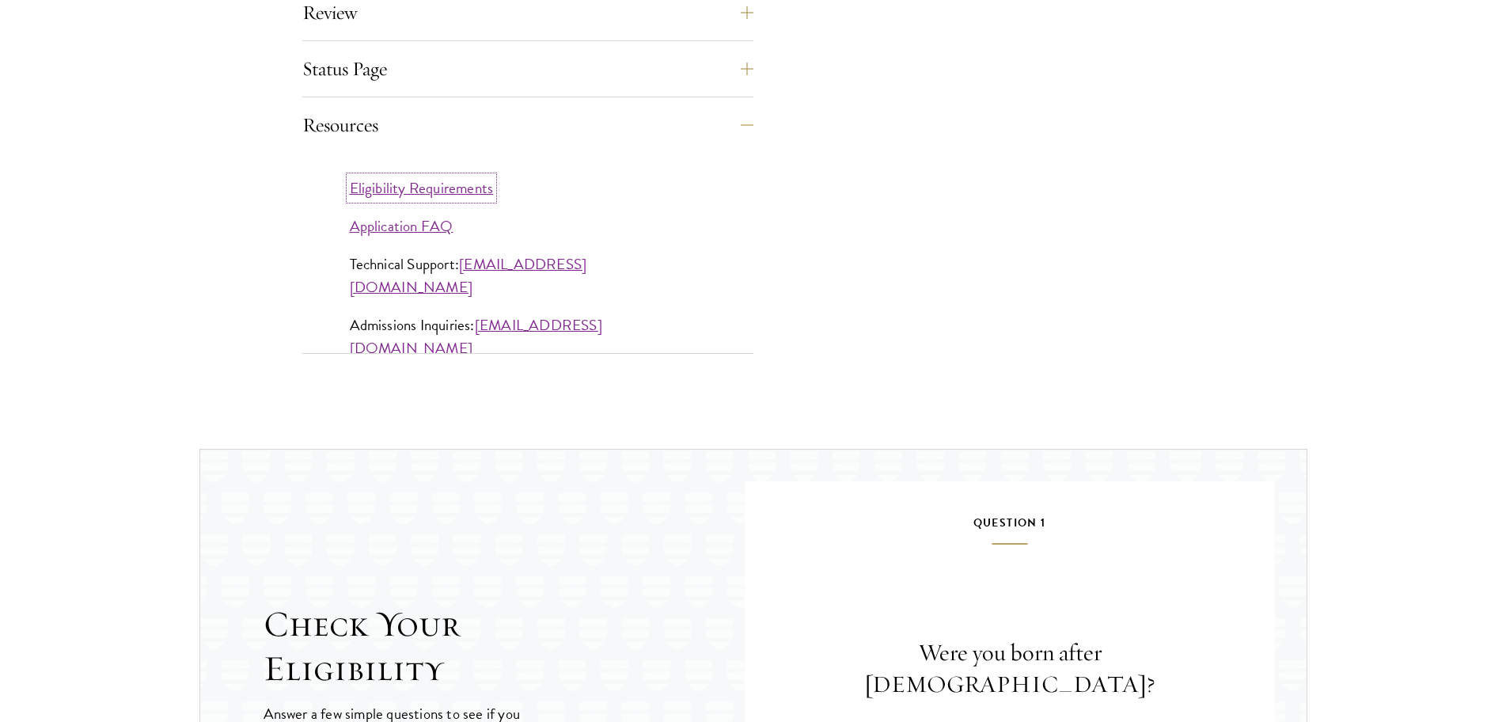
scroll to position [1504, 0]
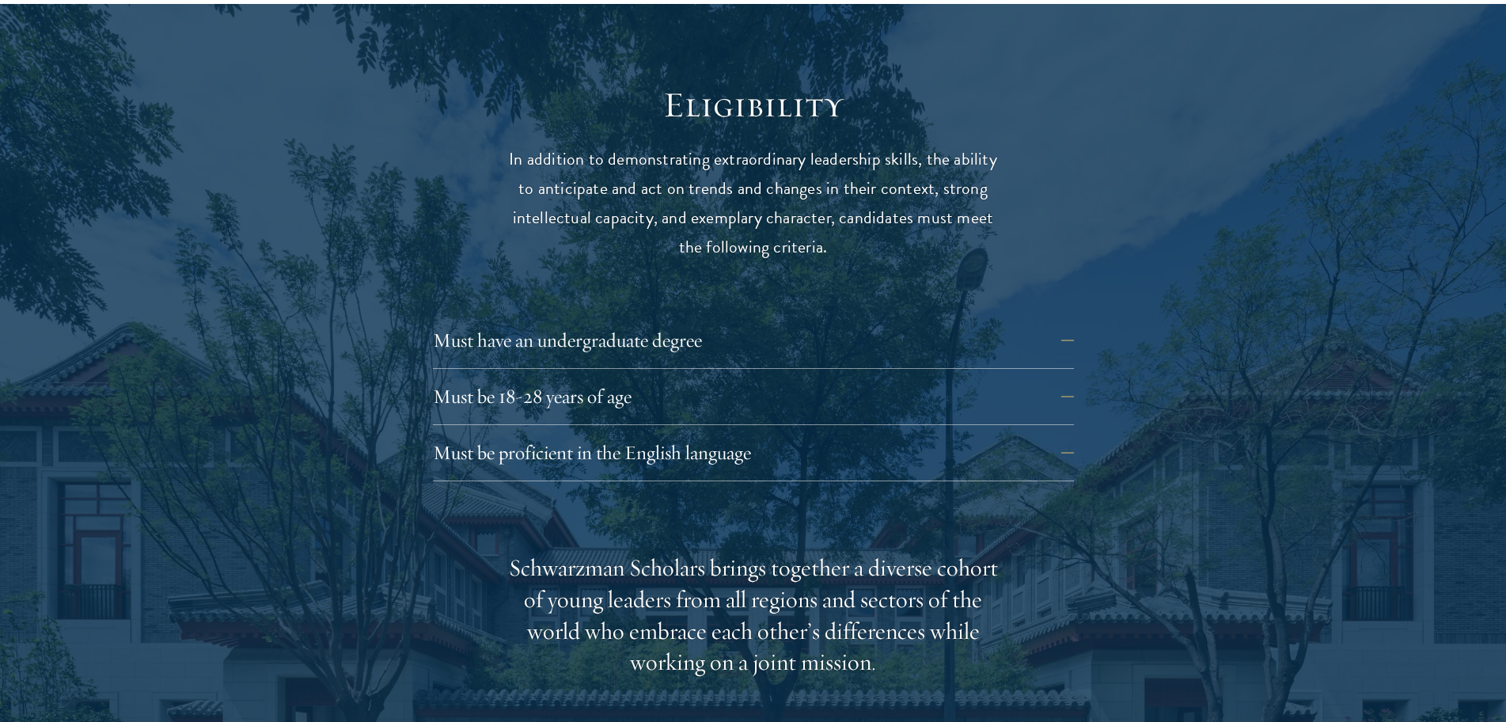
scroll to position [2083, 0]
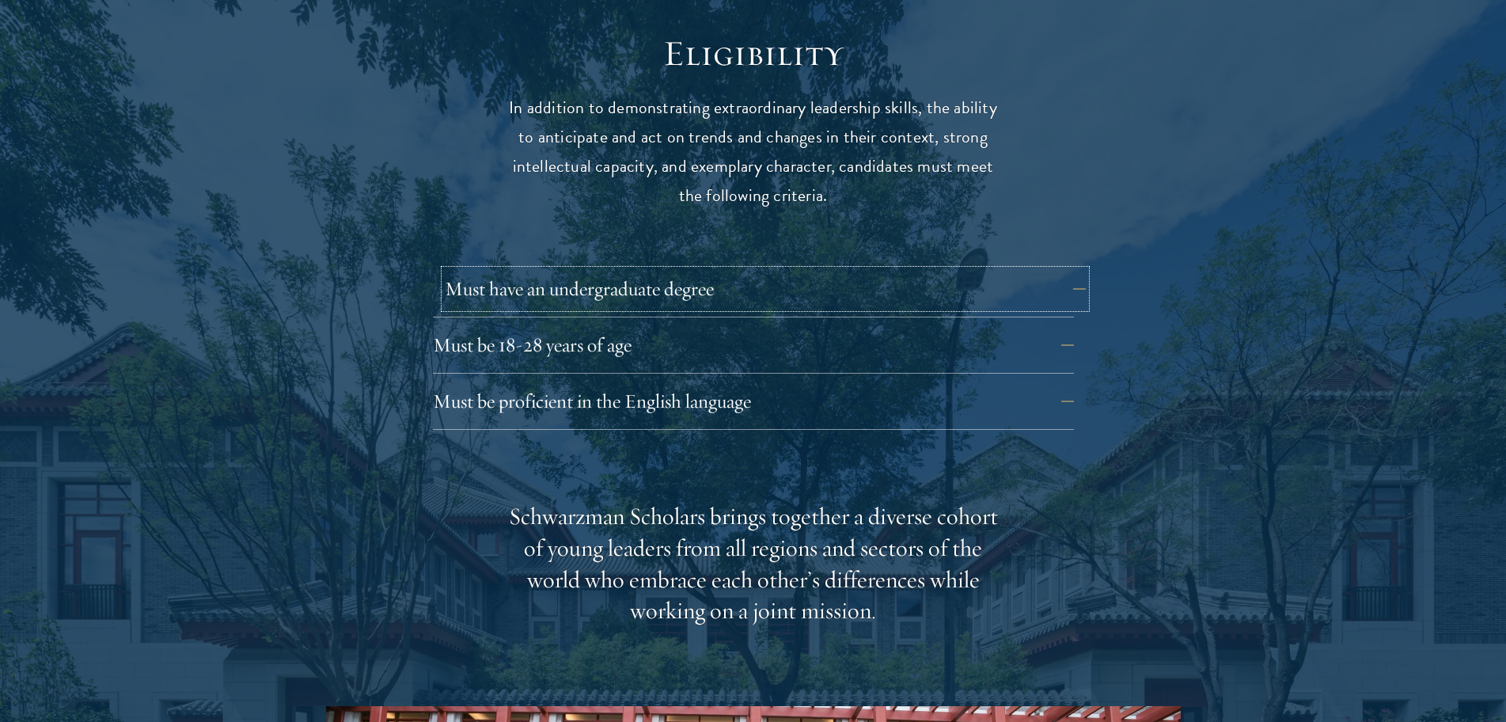
click at [1075, 270] on button "Must have an undergraduate degree" at bounding box center [765, 289] width 641 height 38
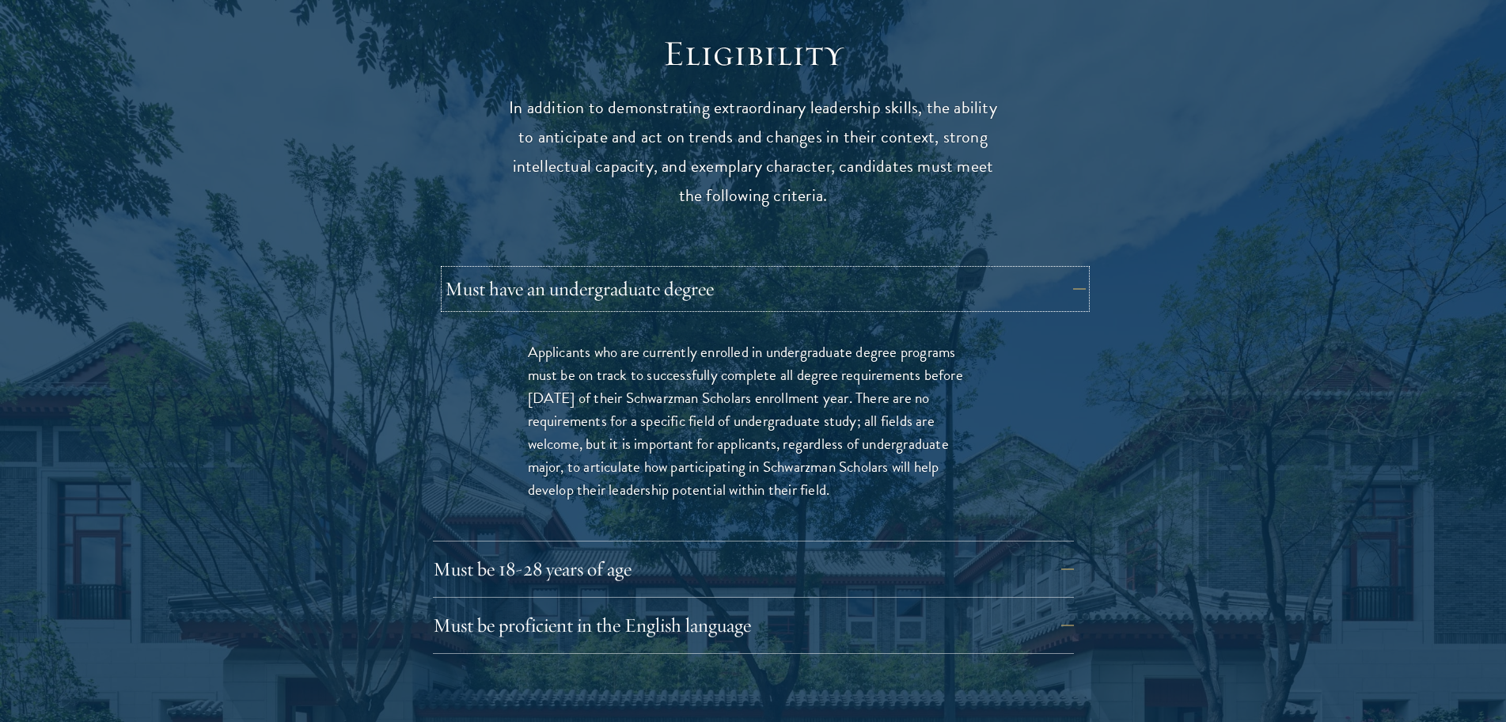
click at [1075, 270] on button "Must have an undergraduate degree" at bounding box center [765, 289] width 641 height 38
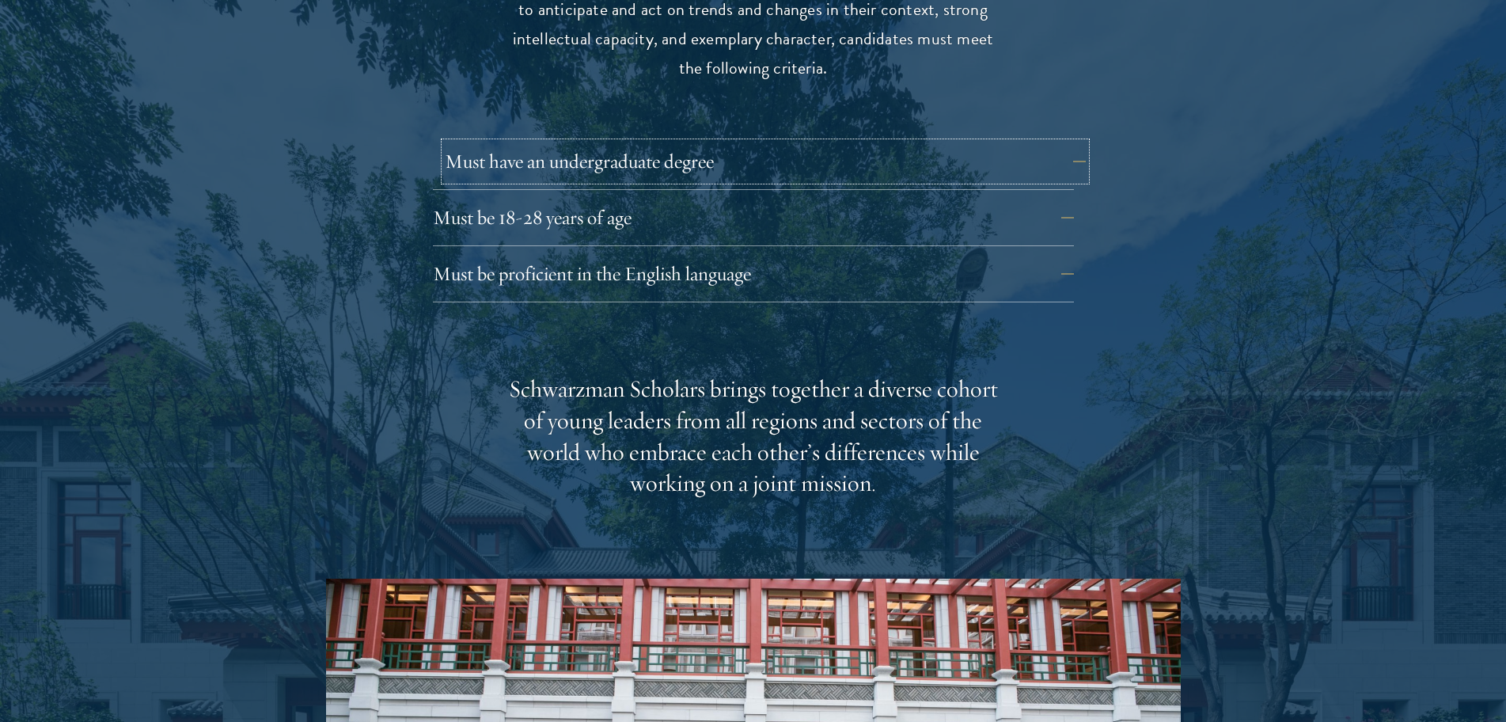
scroll to position [2241, 0]
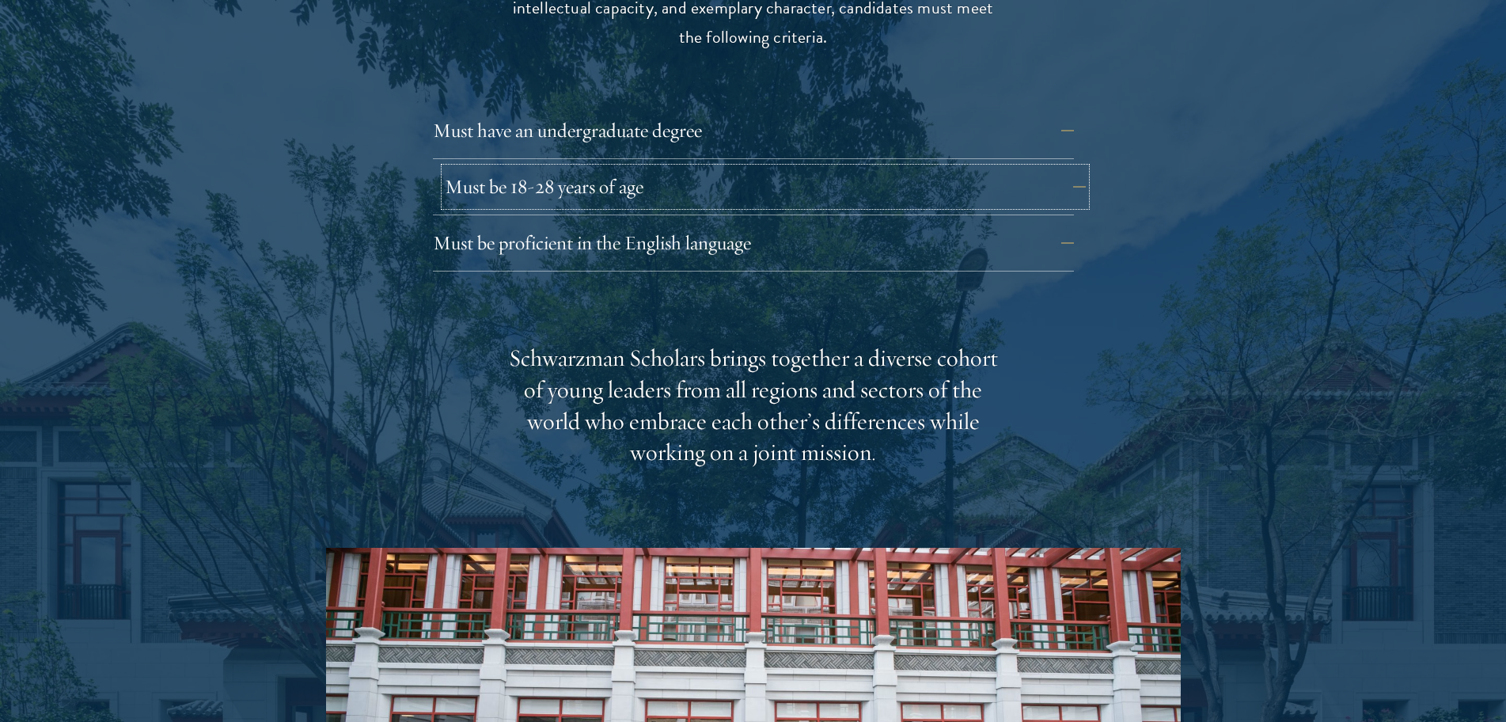
click at [1055, 168] on button "Must be 18-28 years of age" at bounding box center [765, 187] width 641 height 38
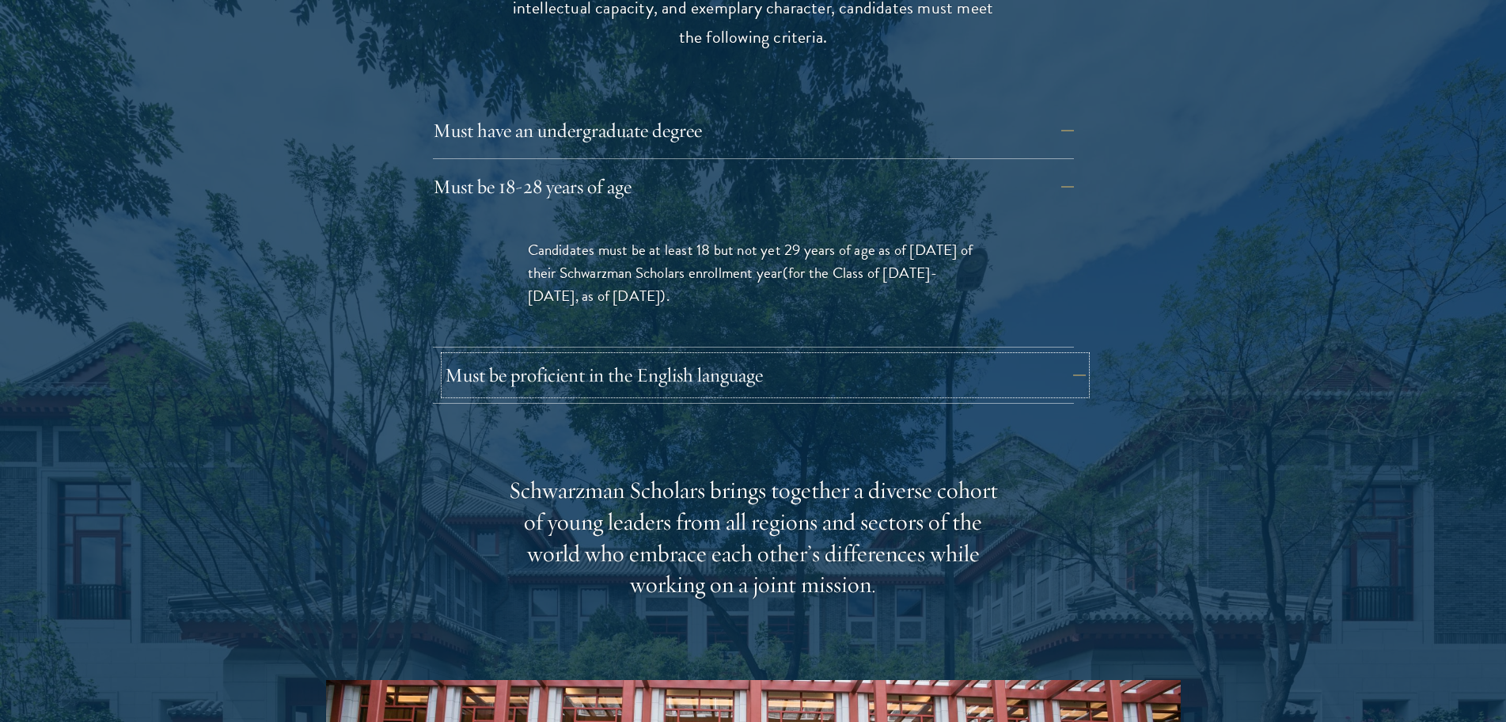
click at [1073, 356] on button "Must be proficient in the English language" at bounding box center [765, 375] width 641 height 38
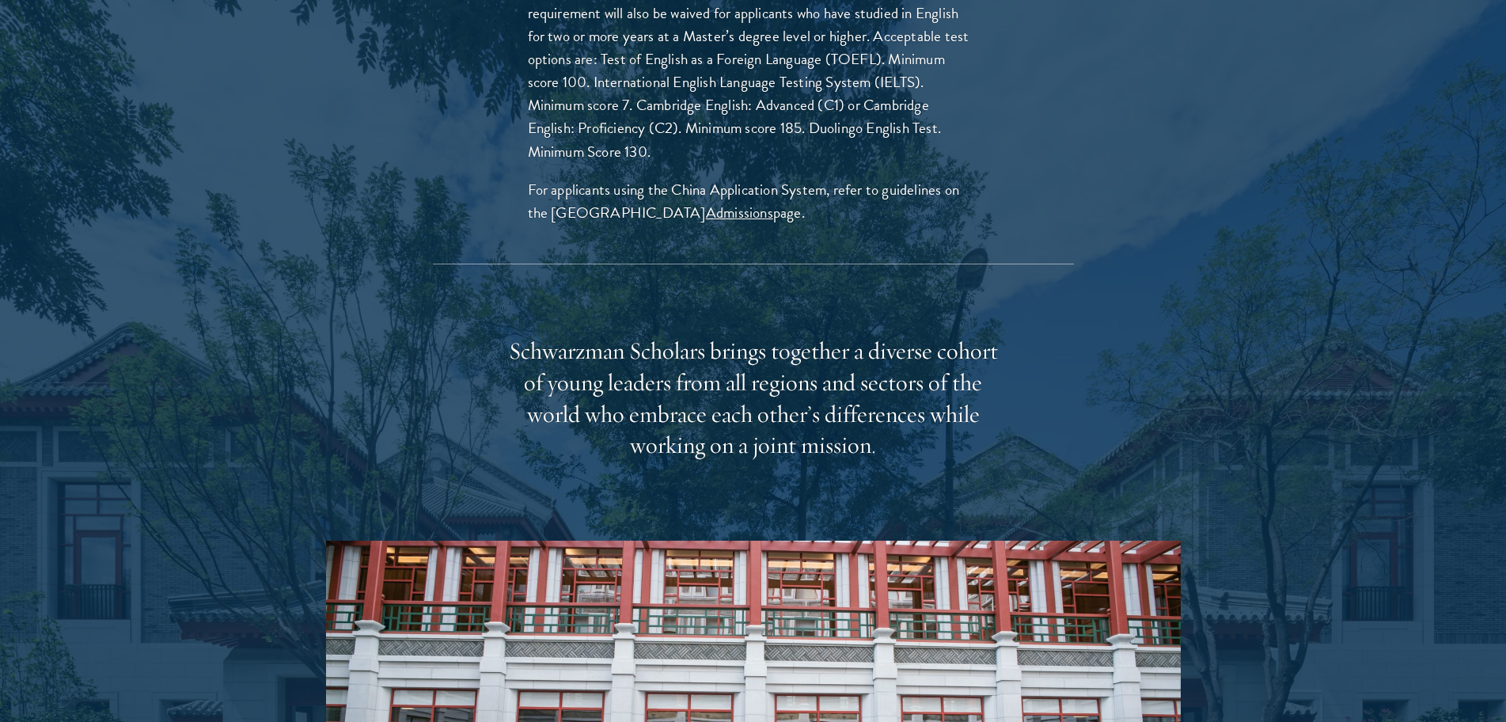
scroll to position [2716, 0]
